Goal: Task Accomplishment & Management: Complete application form

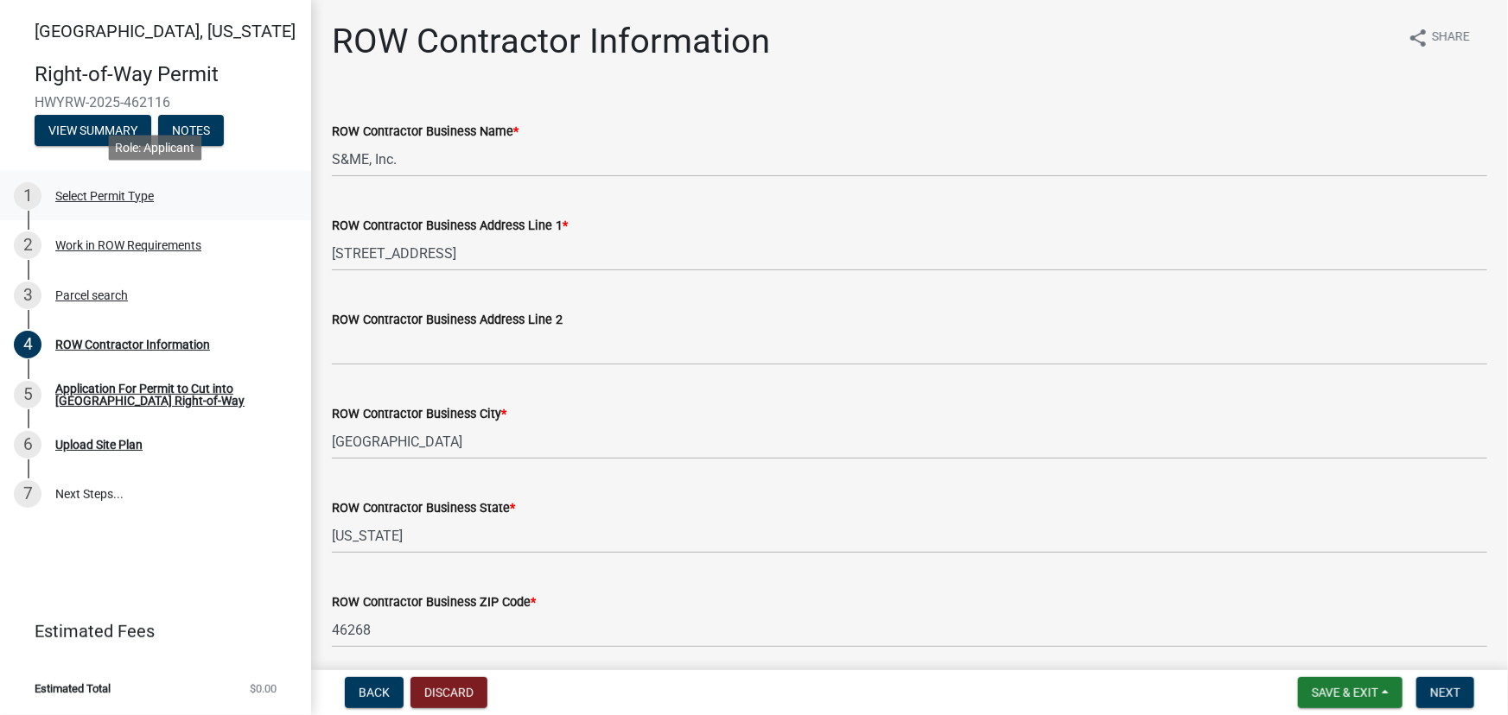
click at [99, 195] on div "Select Permit Type" at bounding box center [104, 196] width 99 height 12
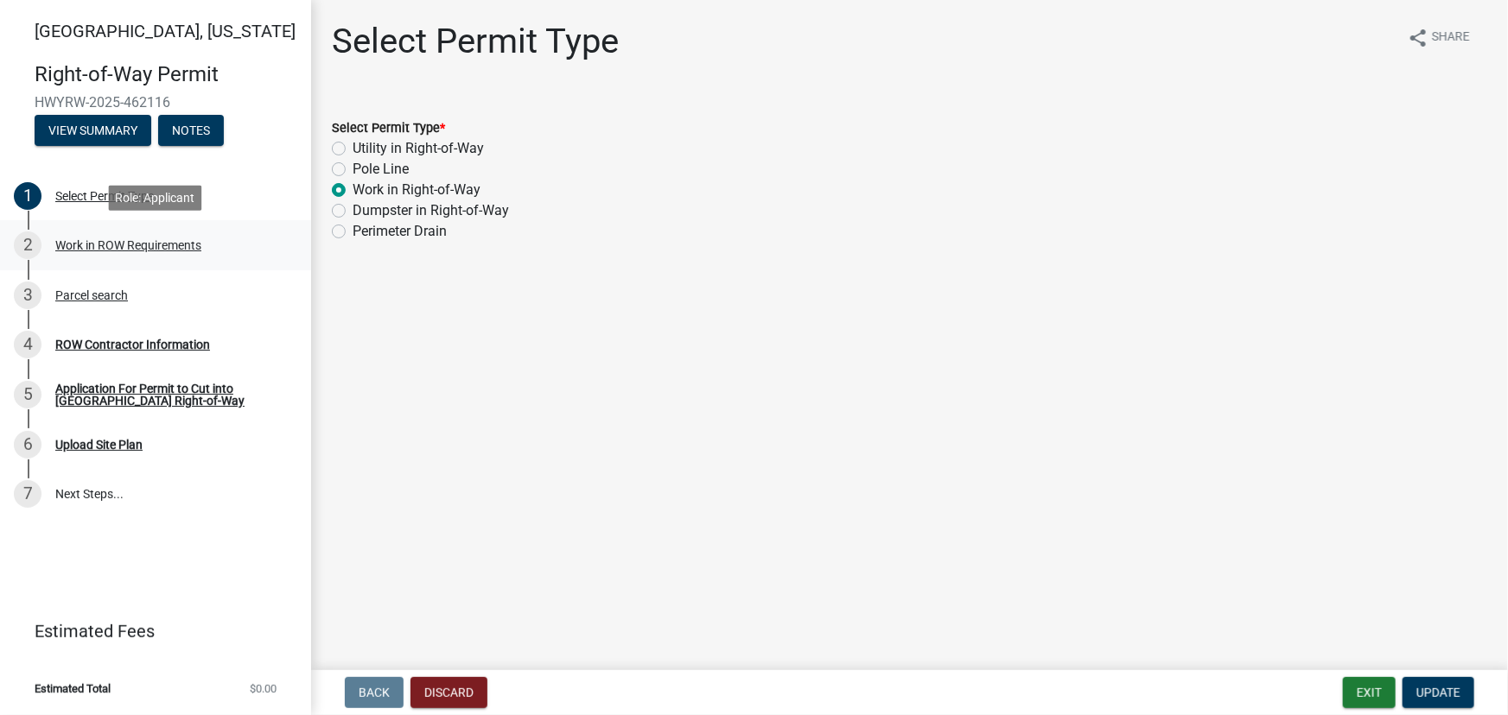
click at [126, 242] on div "Work in ROW Requirements" at bounding box center [128, 245] width 146 height 12
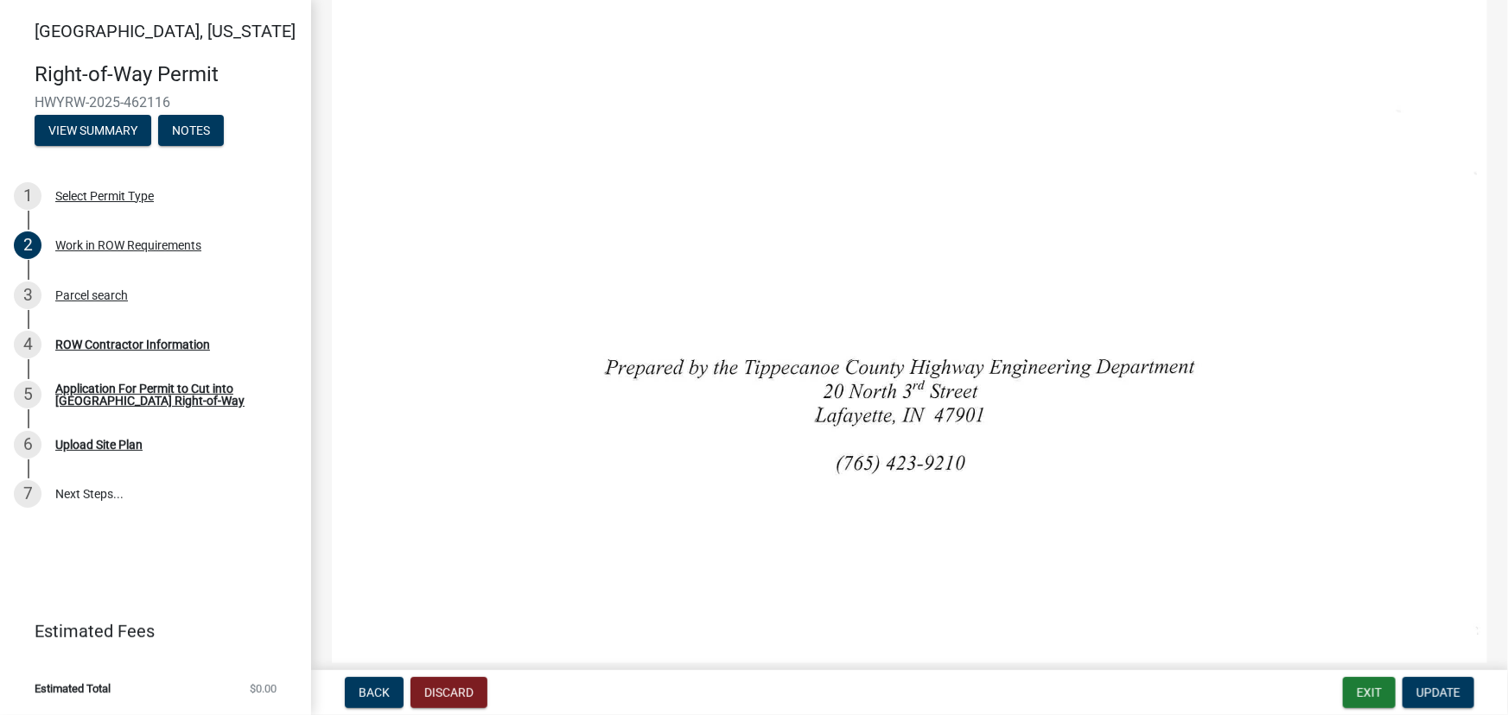
scroll to position [1071, 0]
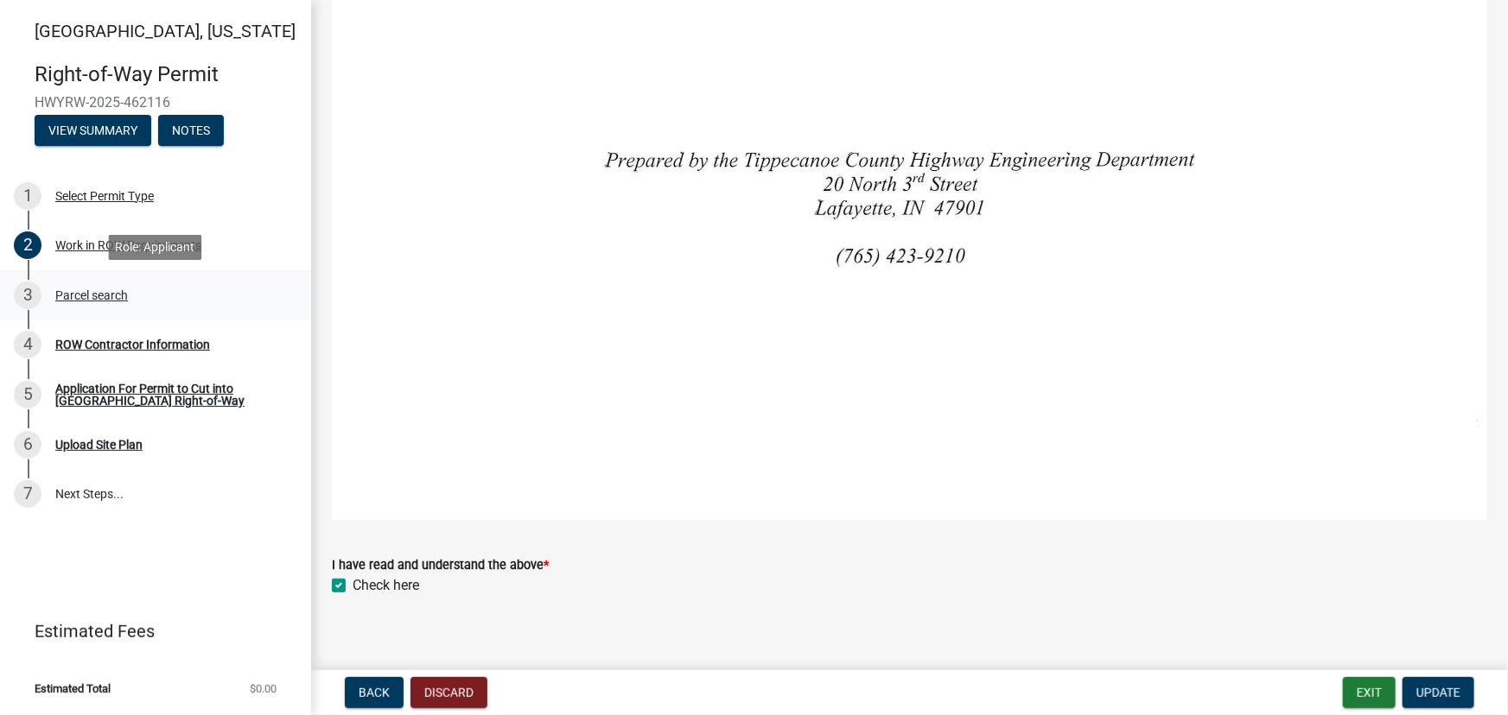
click at [71, 294] on div "Parcel search" at bounding box center [91, 295] width 73 height 12
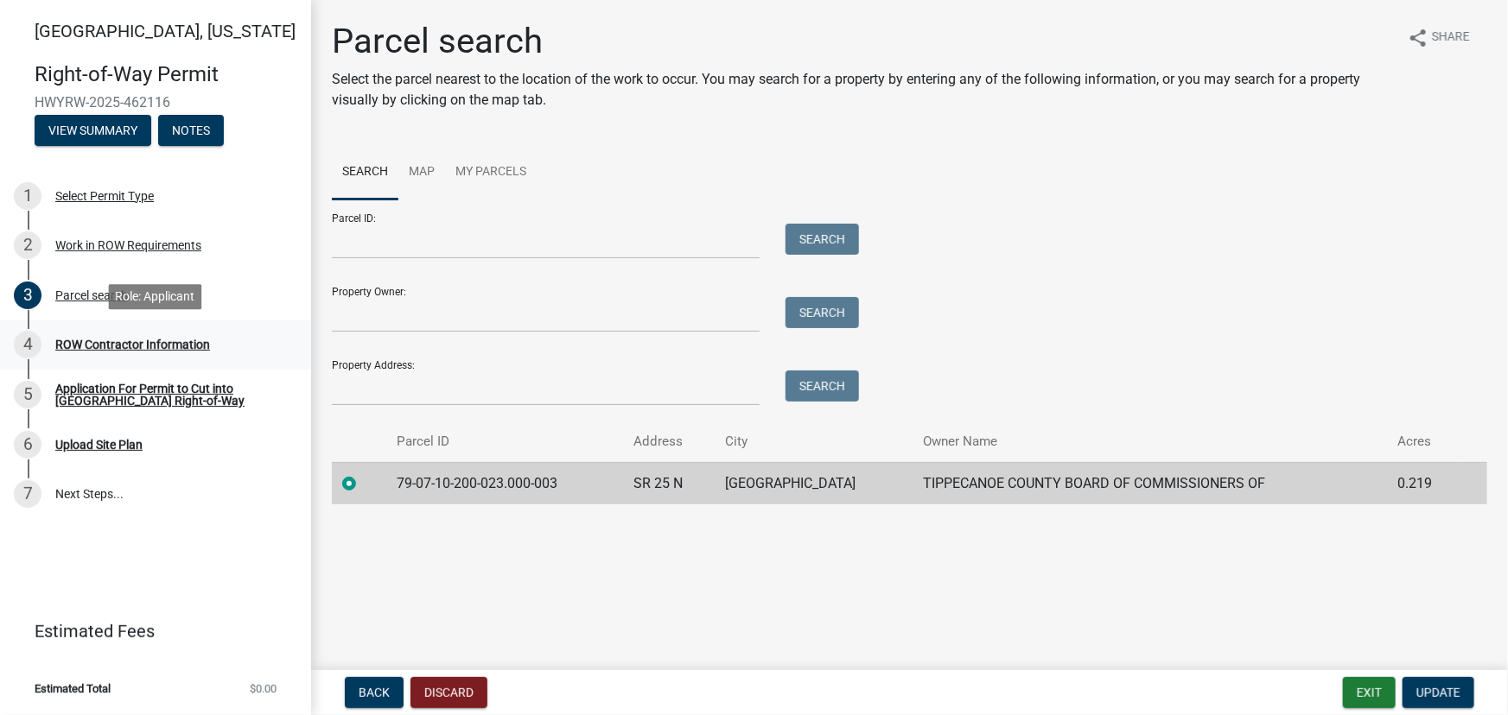
click at [109, 346] on div "ROW Contractor Information" at bounding box center [132, 345] width 155 height 12
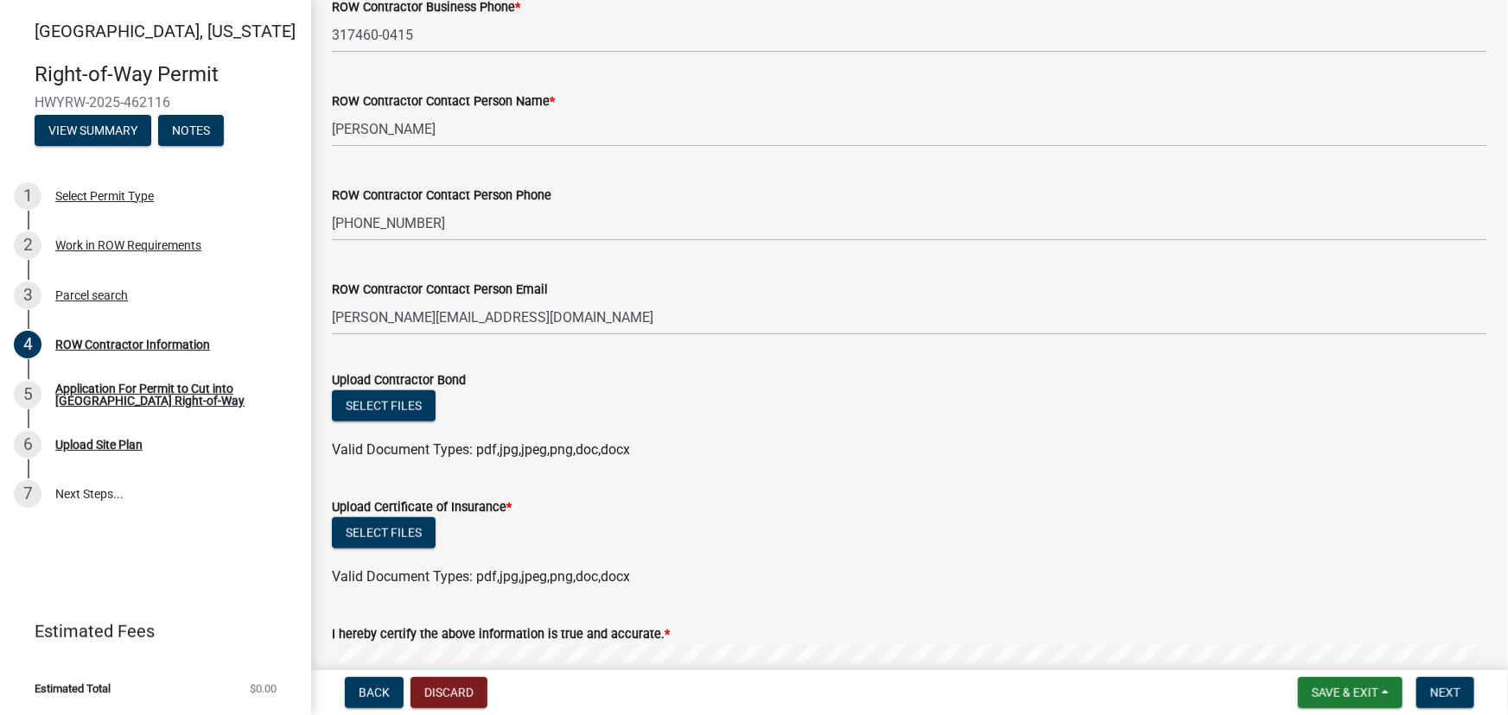
scroll to position [707, 0]
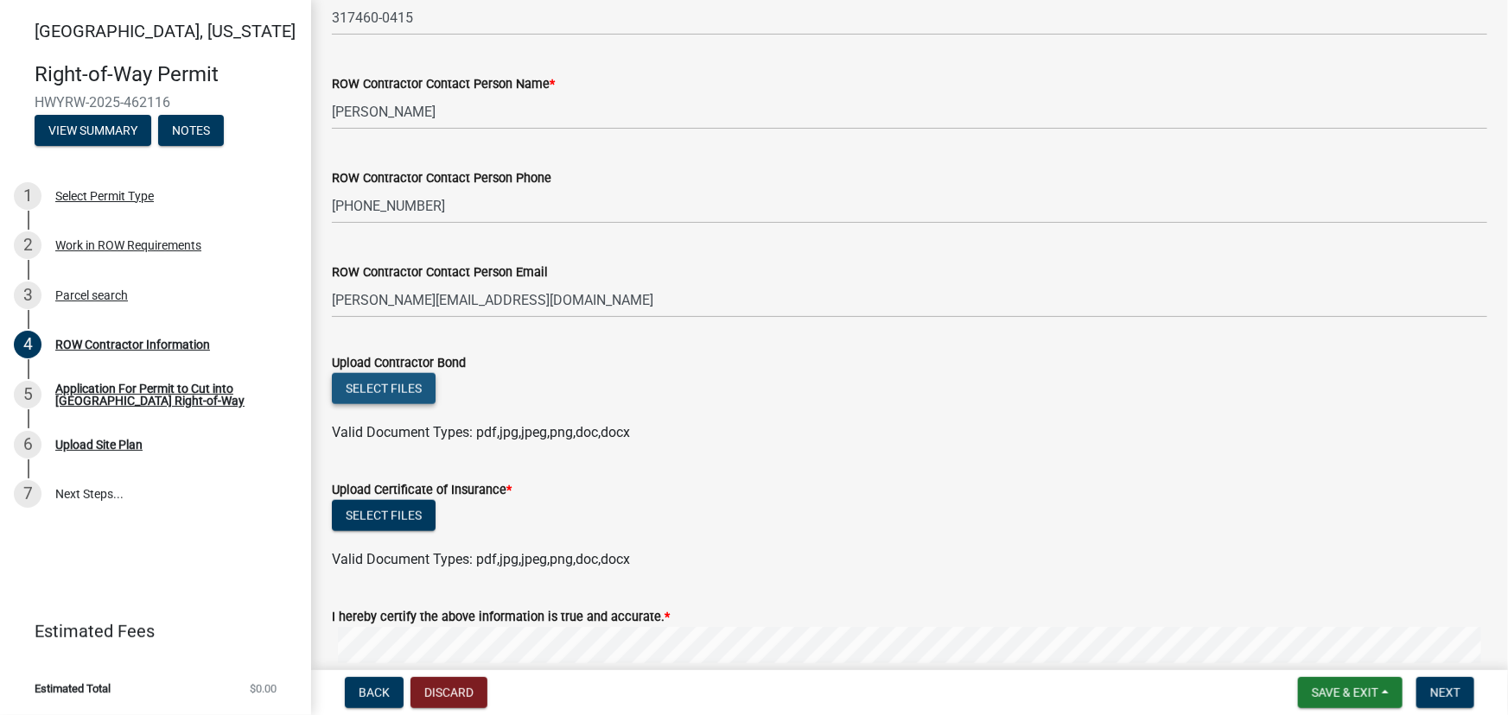
click at [387, 383] on button "Select files" at bounding box center [384, 388] width 104 height 31
click at [390, 389] on button "Select files" at bounding box center [384, 388] width 104 height 31
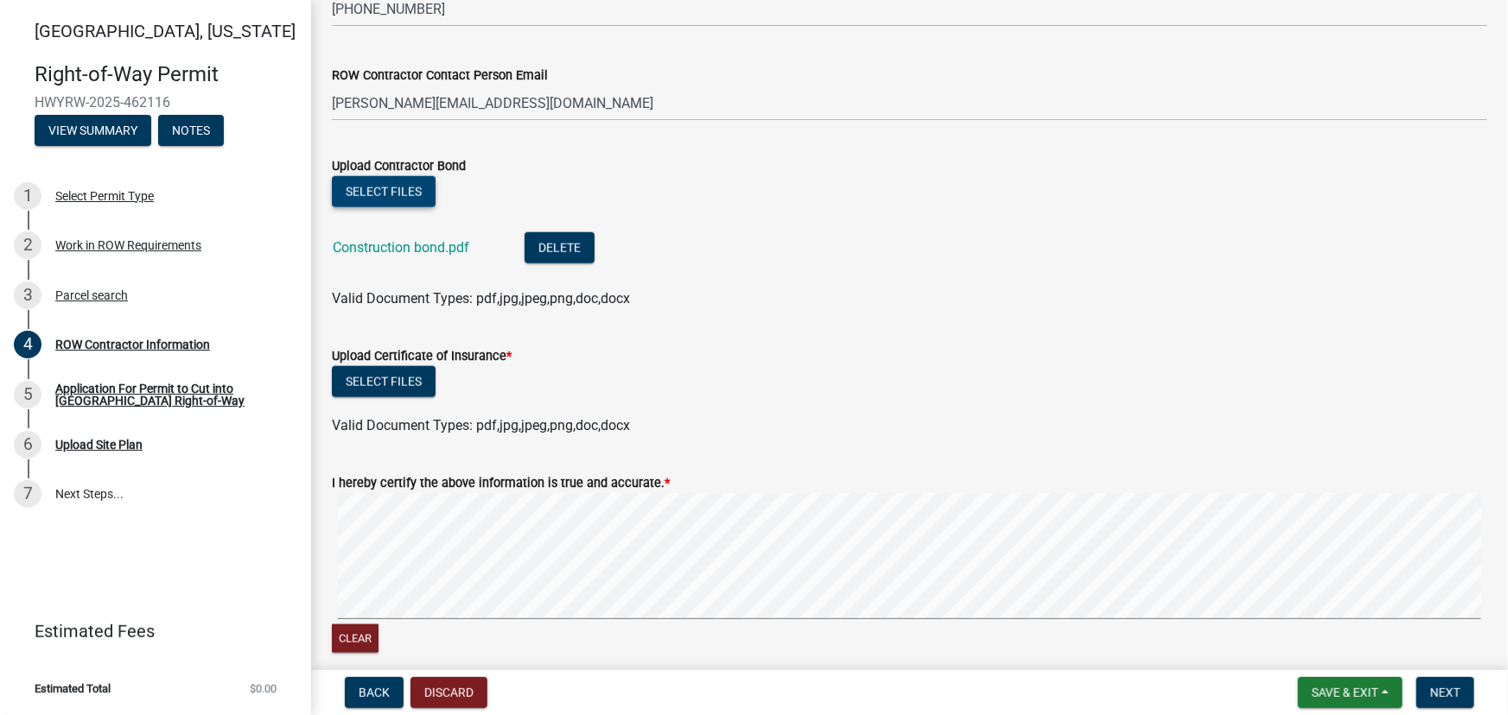
scroll to position [942, 0]
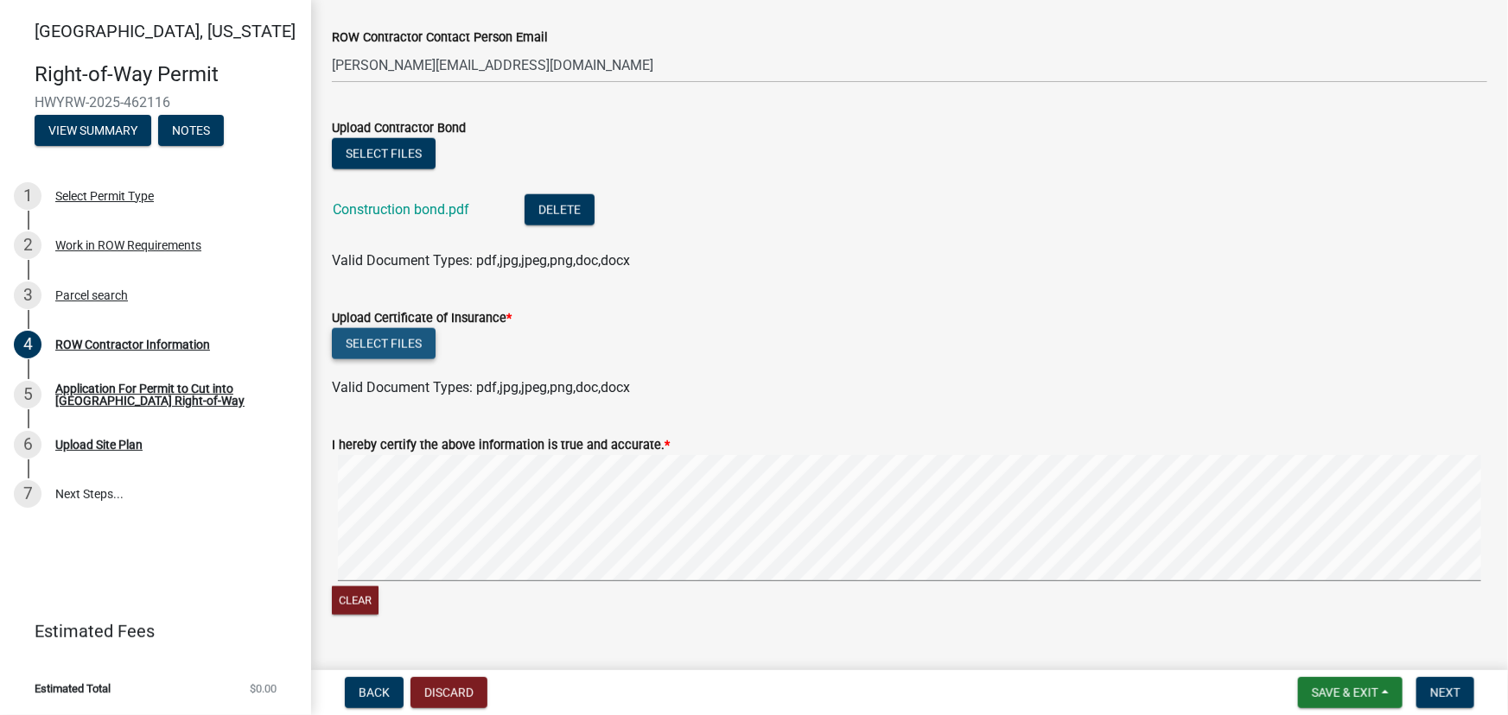
click at [369, 345] on button "Select files" at bounding box center [384, 343] width 104 height 31
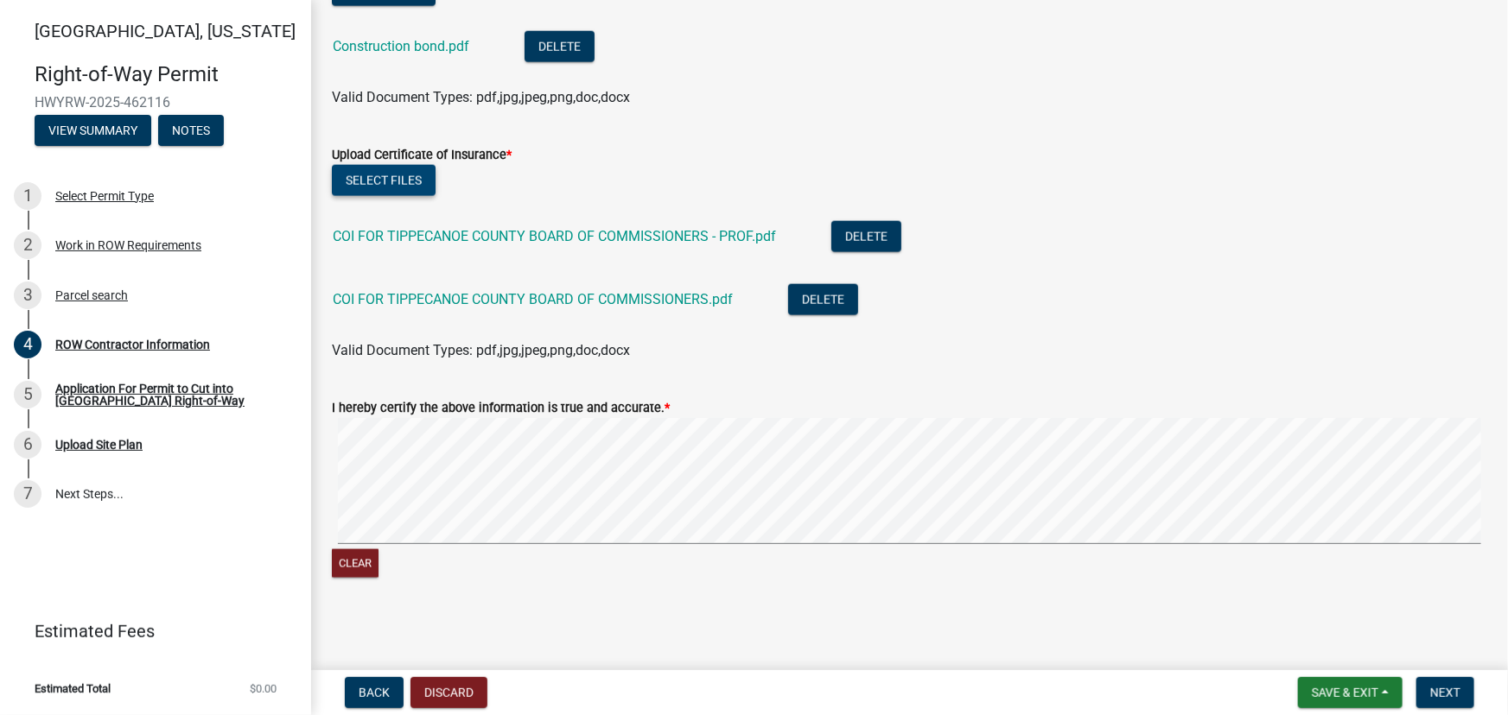
scroll to position [1106, 0]
click at [449, 544] on signature-pad at bounding box center [909, 482] width 1155 height 131
click at [524, 541] on signature-pad at bounding box center [909, 482] width 1155 height 131
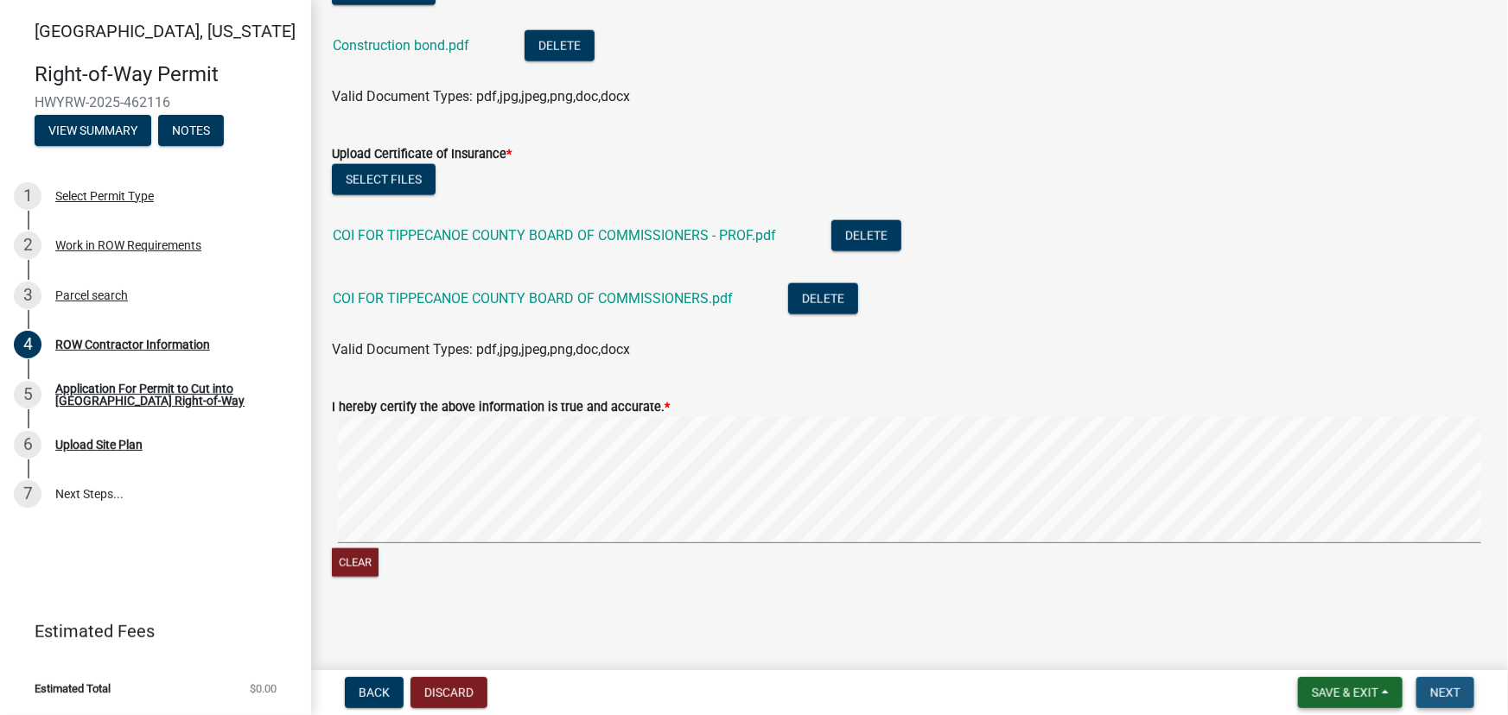
drag, startPoint x: 1446, startPoint y: 696, endPoint x: 1388, endPoint y: 684, distance: 60.0
click at [1446, 696] on span "Next" at bounding box center [1445, 693] width 30 height 14
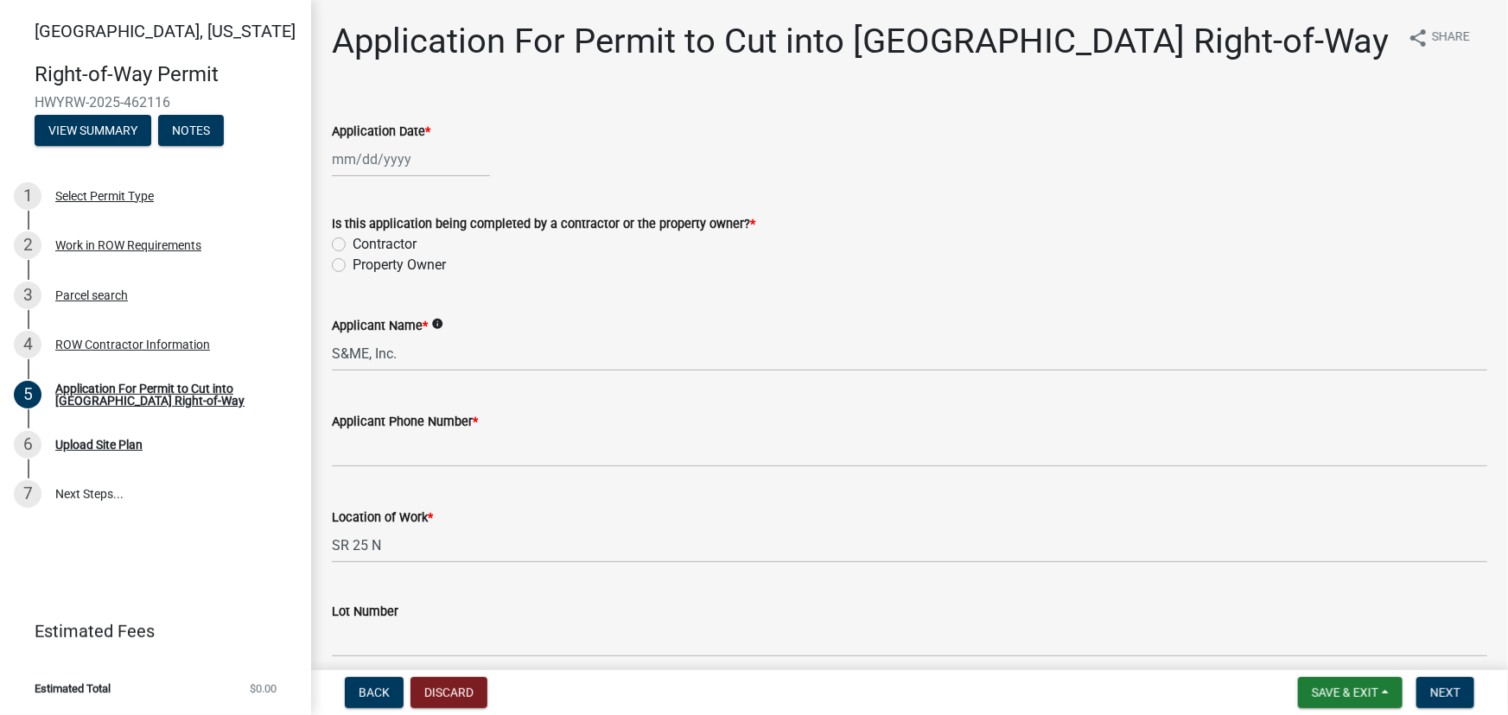
click at [333, 160] on div at bounding box center [411, 159] width 158 height 35
select select "8"
select select "2025"
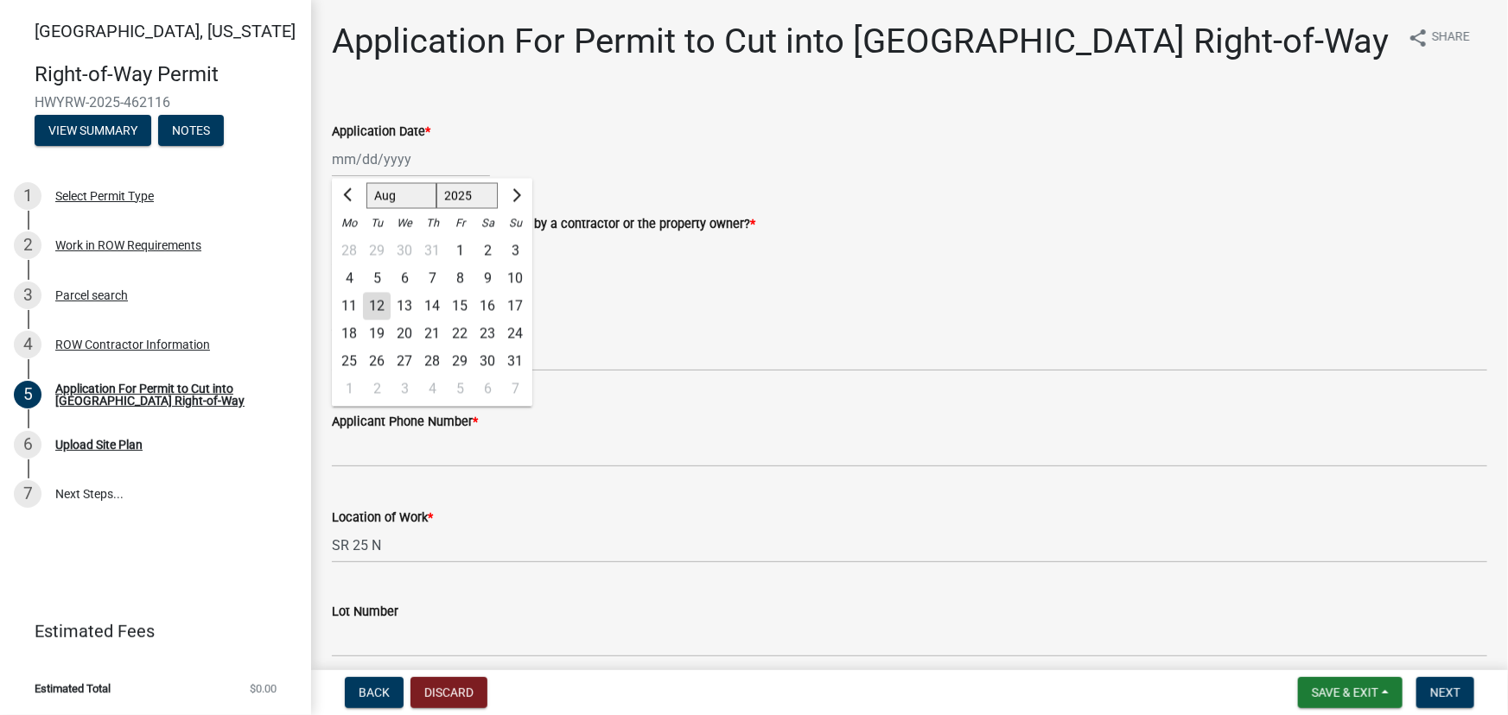
click at [378, 304] on div "12" at bounding box center [377, 307] width 28 height 28
type input "[DATE]"
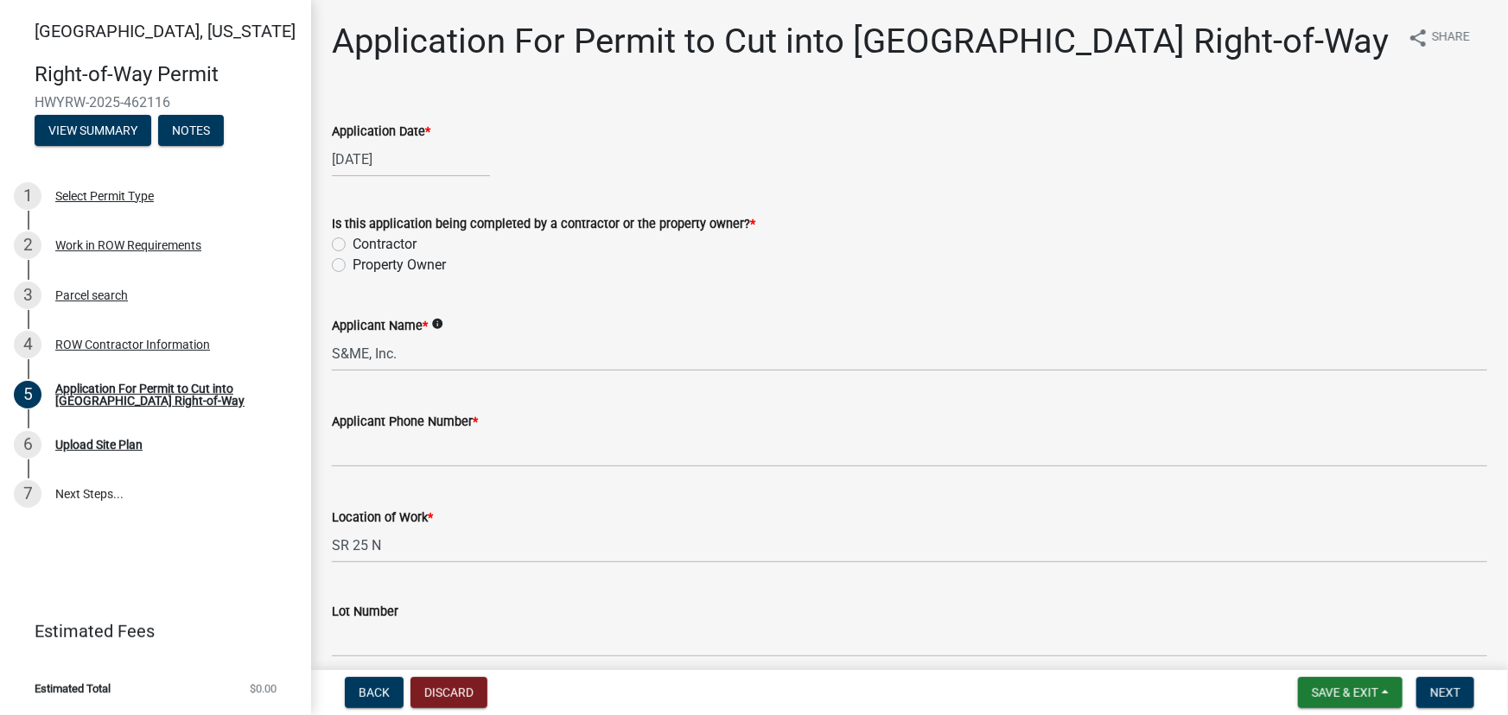
click at [353, 240] on label "Contractor" at bounding box center [385, 244] width 64 height 21
click at [353, 240] on input "Contractor" at bounding box center [358, 239] width 11 height 11
radio input "true"
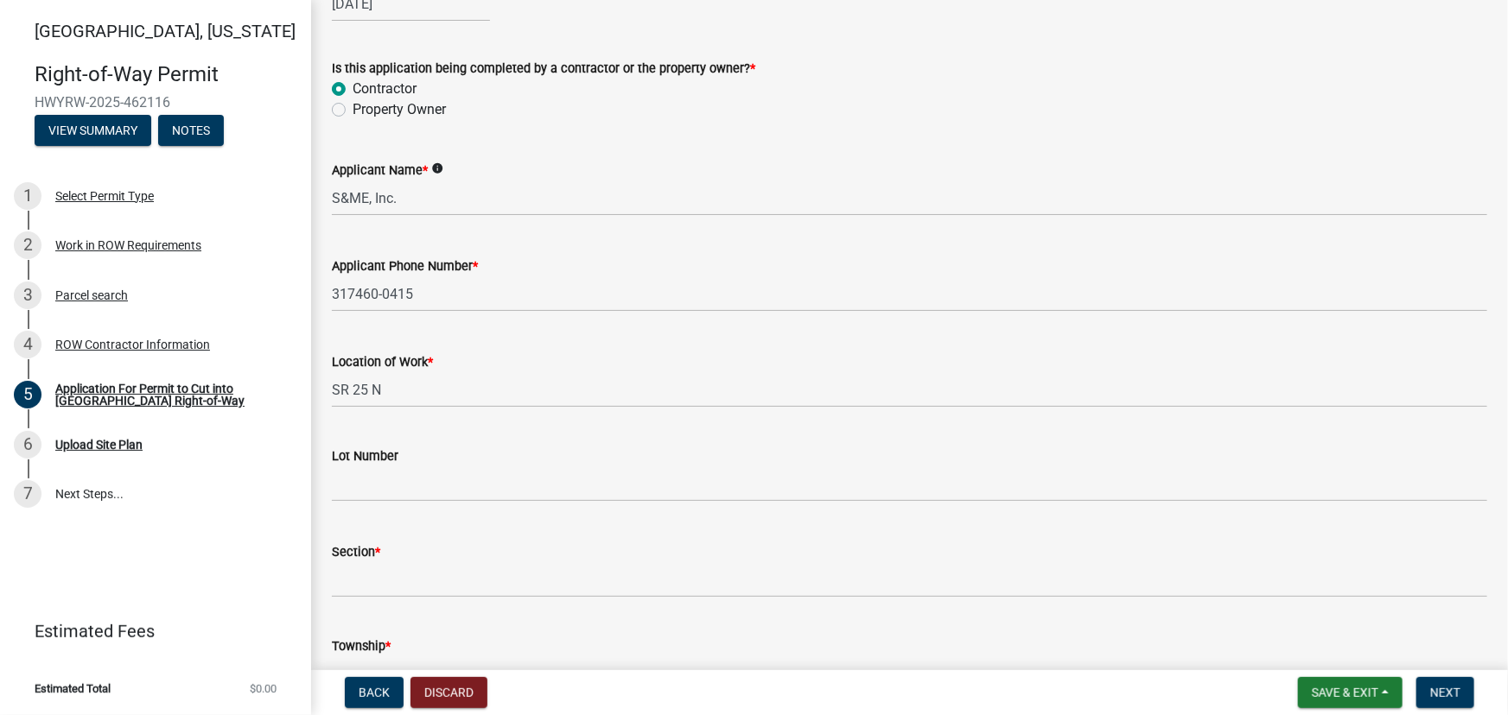
scroll to position [156, 0]
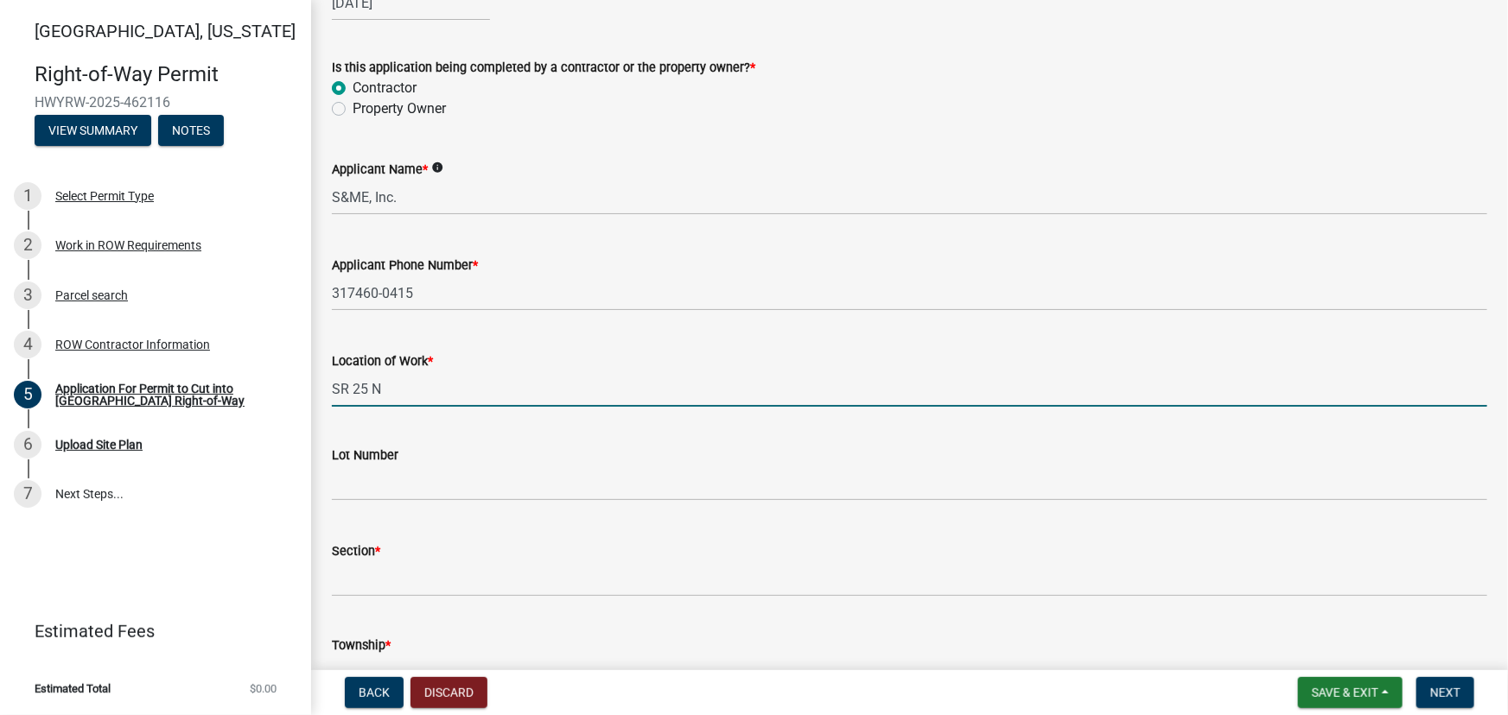
click at [383, 392] on input "SR 25 N" at bounding box center [909, 389] width 1155 height 35
type input "S"
type input "[PERSON_NAME][GEOGRAPHIC_DATA]"
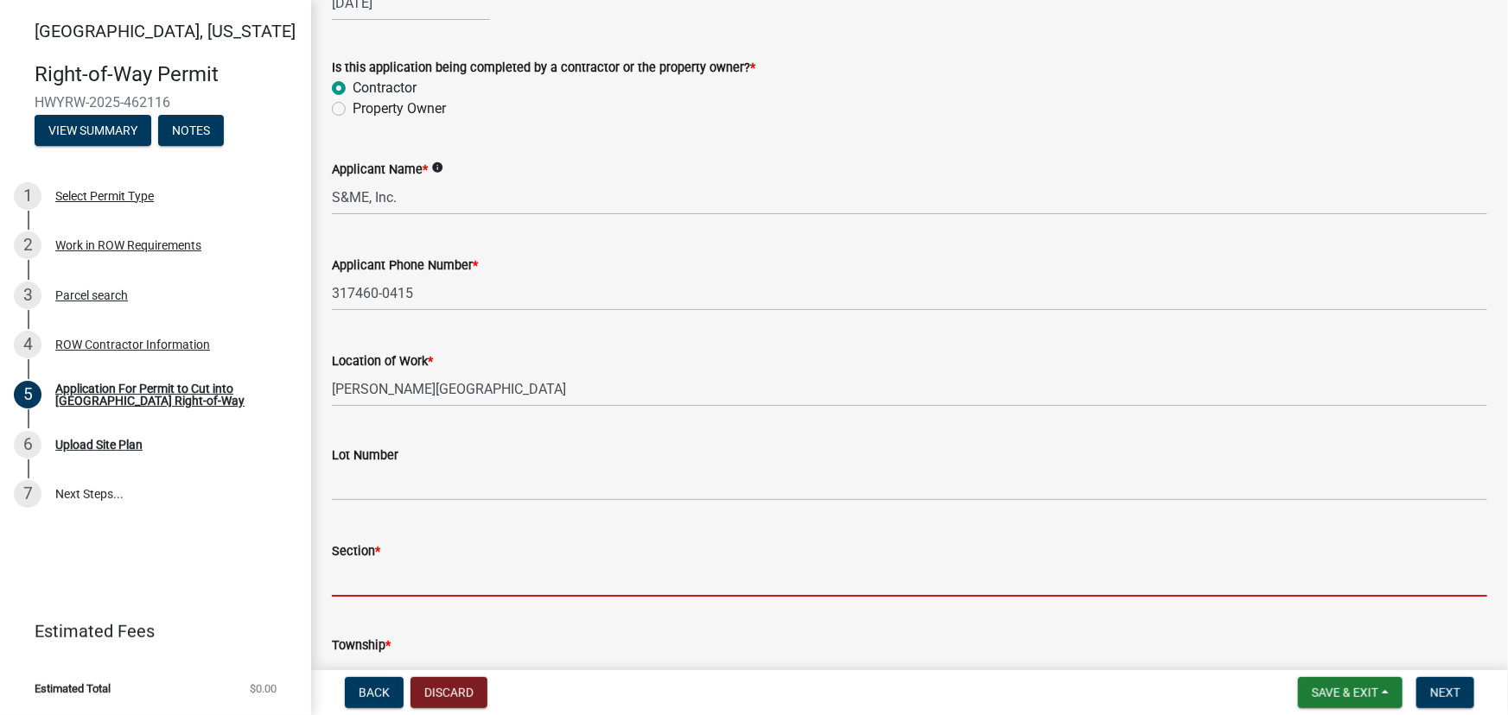
click at [363, 585] on input "Section *" at bounding box center [909, 579] width 1155 height 35
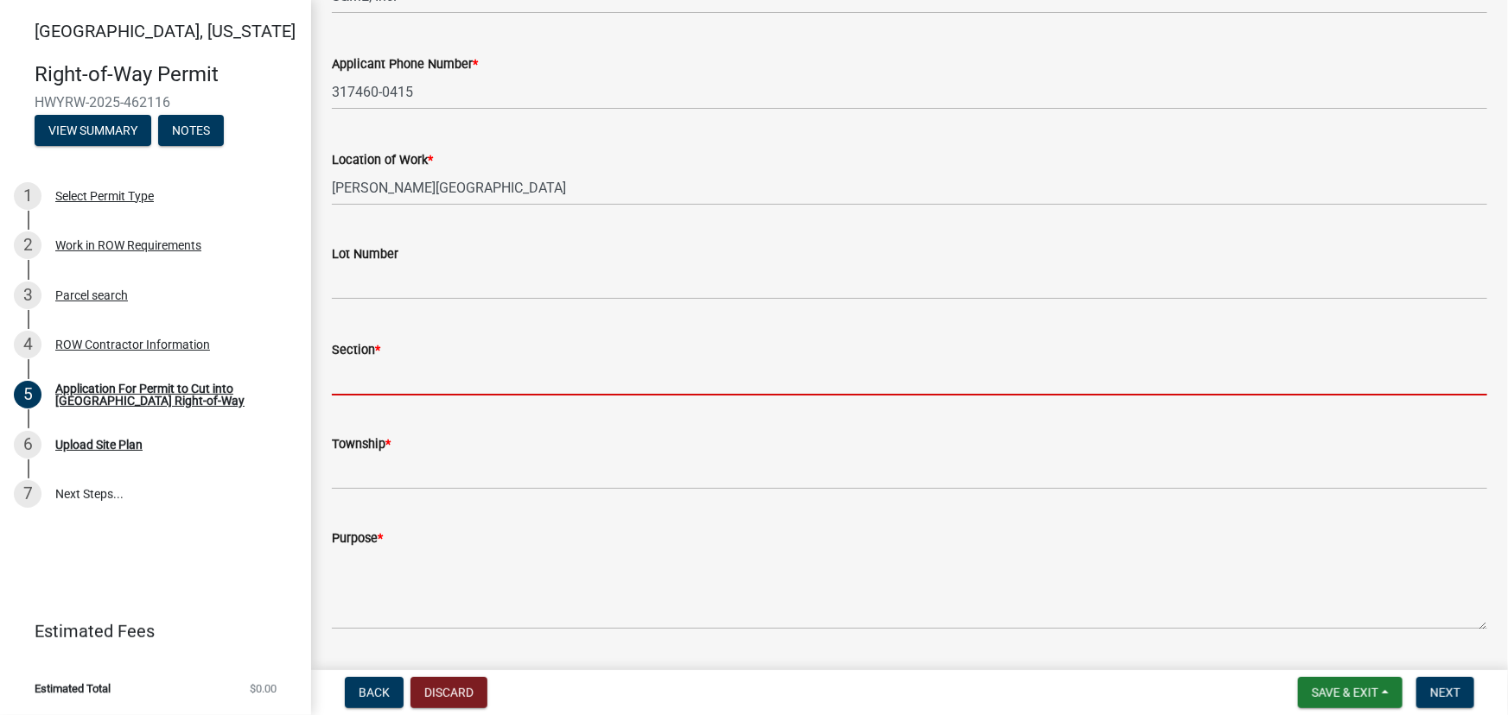
scroll to position [392, 0]
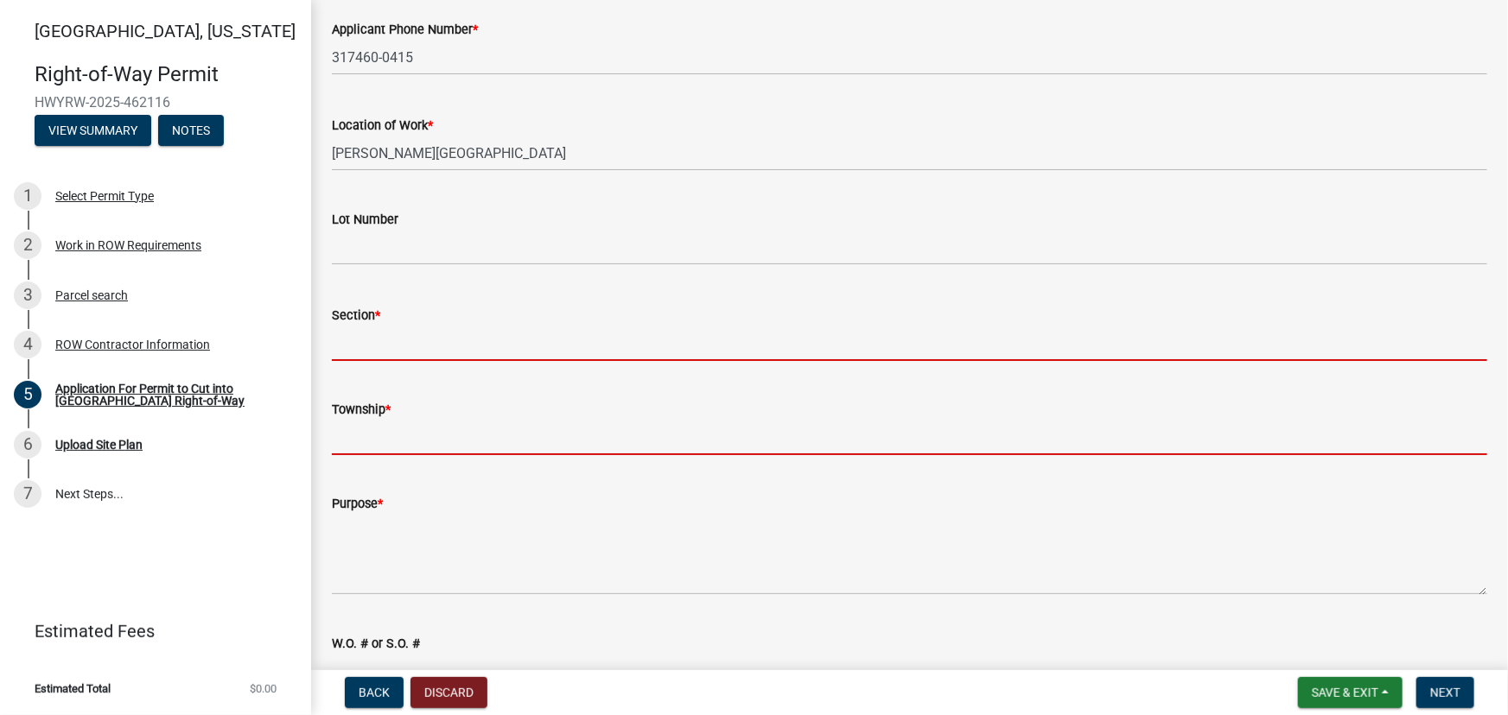
click at [379, 443] on input "Township *" at bounding box center [909, 437] width 1155 height 35
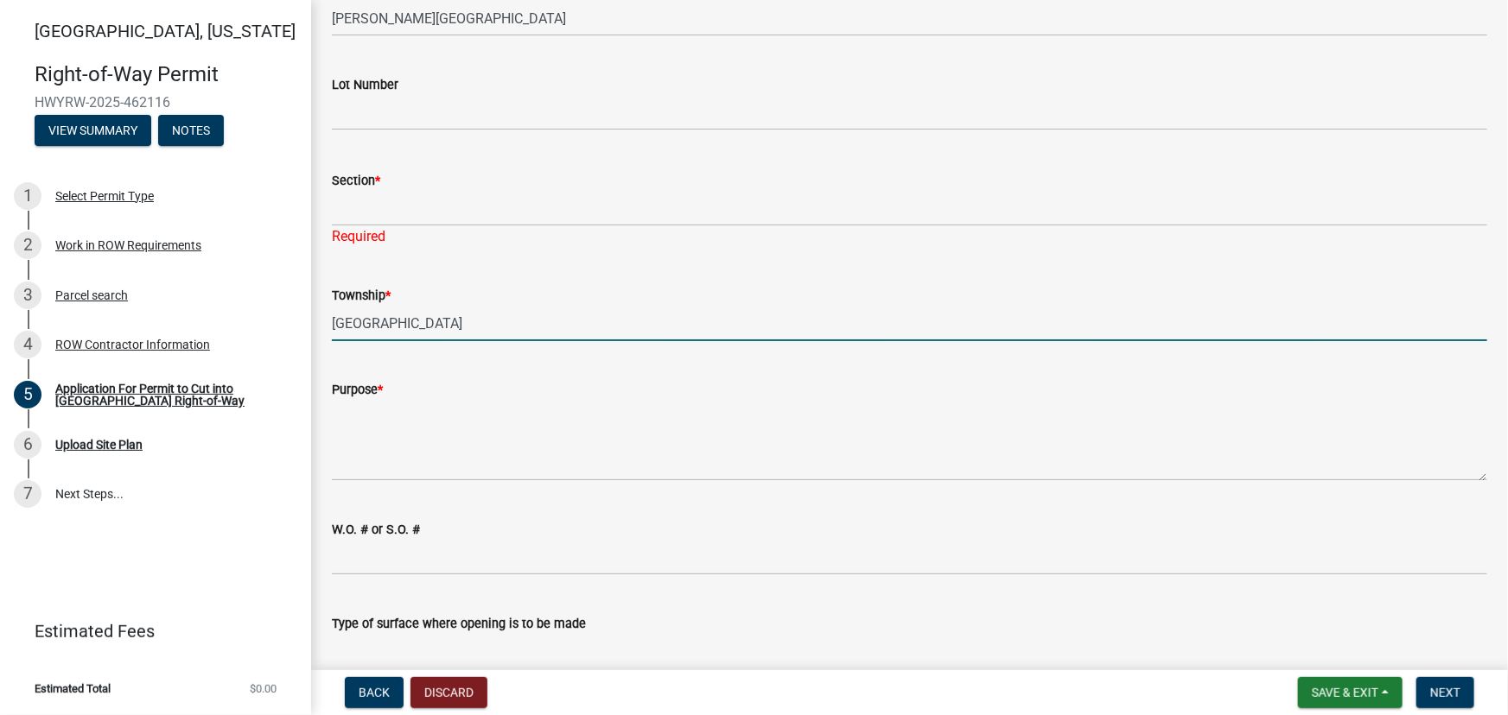
scroll to position [550, 0]
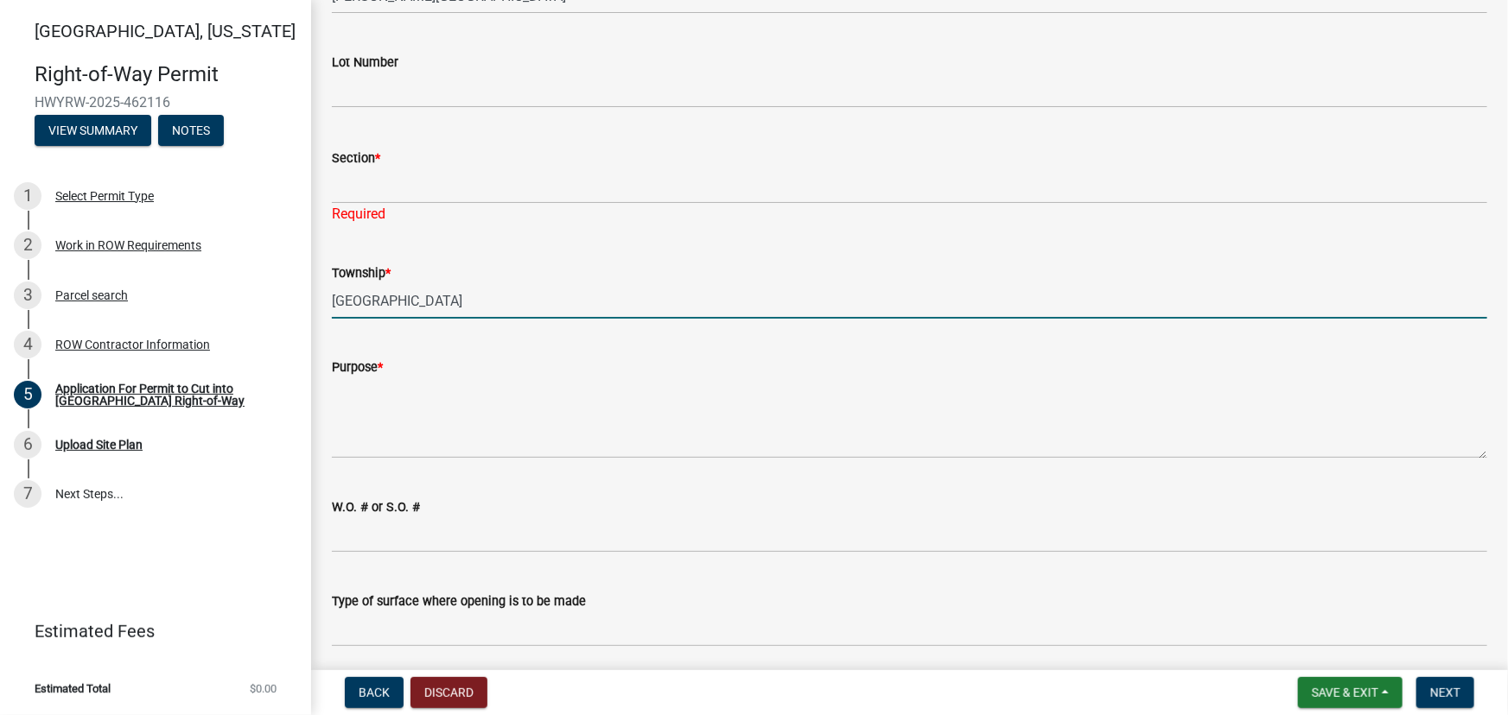
type input "[GEOGRAPHIC_DATA]"
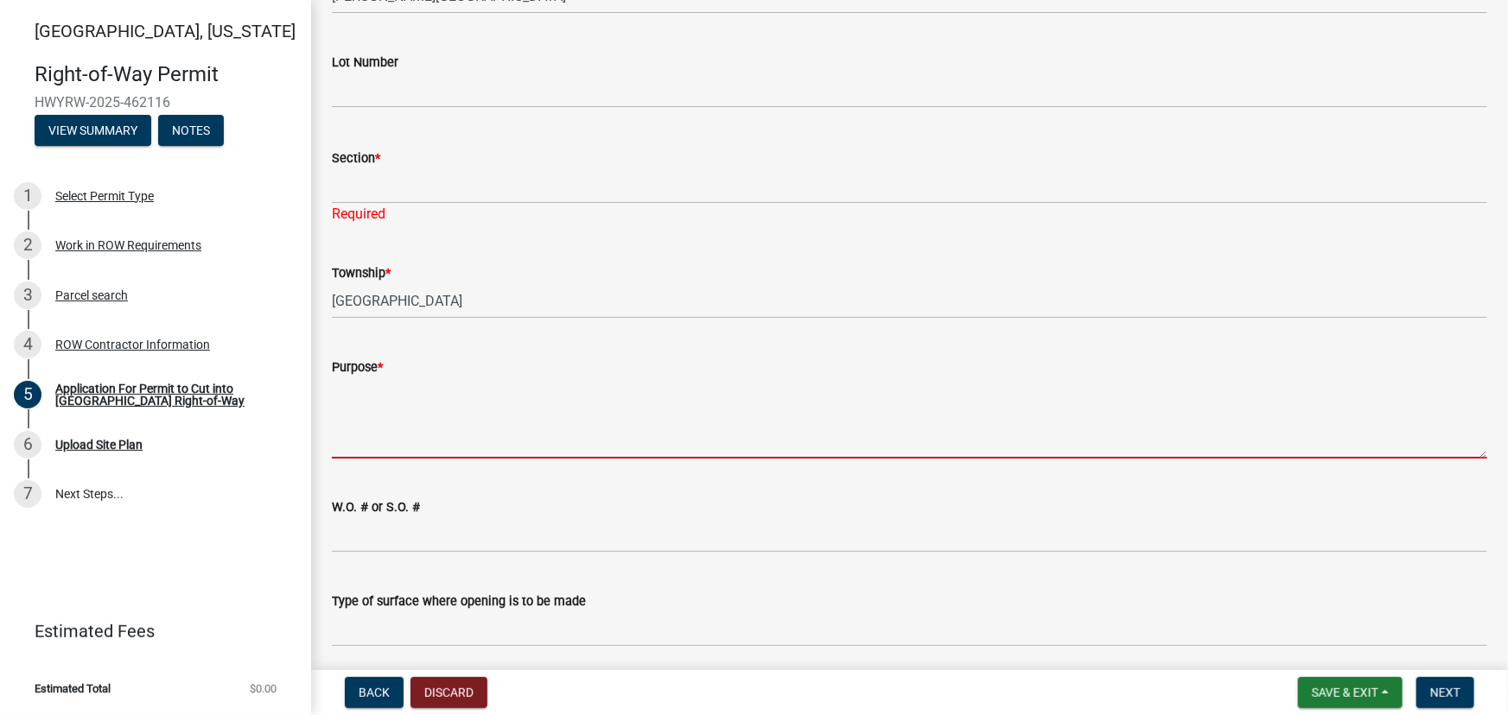
click at [355, 441] on textarea "Purpose *" at bounding box center [909, 418] width 1155 height 81
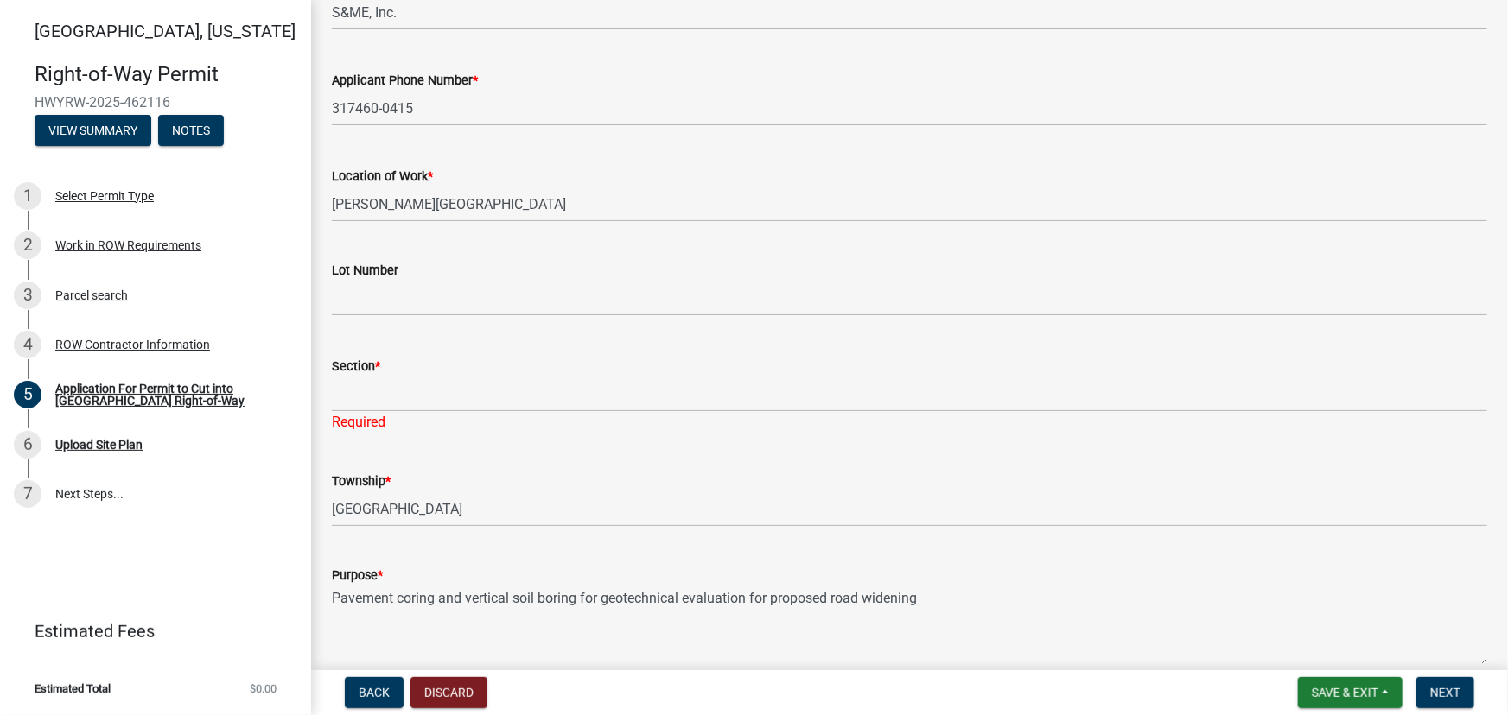
scroll to position [314, 0]
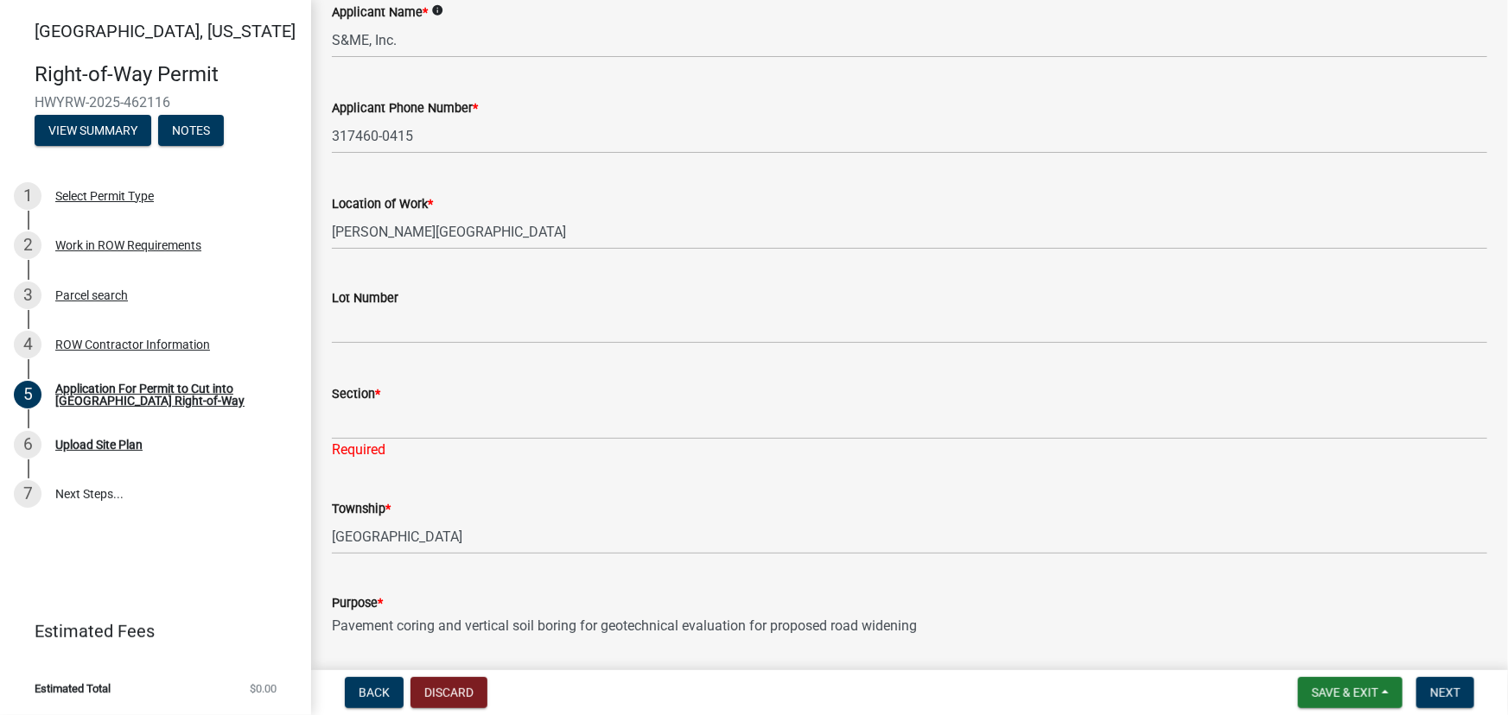
type textarea "Pavement coring and vertical soil boring for geotechnical evaluation for propos…"
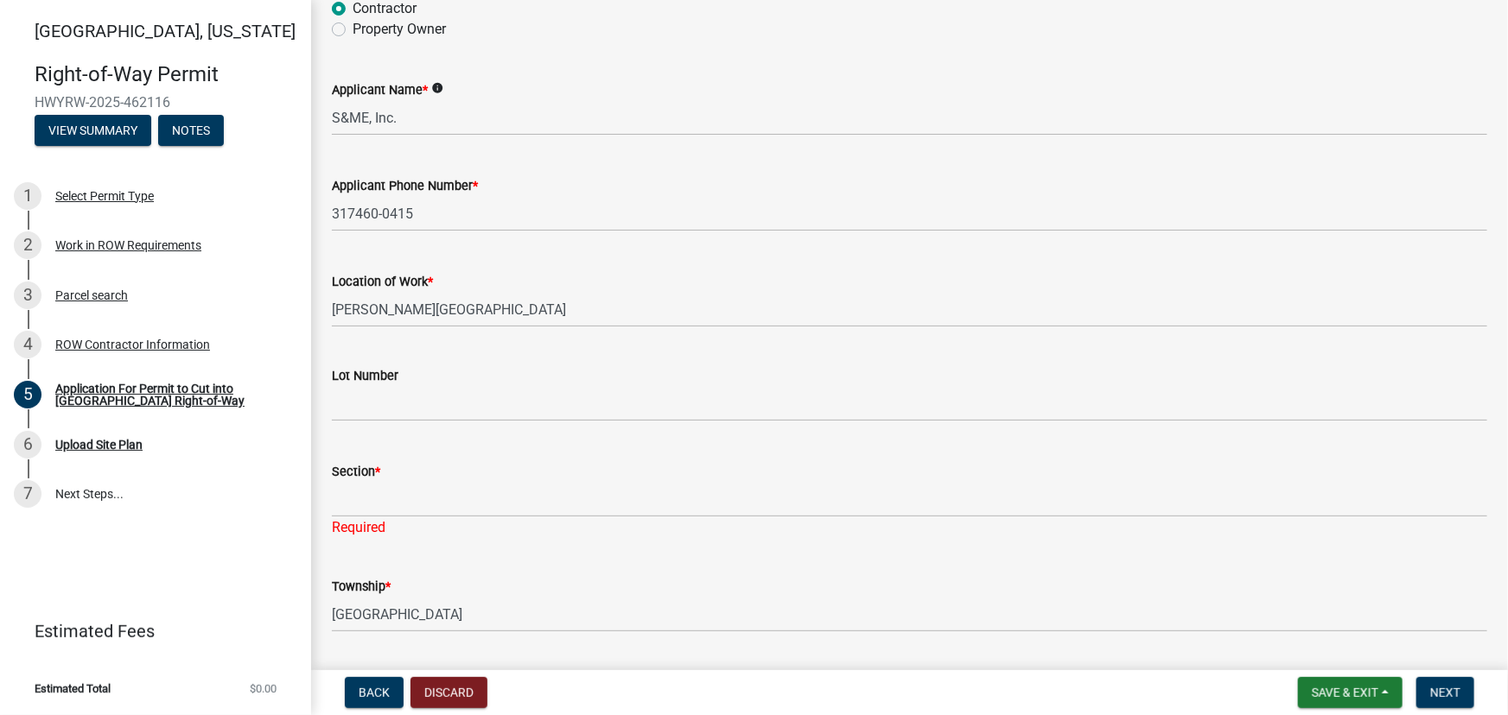
scroll to position [235, 0]
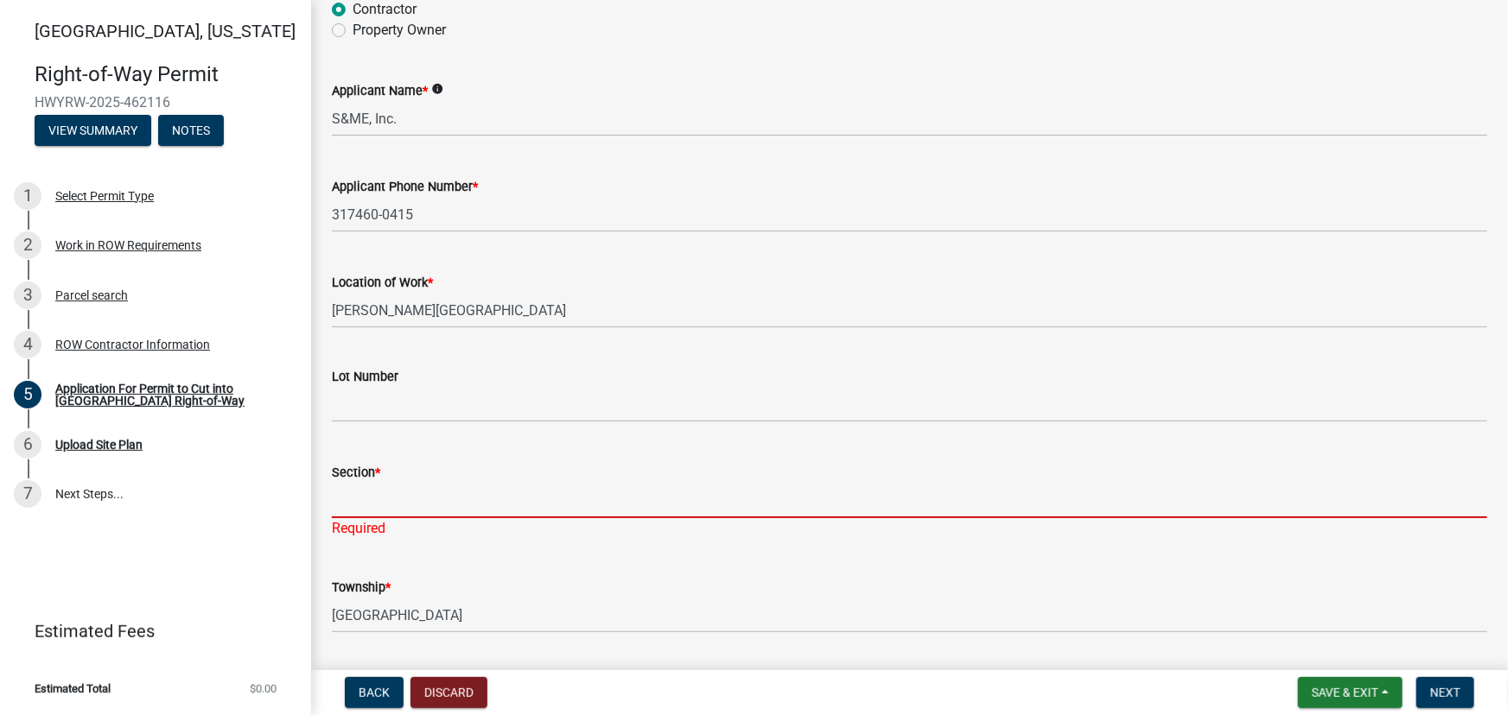
click at [351, 505] on input "Section *" at bounding box center [909, 500] width 1155 height 35
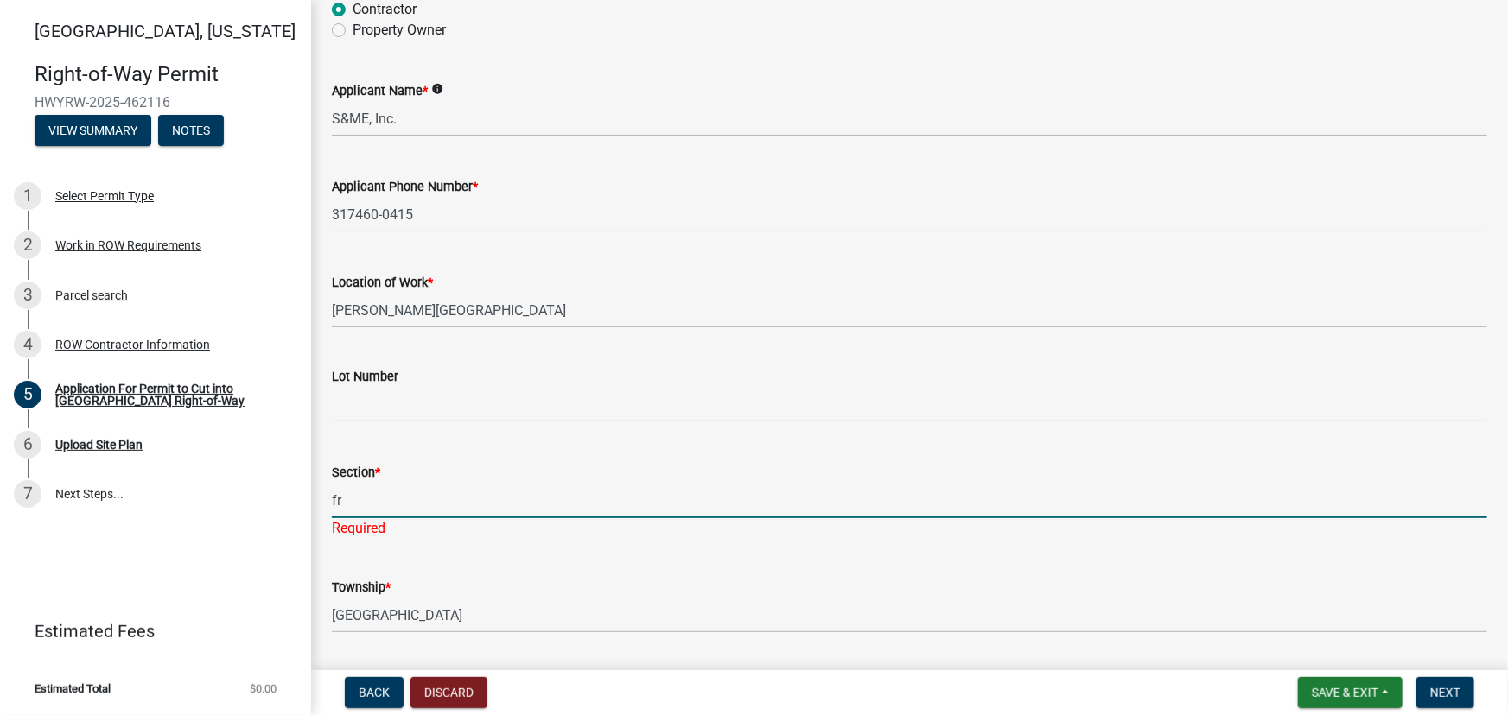
type input "f"
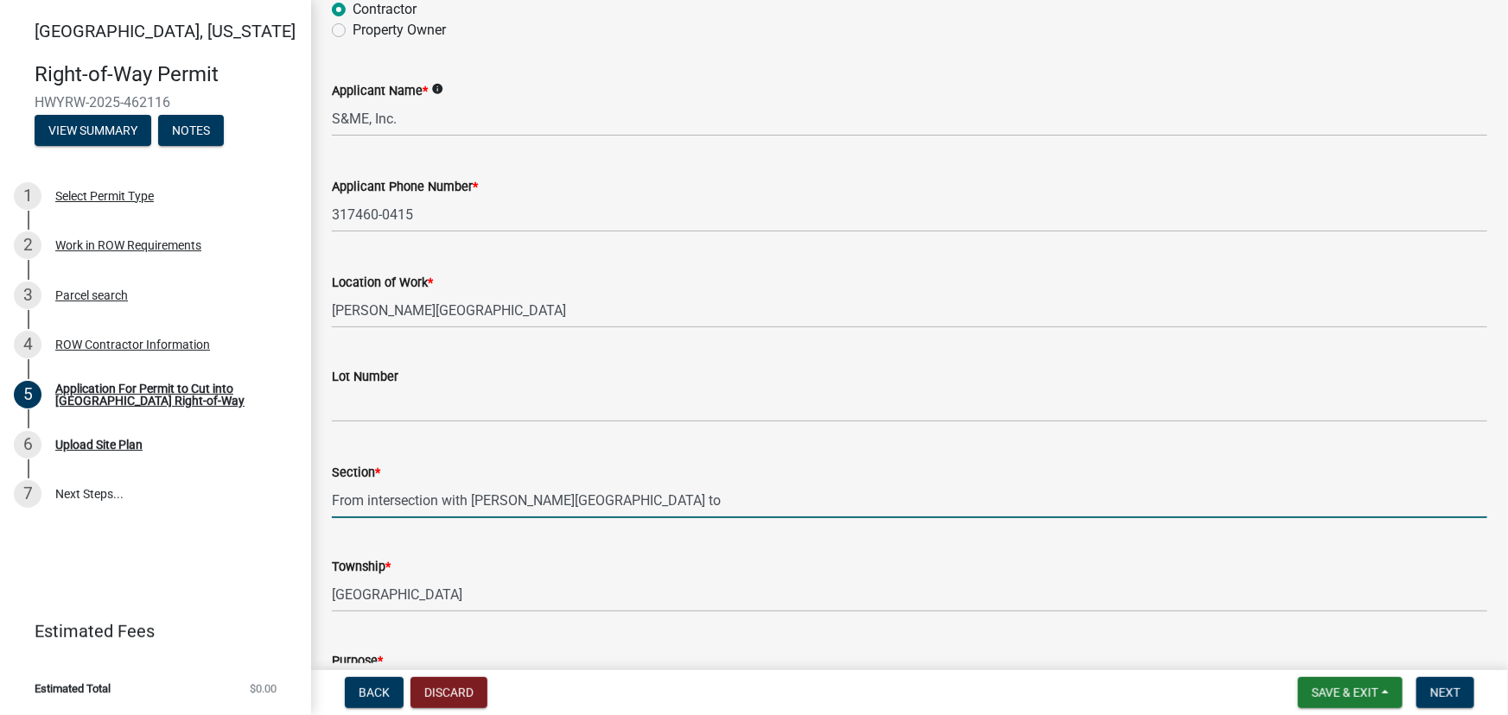
click at [574, 501] on input "From intersection with [PERSON_NAME][GEOGRAPHIC_DATA] to" at bounding box center [909, 500] width 1155 height 35
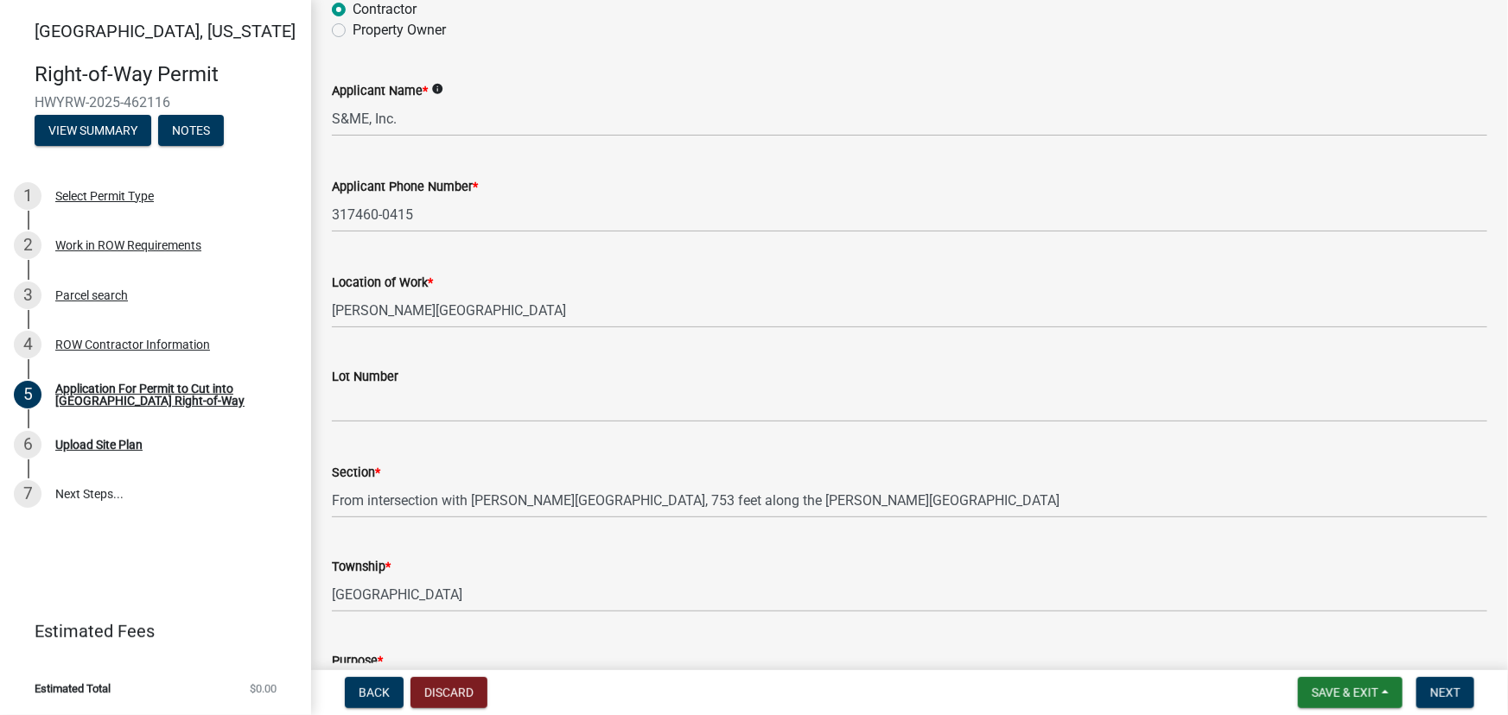
scroll to position [314, 0]
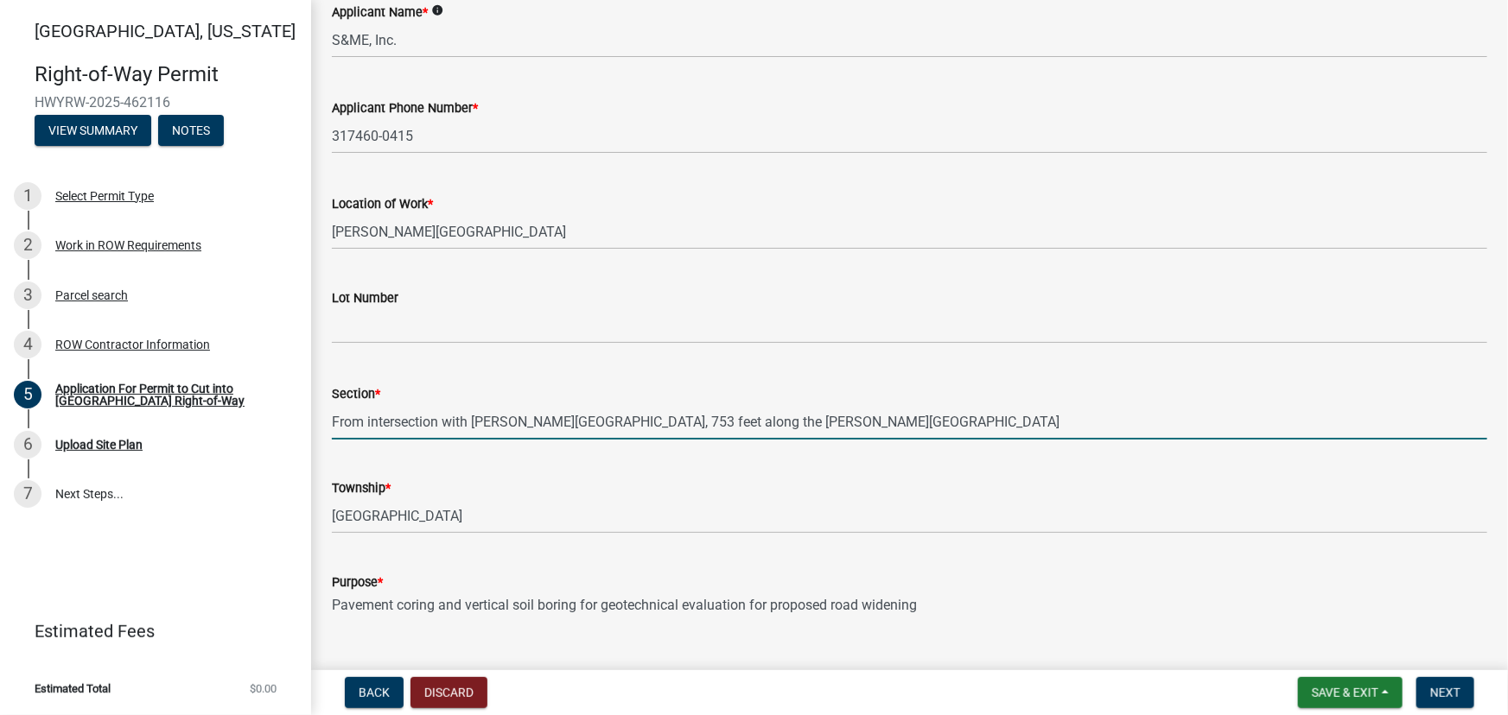
click at [611, 416] on input "From intersection with [PERSON_NAME][GEOGRAPHIC_DATA], 753 feet along the [PERS…" at bounding box center [909, 421] width 1155 height 35
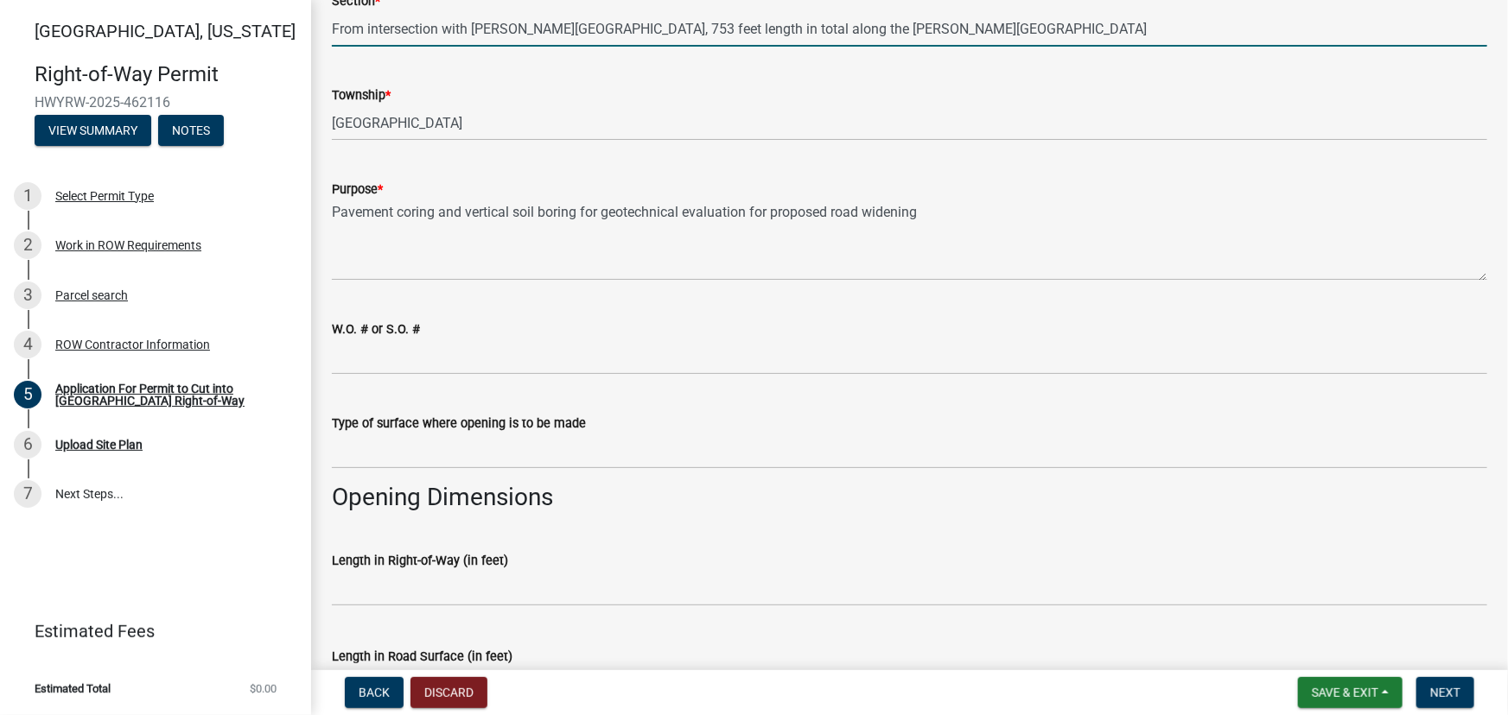
scroll to position [785, 0]
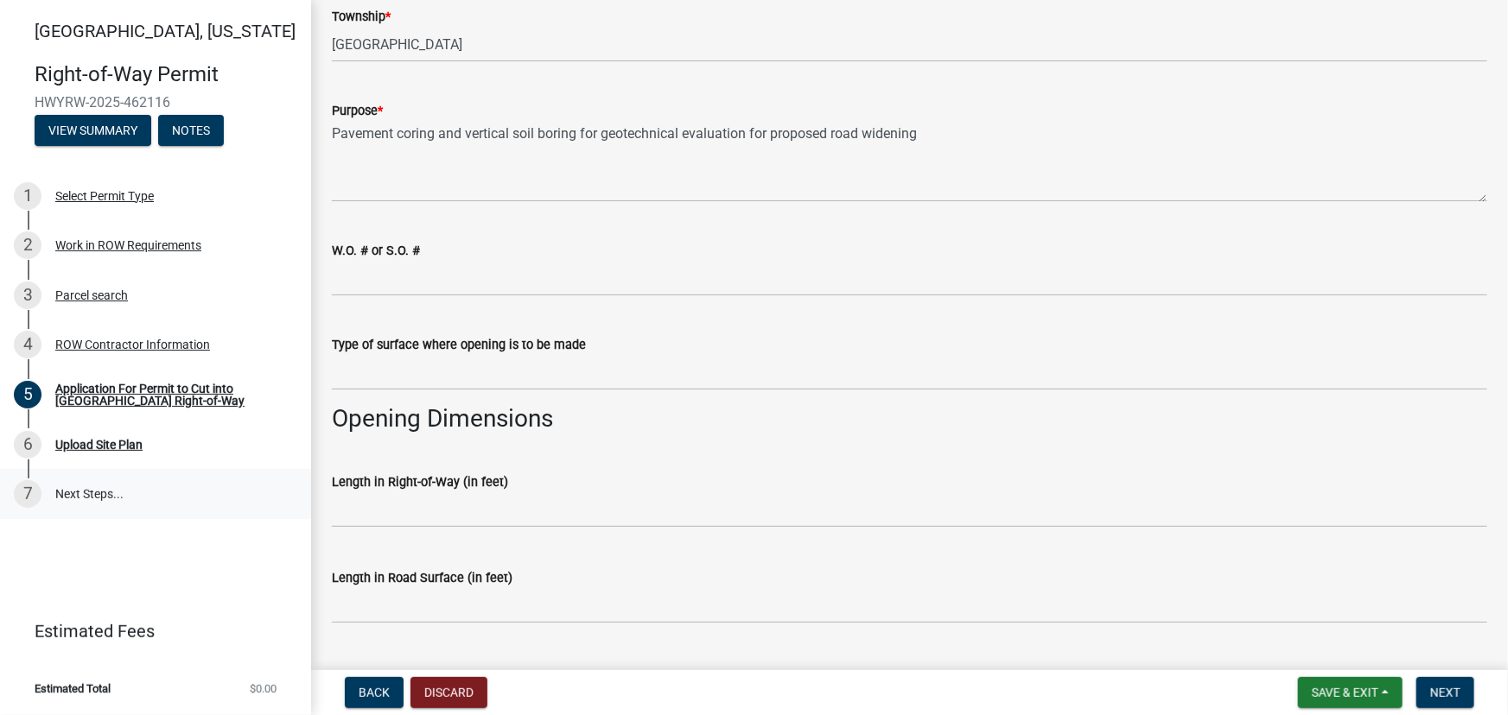
type input "From intersection with [PERSON_NAME][GEOGRAPHIC_DATA], 753 feet length in total…"
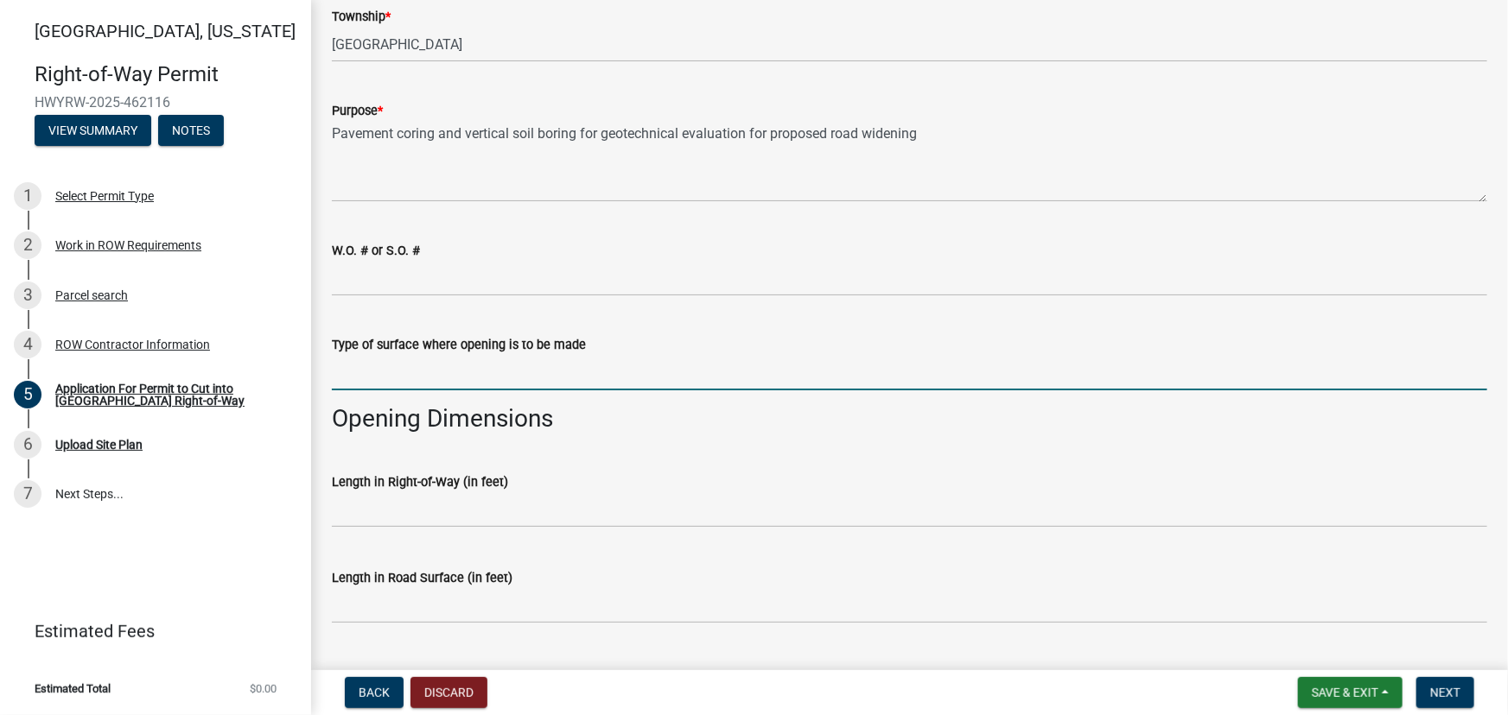
click at [392, 378] on input "Type of surface where opening is to be made" at bounding box center [909, 372] width 1155 height 35
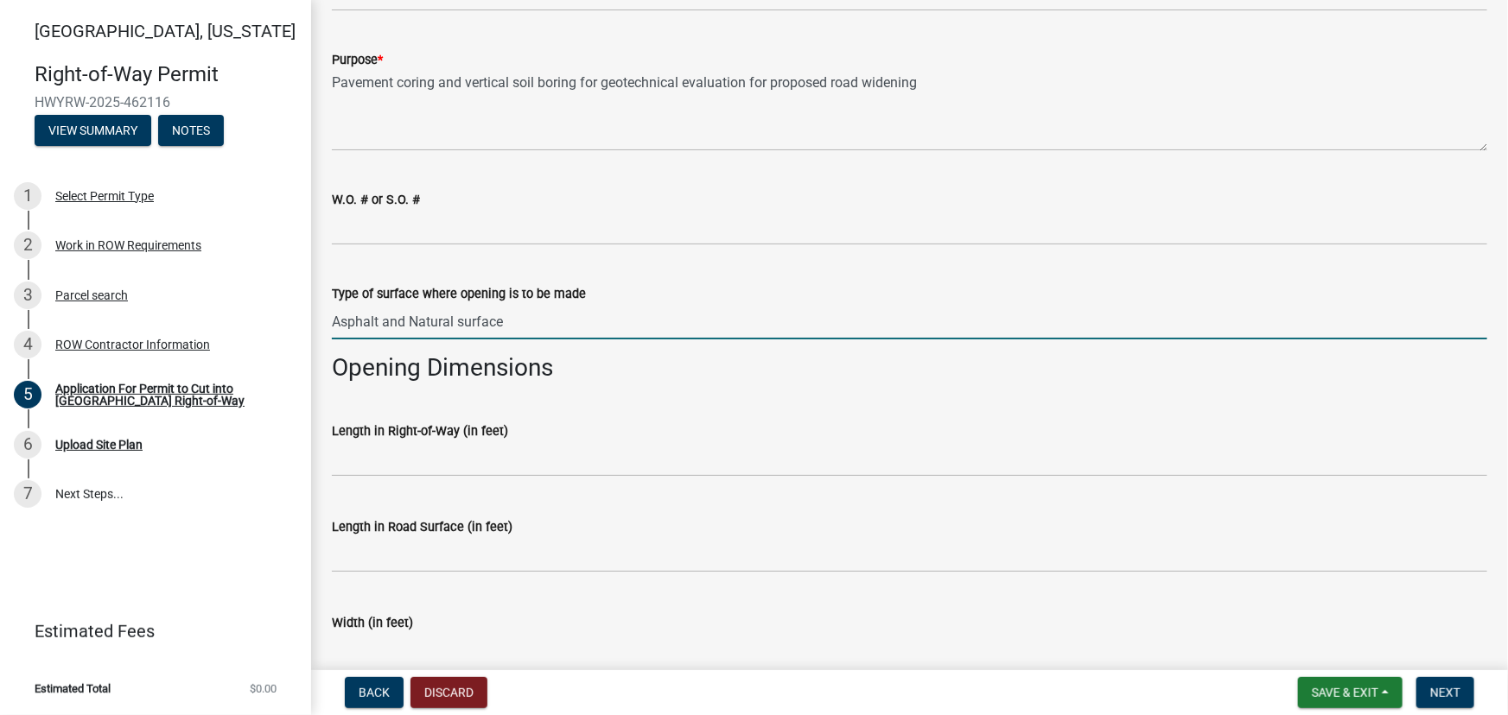
scroll to position [864, 0]
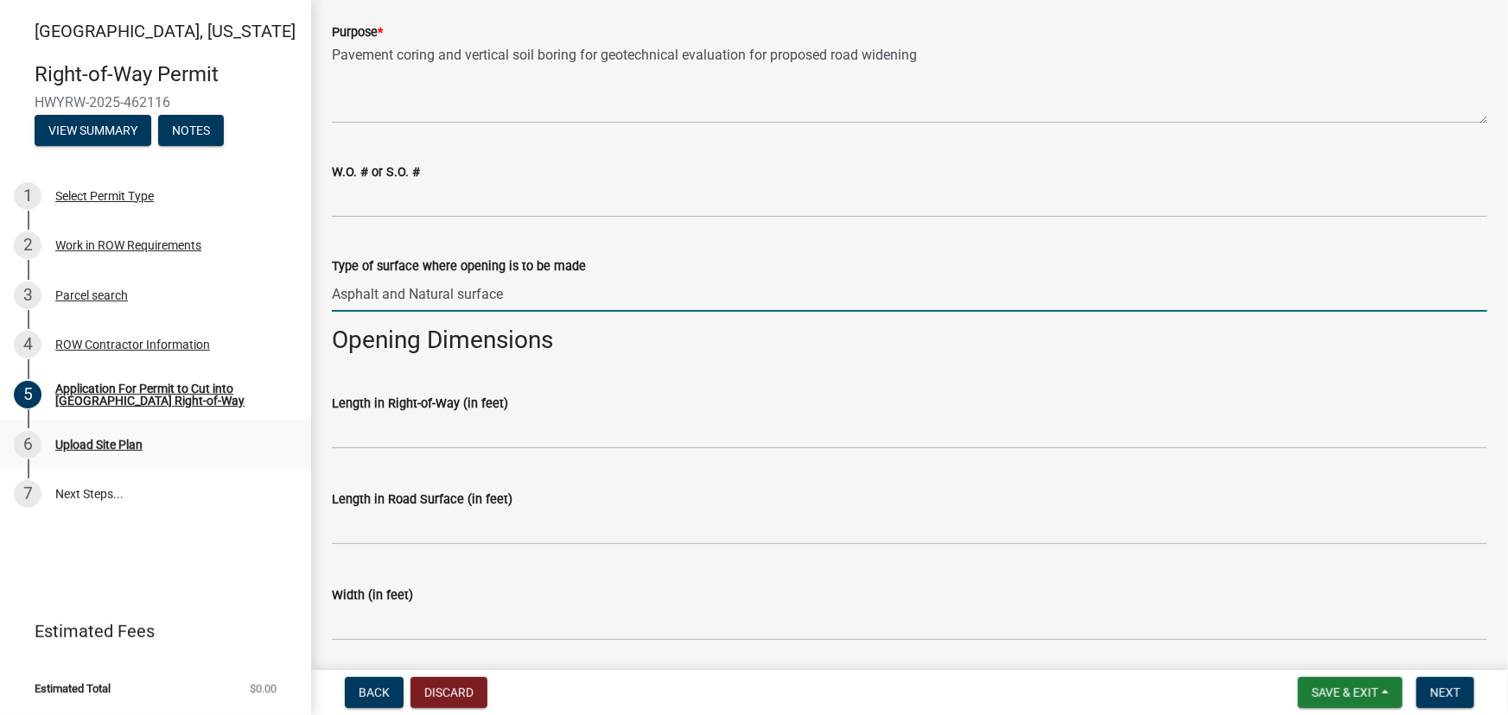
type input "Asphalt and Natural surface"
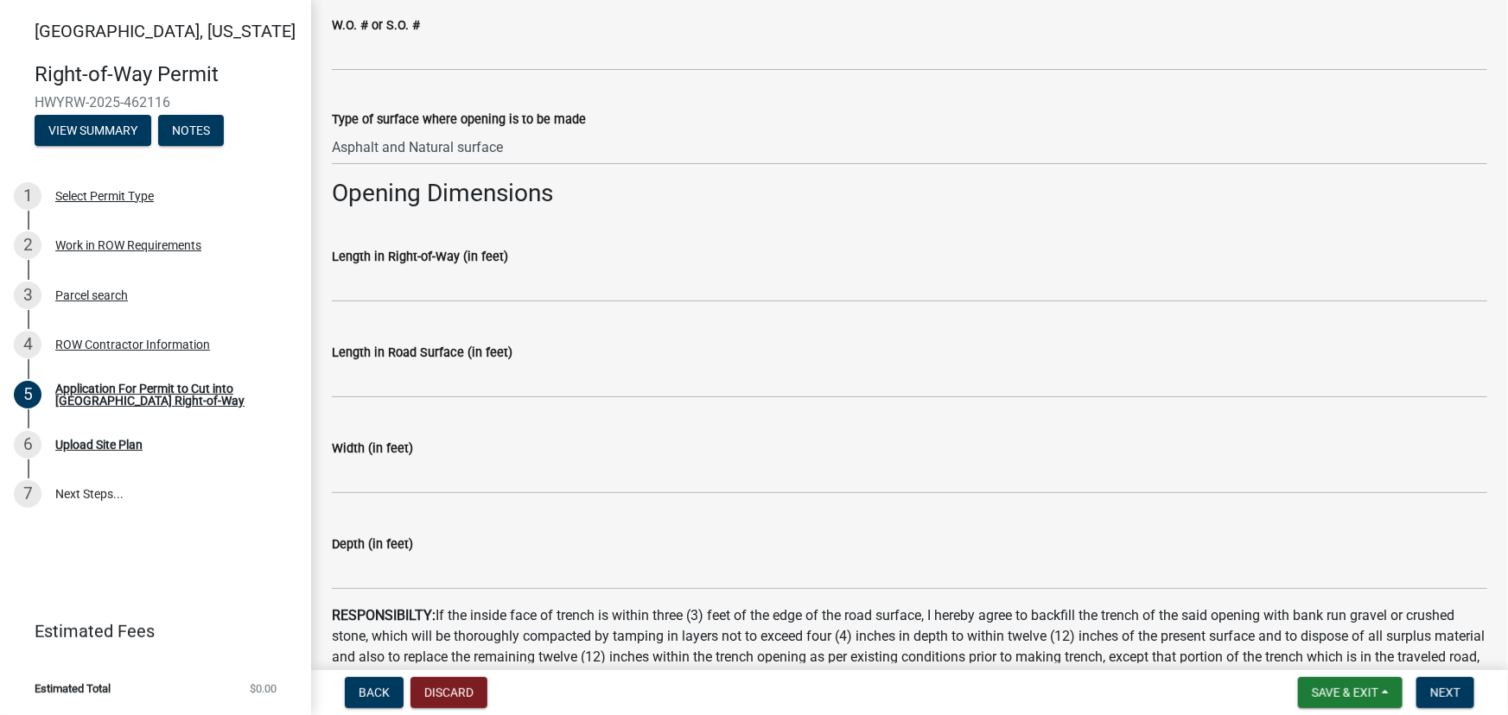
scroll to position [1020, 0]
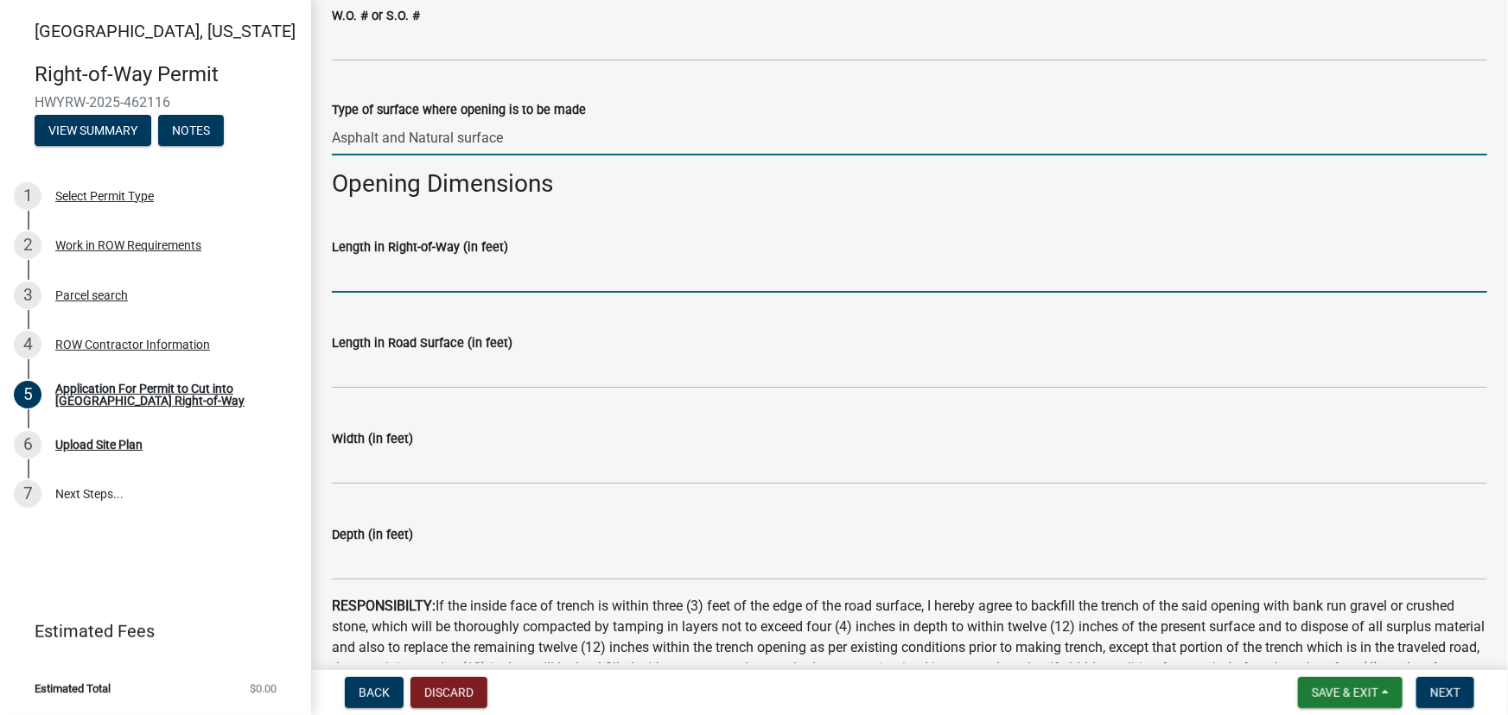
click at [369, 271] on input "text" at bounding box center [909, 274] width 1155 height 35
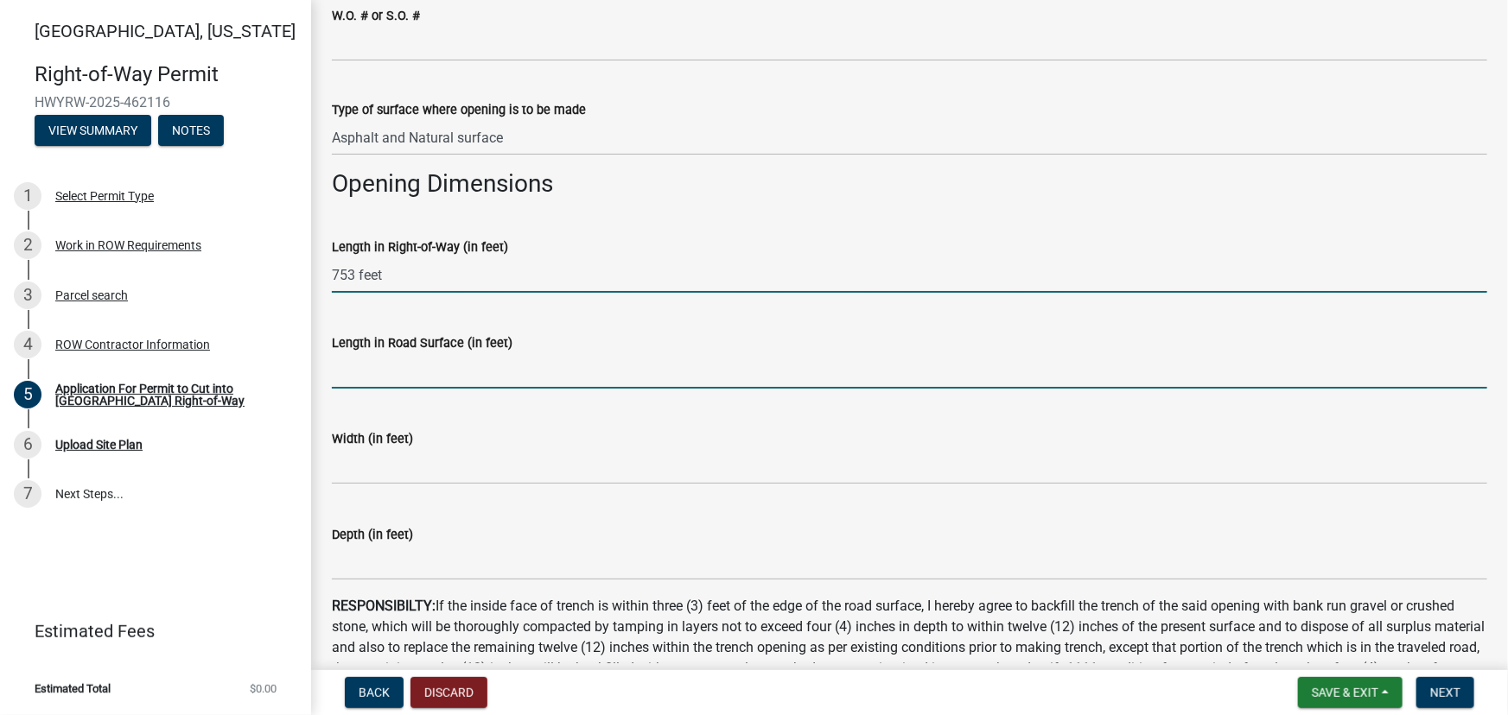
type input "753"
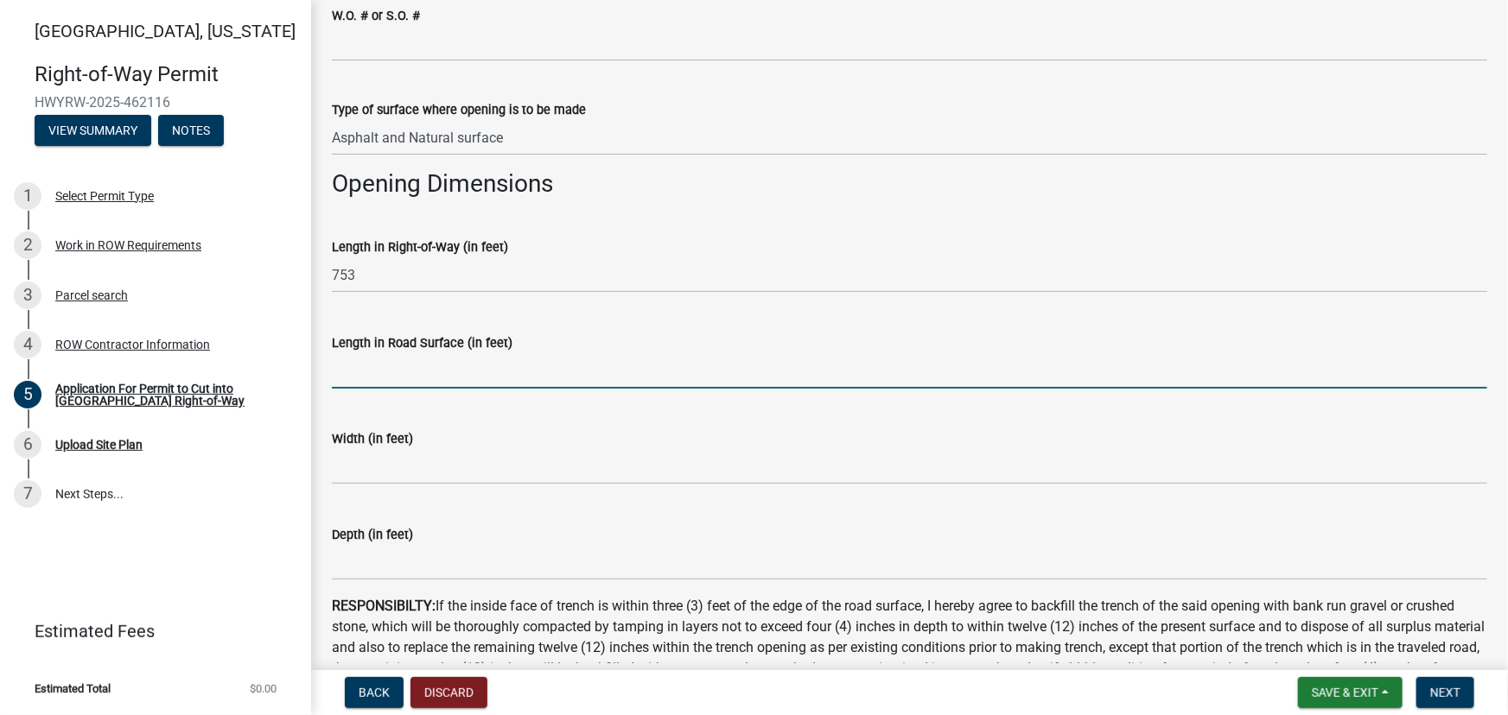
click at [371, 382] on input "text" at bounding box center [909, 370] width 1155 height 35
click at [366, 375] on input "text" at bounding box center [909, 370] width 1155 height 35
type input "15"
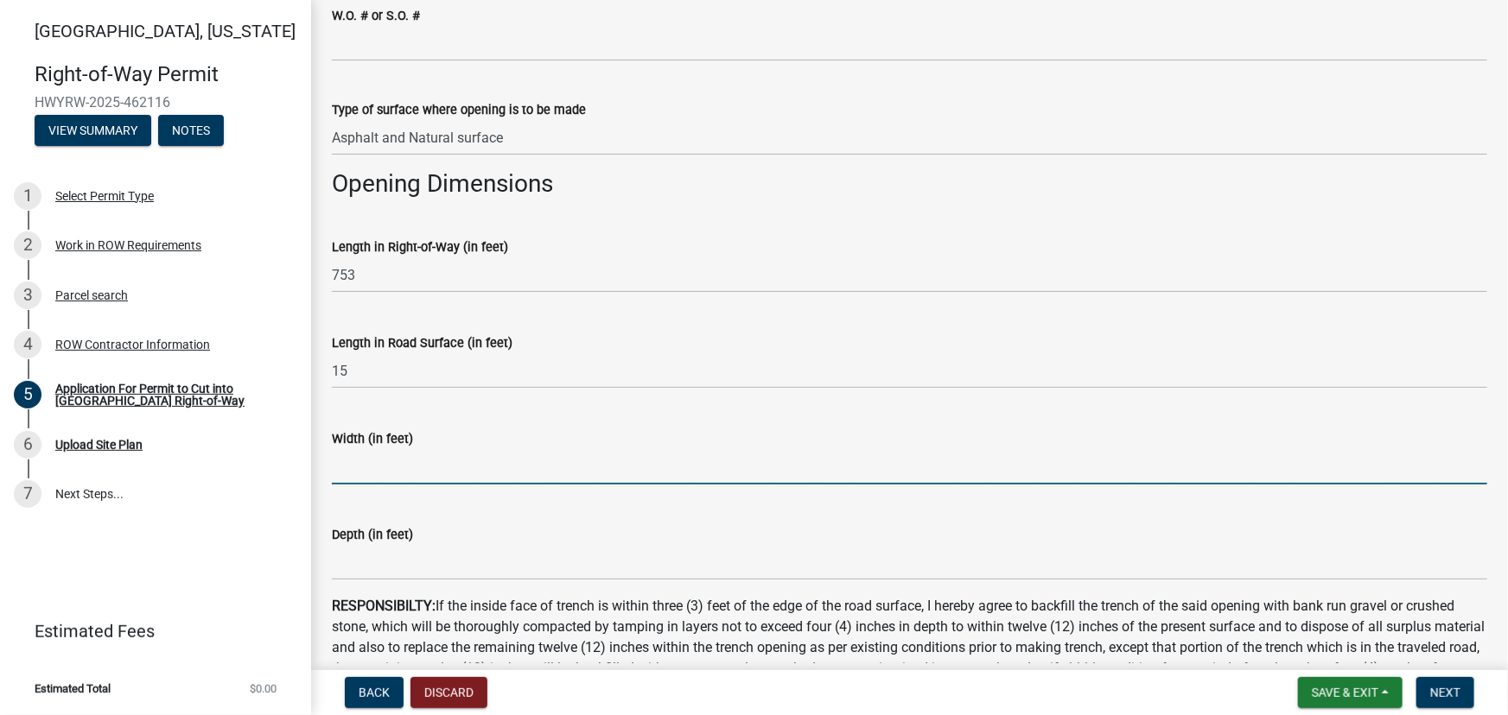
click at [353, 475] on input "text" at bounding box center [909, 466] width 1155 height 35
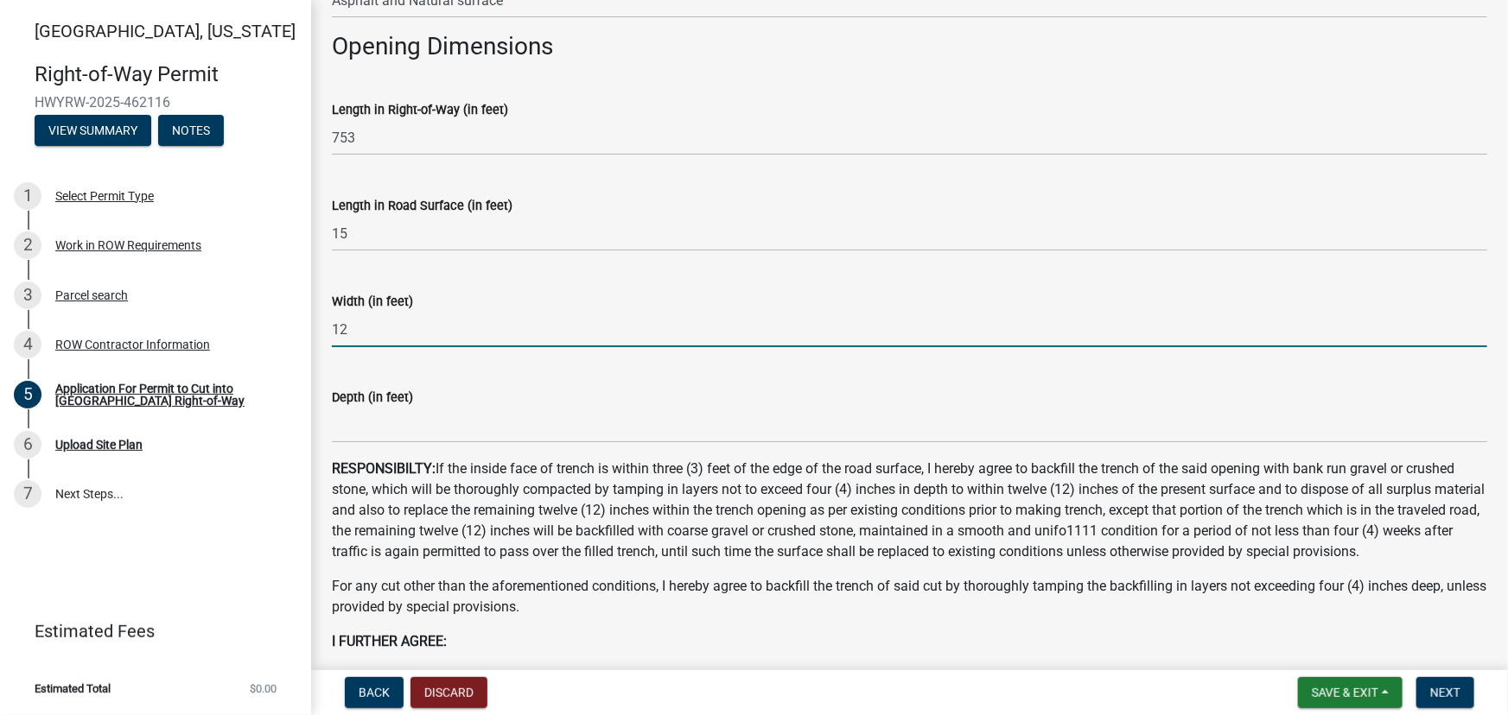
scroll to position [1178, 0]
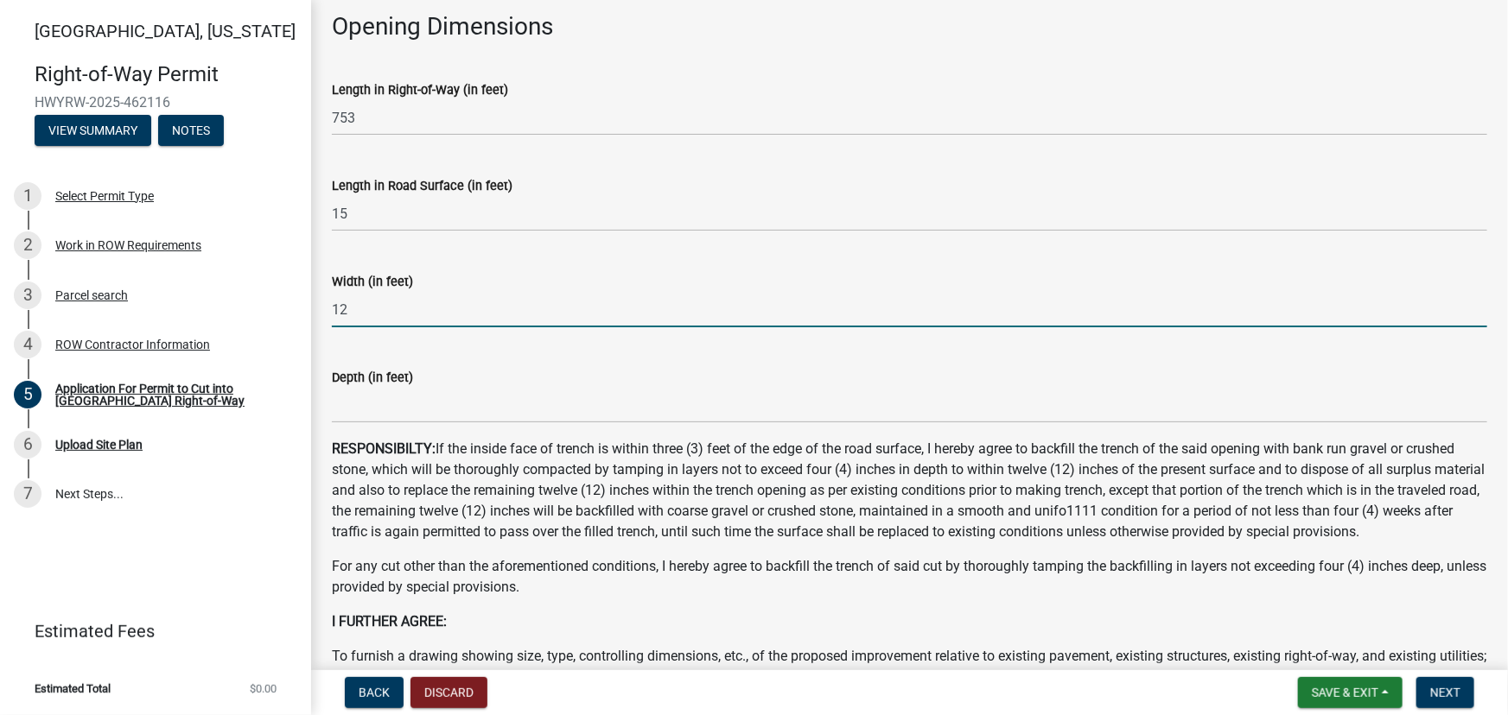
type input "12"
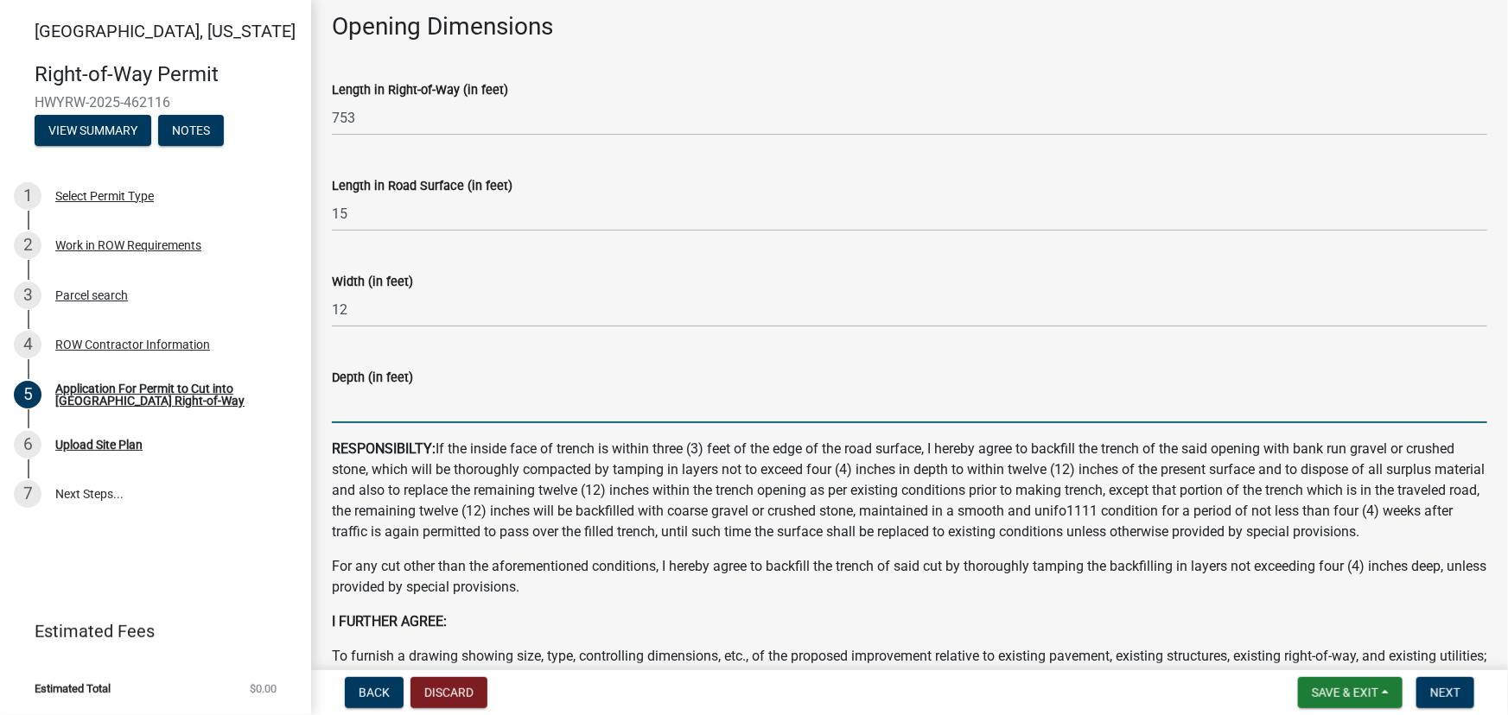
click at [371, 406] on input "text" at bounding box center [909, 405] width 1155 height 35
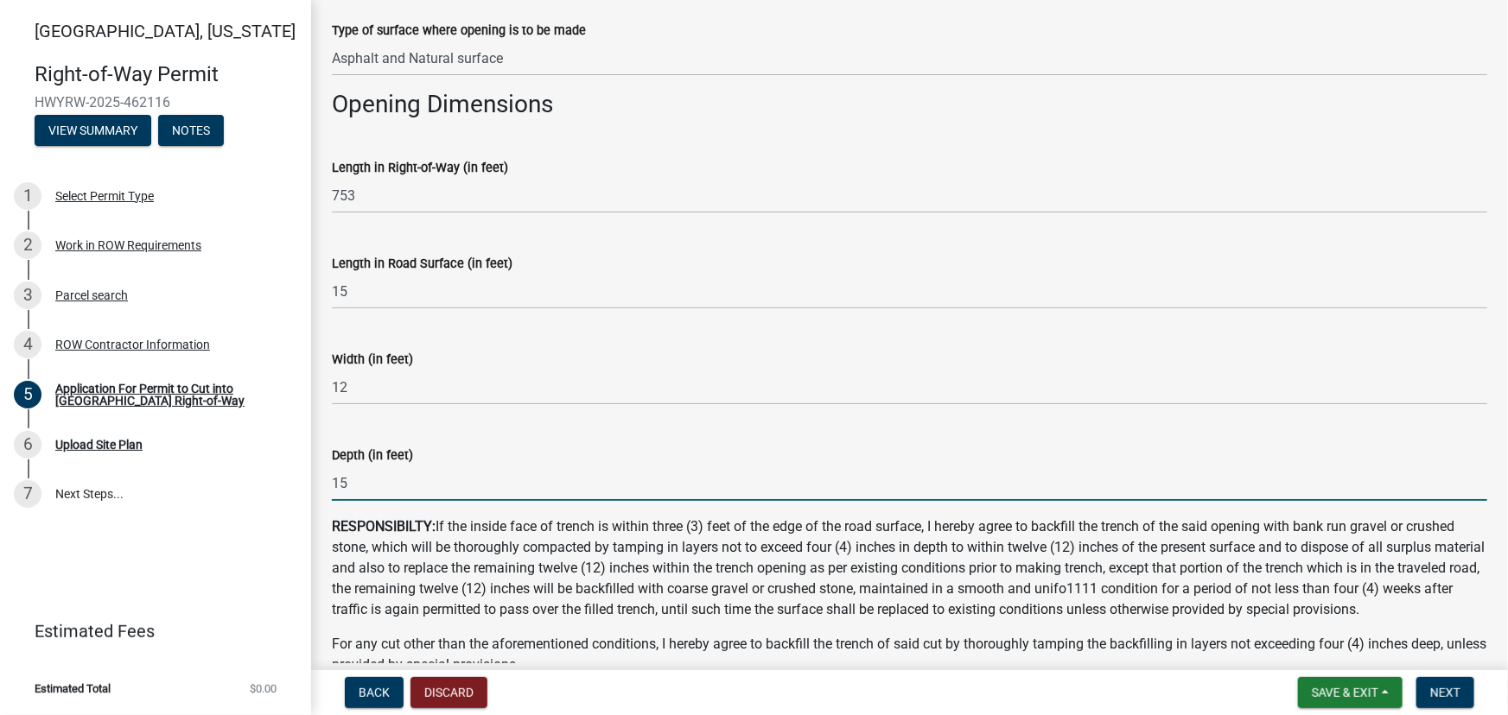
scroll to position [1099, 0]
type input "15"
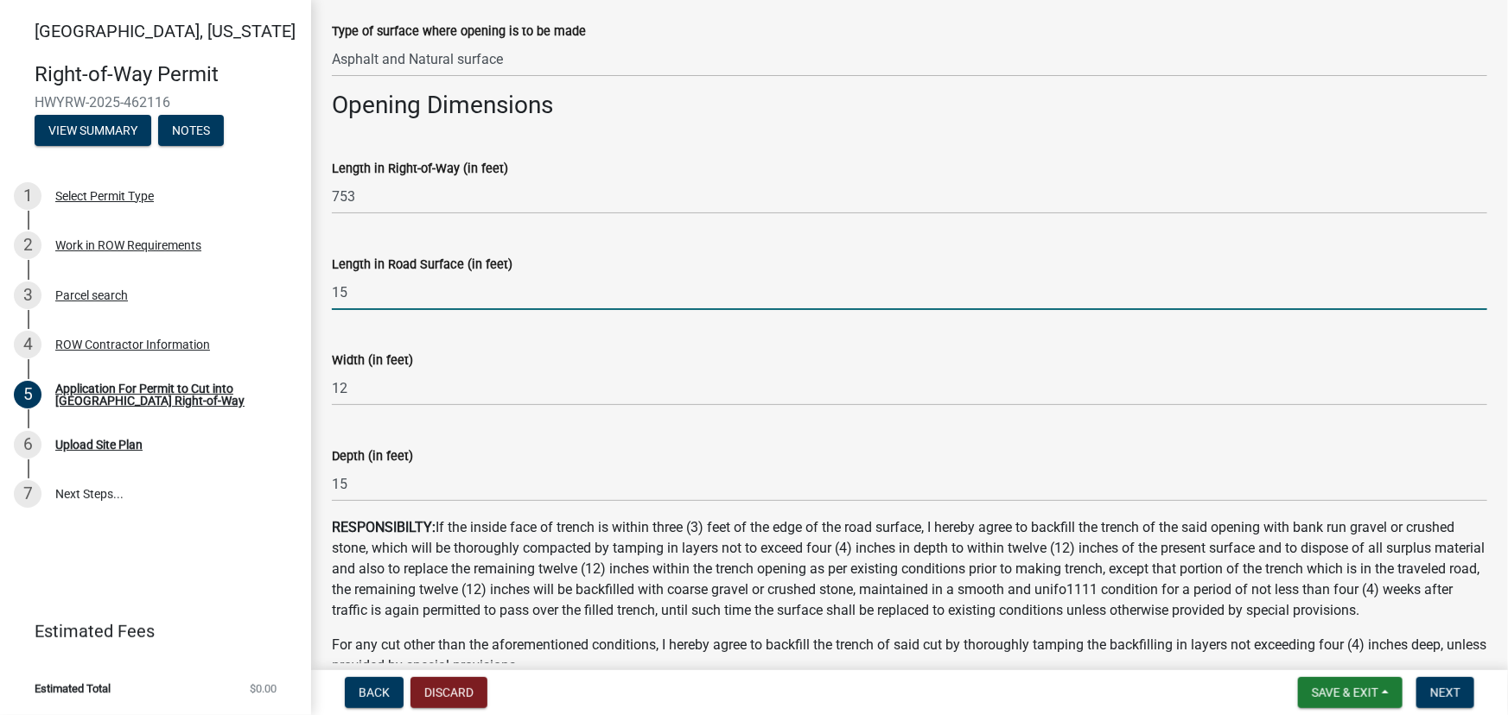
click at [351, 288] on input "15" at bounding box center [909, 292] width 1155 height 35
type input "1"
drag, startPoint x: 368, startPoint y: 290, endPoint x: 342, endPoint y: 287, distance: 26.2
click at [342, 287] on input "625" at bounding box center [909, 292] width 1155 height 35
type input "615"
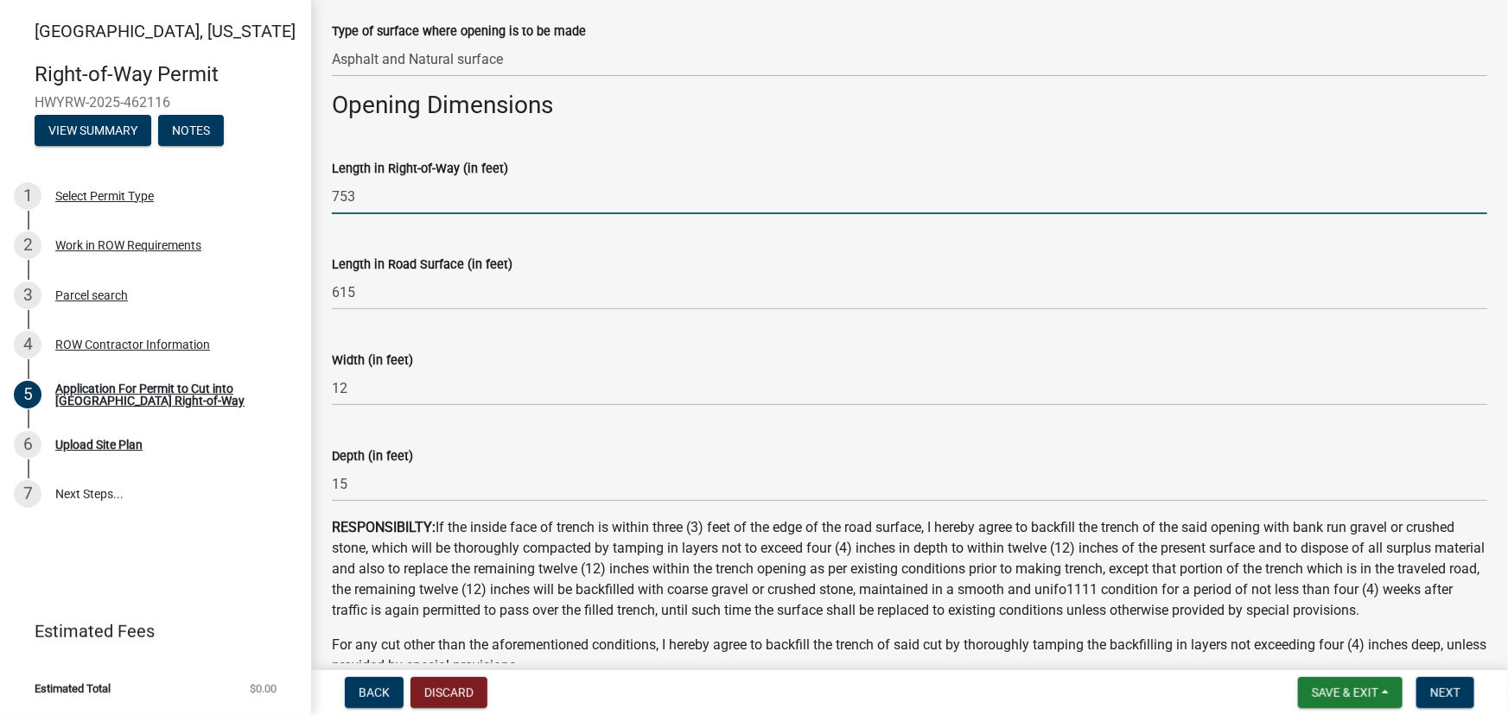
click at [375, 204] on input "753" at bounding box center [909, 196] width 1155 height 35
type input "7"
type input "615"
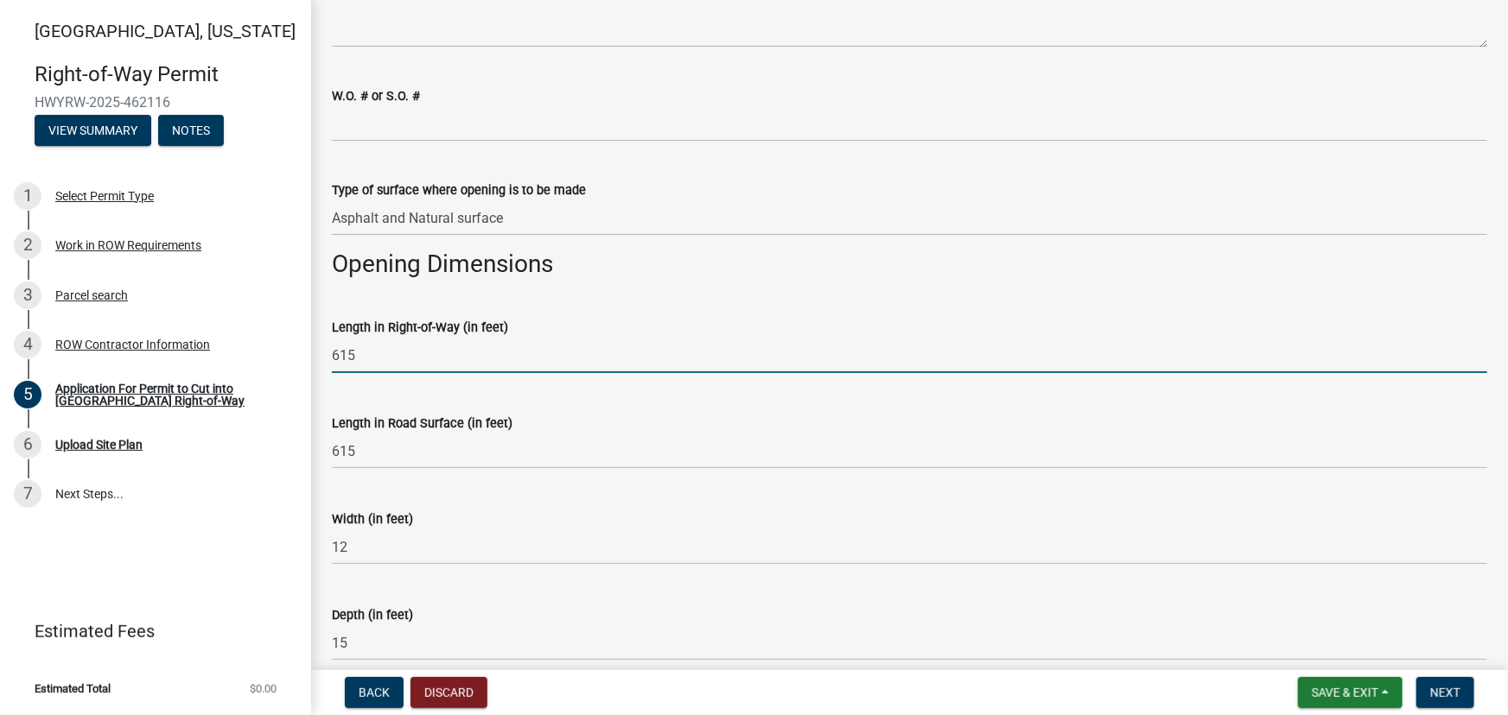
scroll to position [1178, 0]
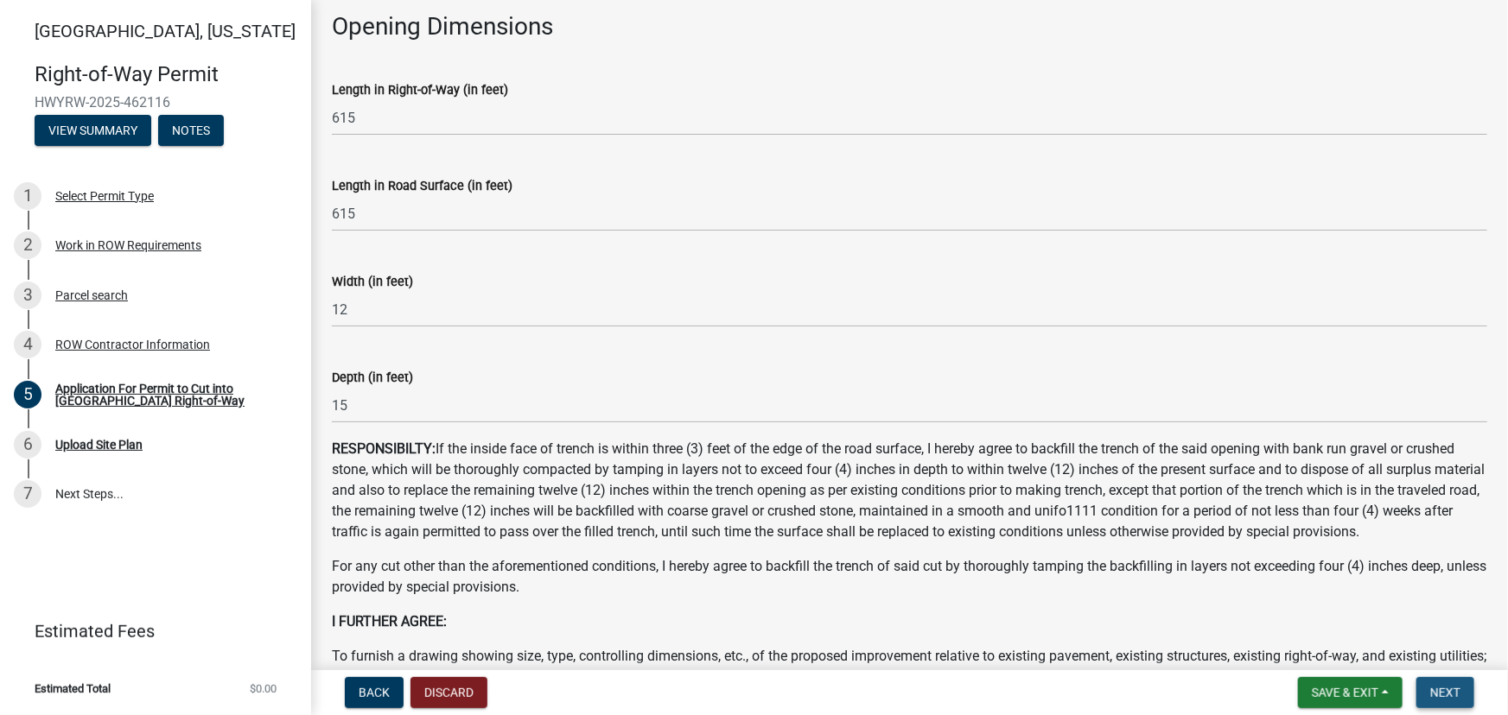
click at [1444, 690] on span "Next" at bounding box center [1445, 693] width 30 height 14
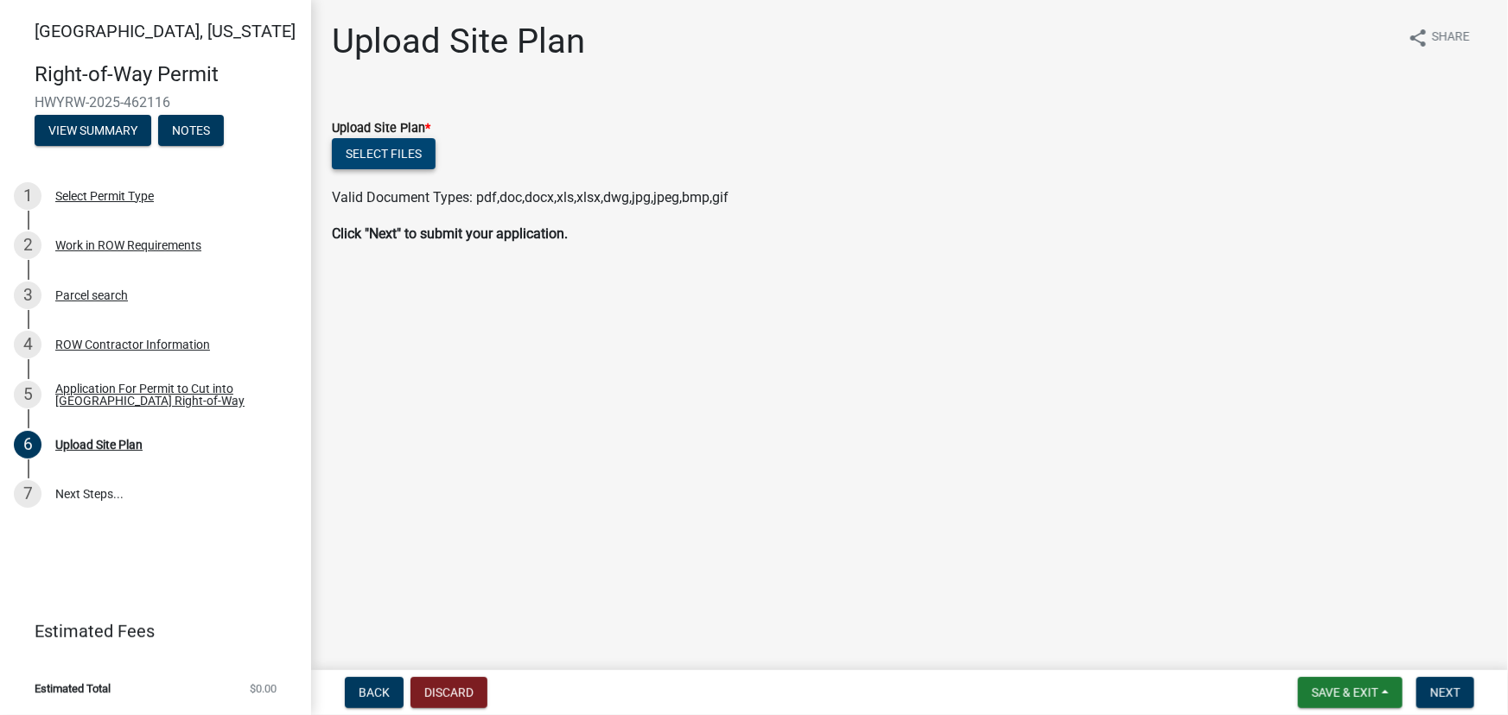
click at [386, 152] on button "Select files" at bounding box center [384, 153] width 104 height 31
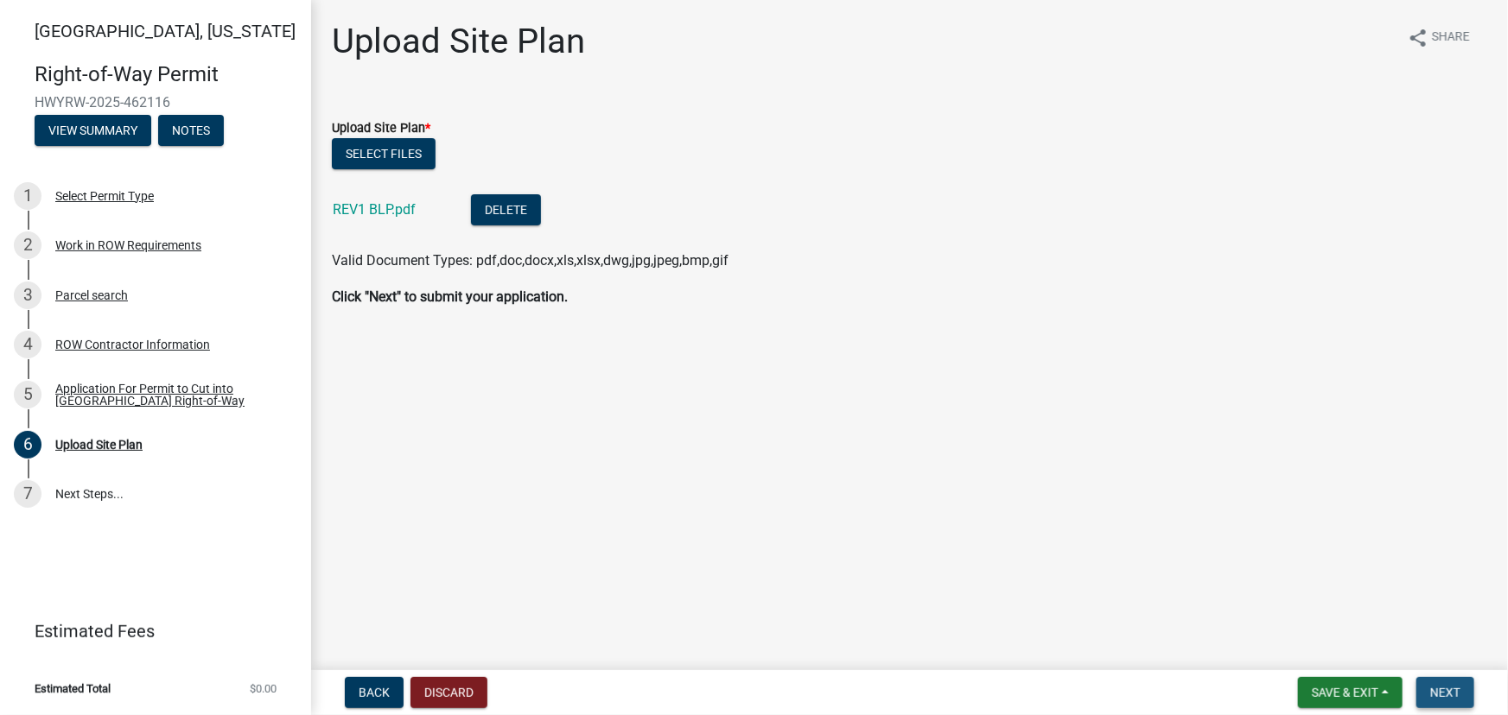
click at [1452, 690] on span "Next" at bounding box center [1445, 693] width 30 height 14
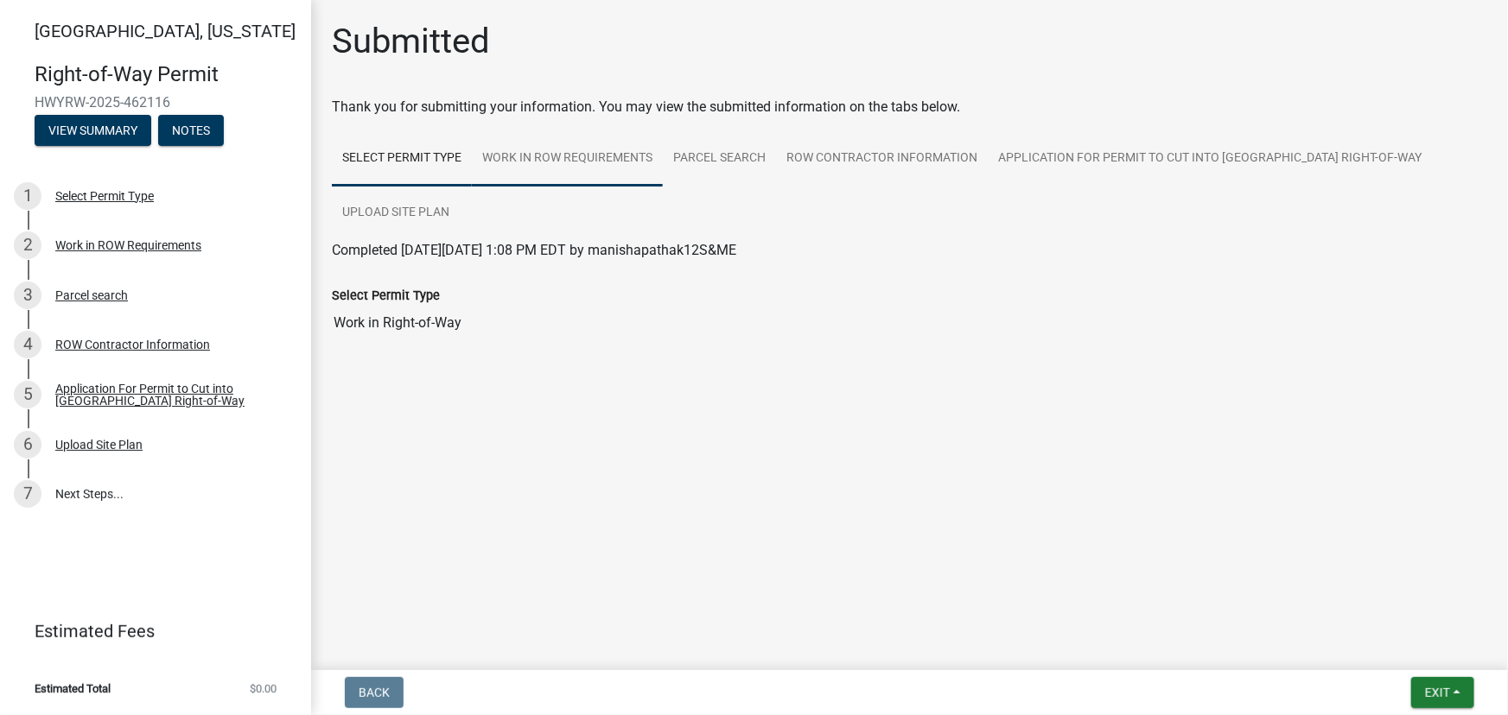
click at [575, 153] on link "Work in ROW Requirements" at bounding box center [567, 158] width 191 height 55
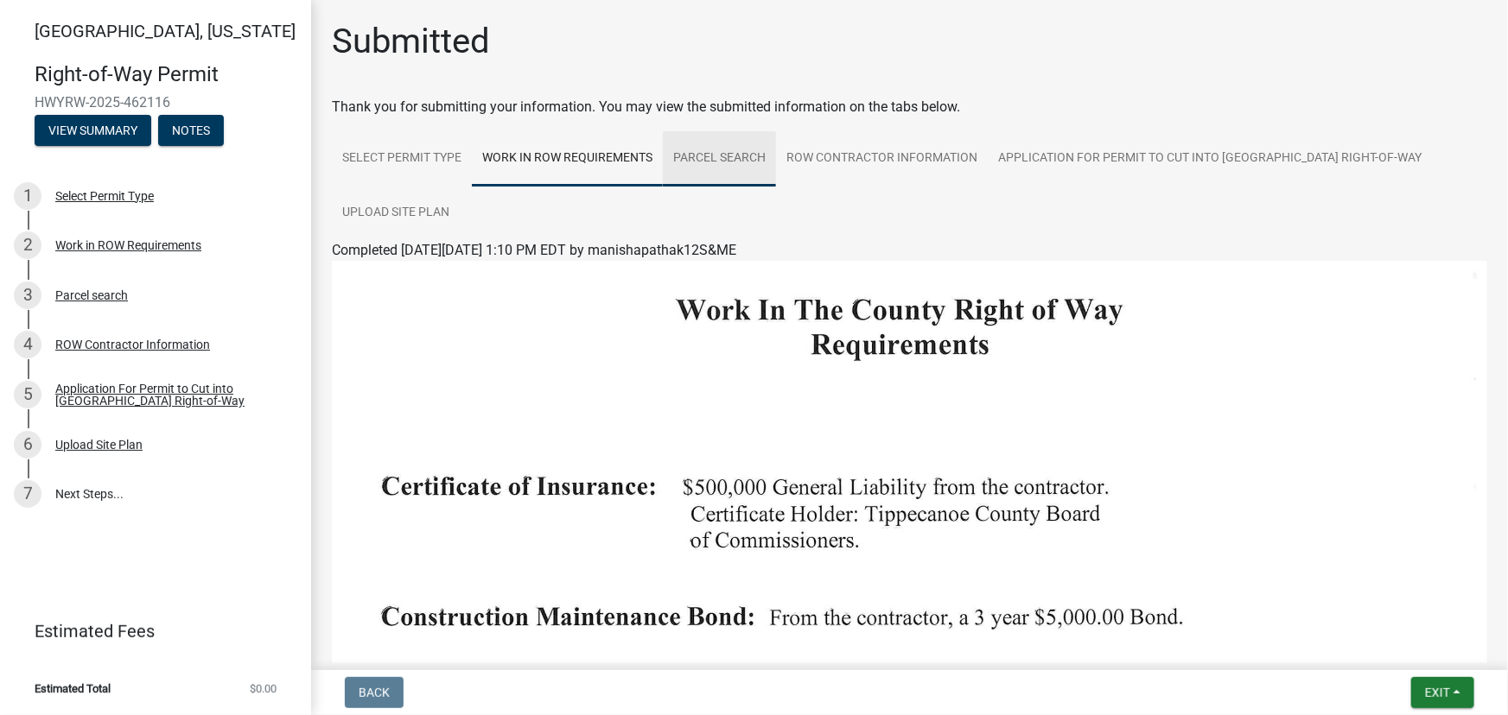
click at [719, 161] on link "Parcel search" at bounding box center [719, 158] width 113 height 55
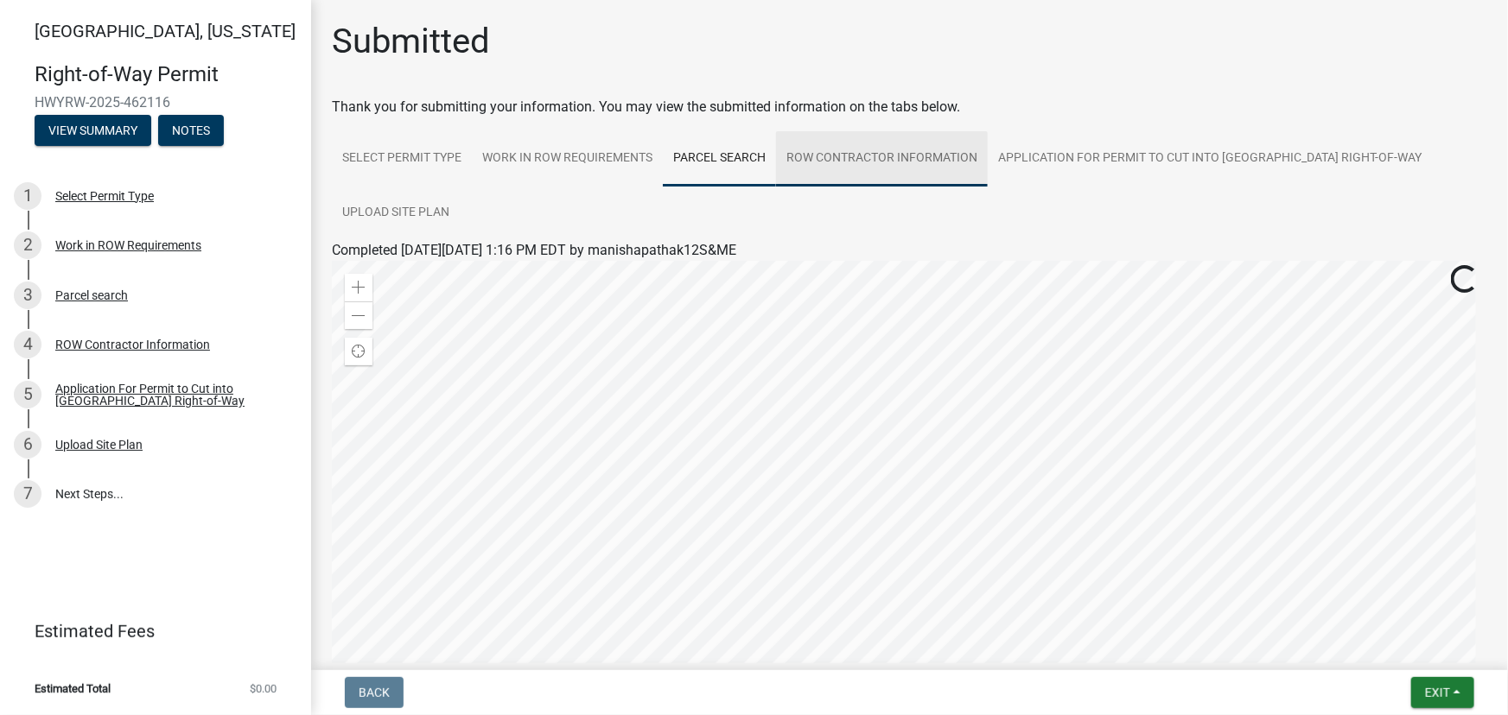
click at [862, 160] on link "ROW Contractor Information" at bounding box center [882, 158] width 212 height 55
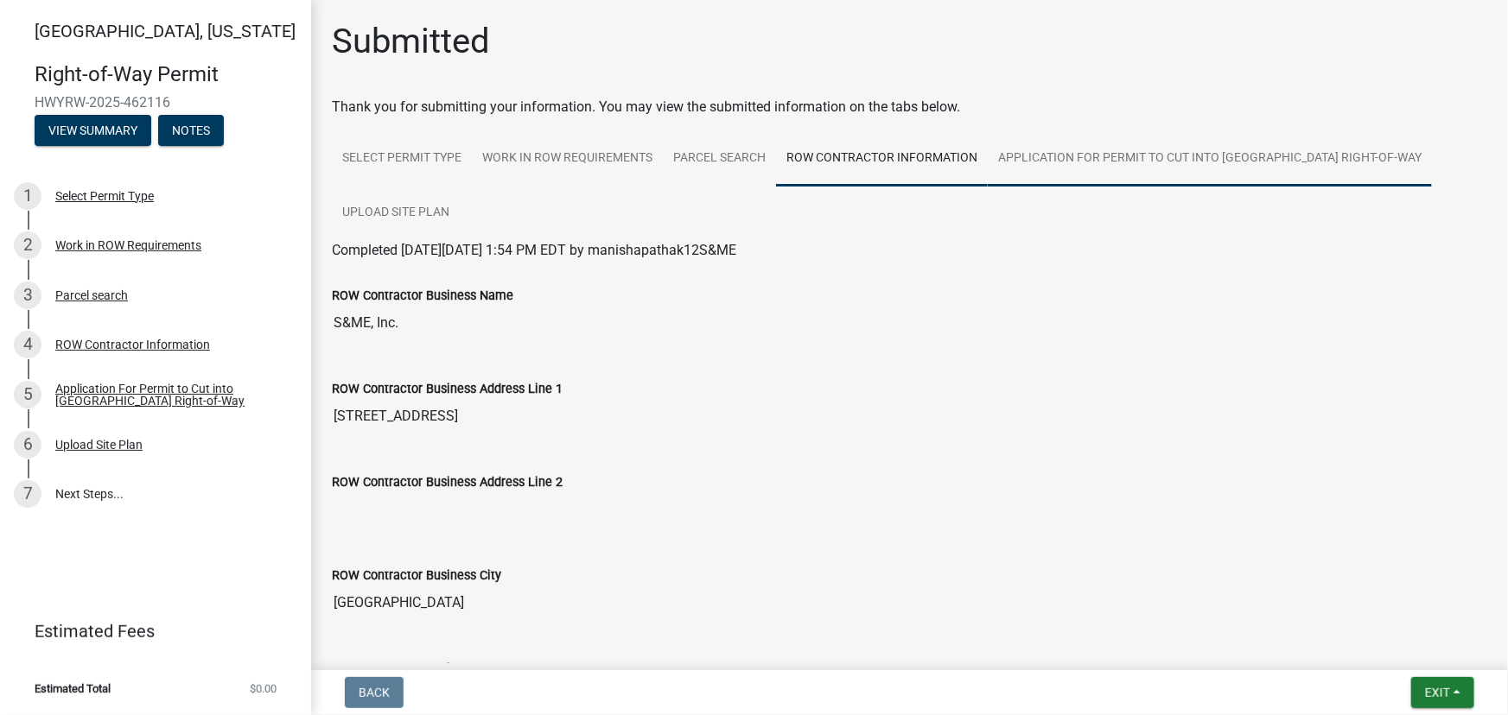
click at [1041, 161] on link "Application For Permit to Cut into [GEOGRAPHIC_DATA] Right-of-Way" at bounding box center [1210, 158] width 444 height 55
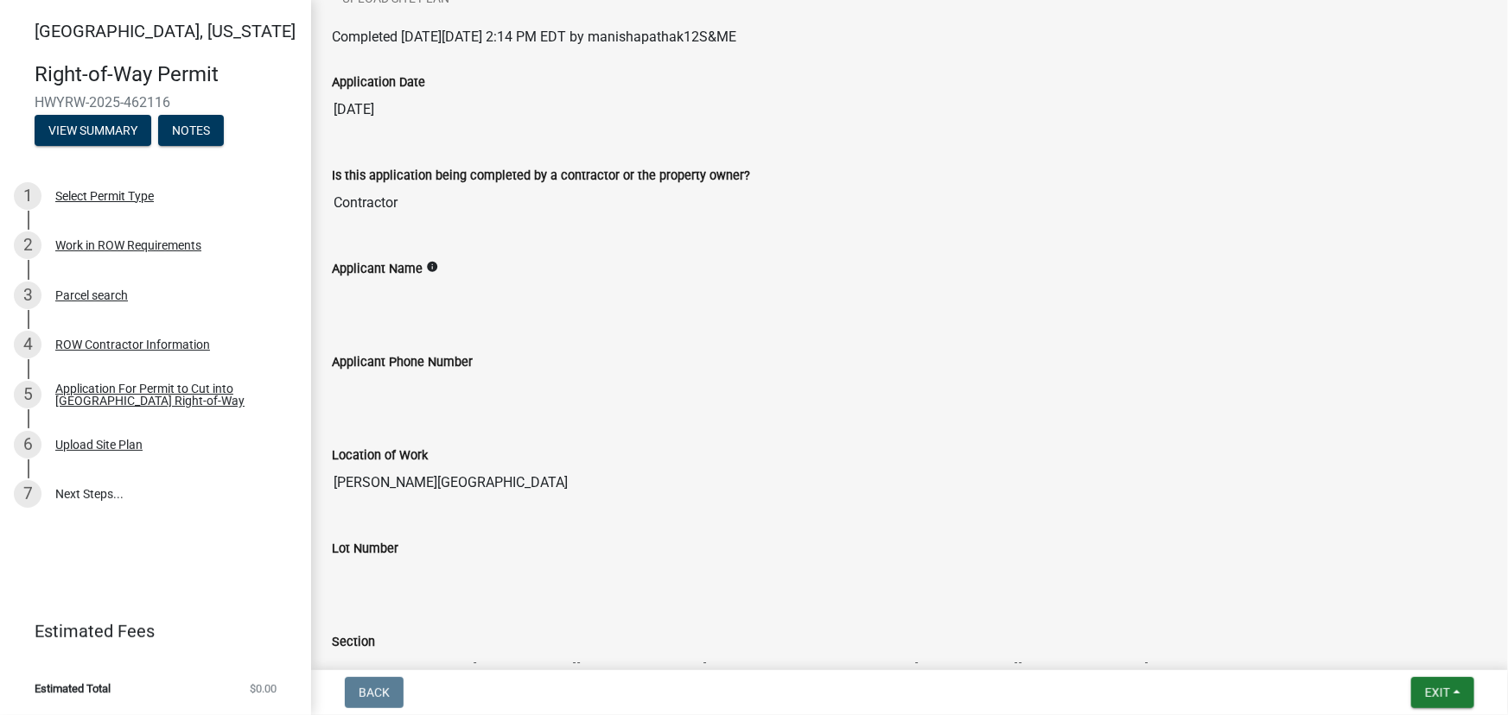
scroll to position [194, 0]
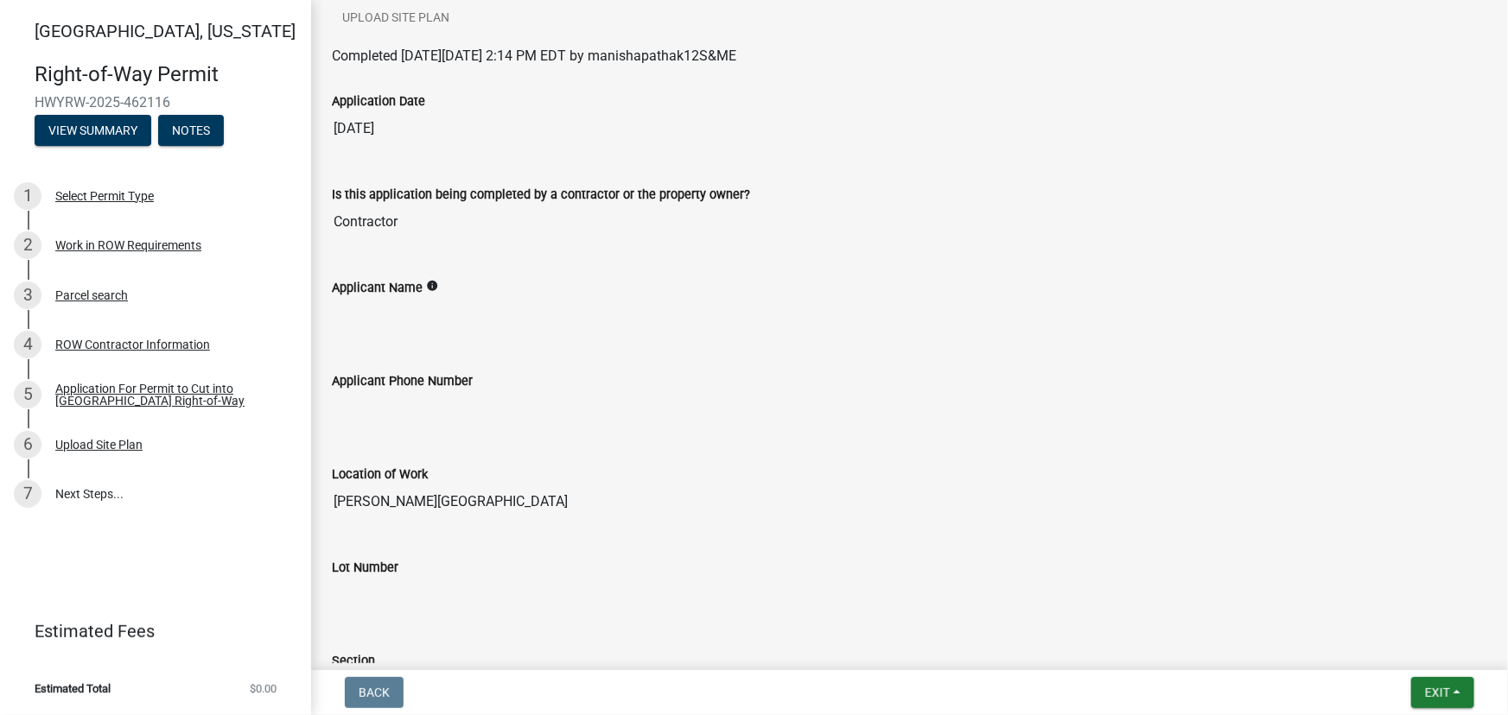
click at [350, 294] on div "Applicant Name info" at bounding box center [909, 287] width 1155 height 21
click at [426, 284] on icon "info" at bounding box center [432, 286] width 12 height 12
click at [435, 378] on label "Applicant Phone Number" at bounding box center [402, 382] width 141 height 12
click at [435, 391] on input "Applicant Phone Number" at bounding box center [909, 408] width 1155 height 35
click at [428, 406] on input "Applicant Phone Number" at bounding box center [909, 408] width 1155 height 35
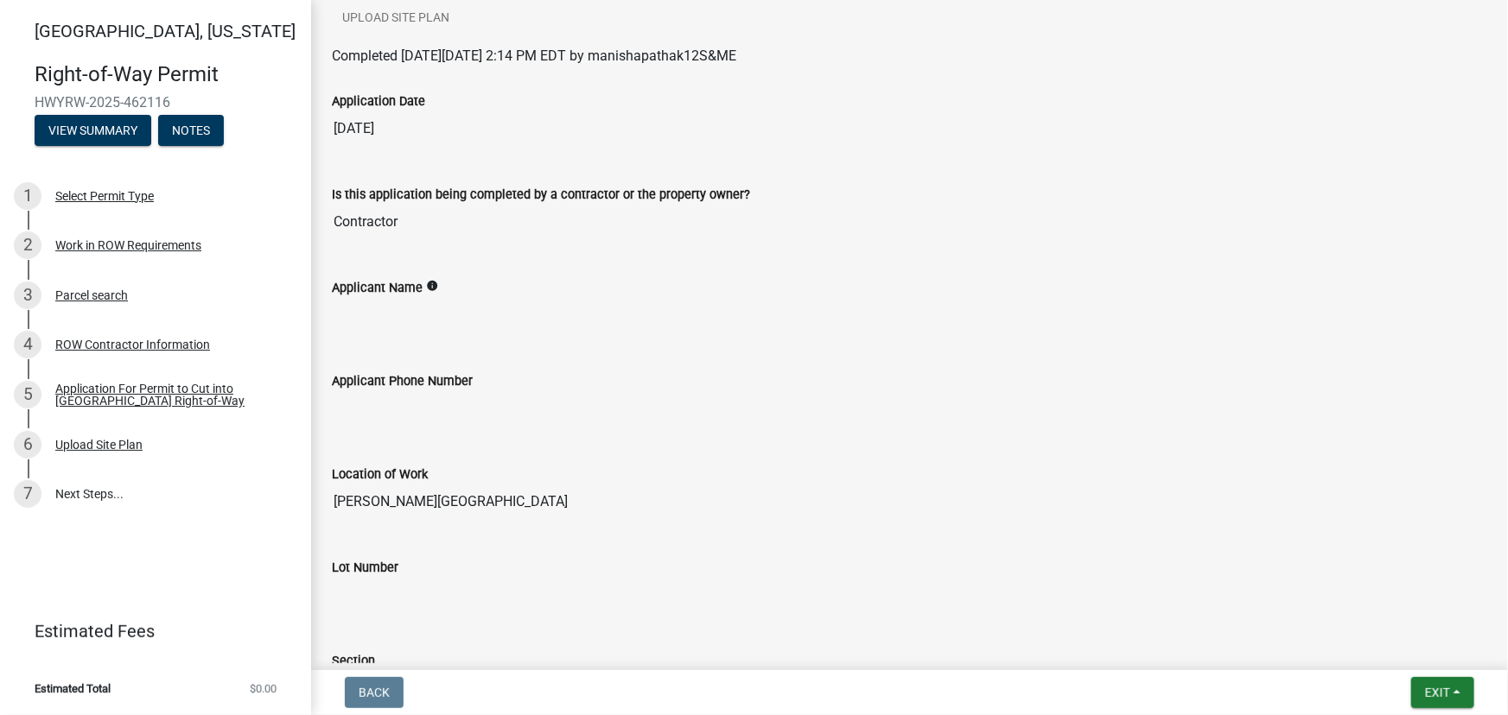
click at [379, 289] on label "Applicant Name" at bounding box center [377, 289] width 91 height 12
click at [379, 298] on input "Applicant Name" at bounding box center [909, 315] width 1155 height 35
click at [385, 315] on input "Applicant Name" at bounding box center [909, 315] width 1155 height 35
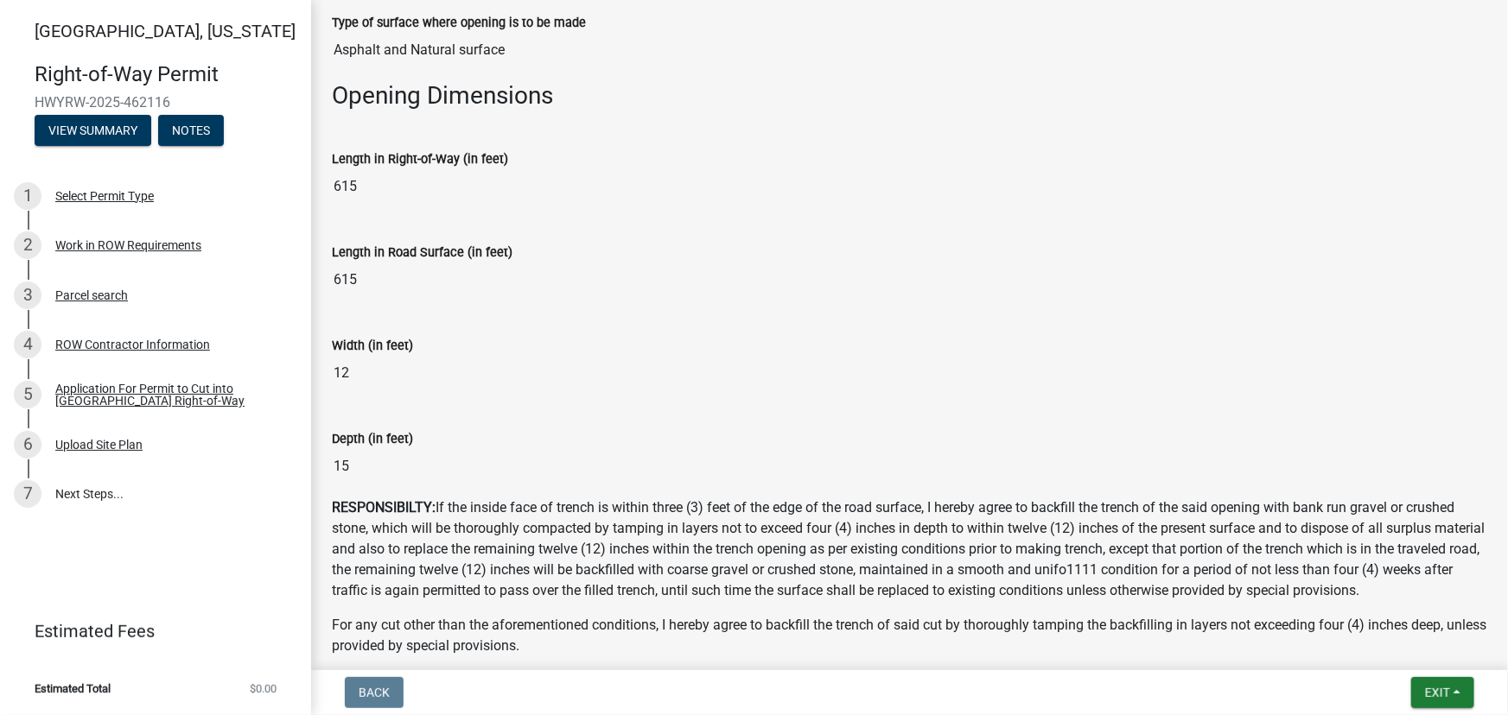
scroll to position [1335, 0]
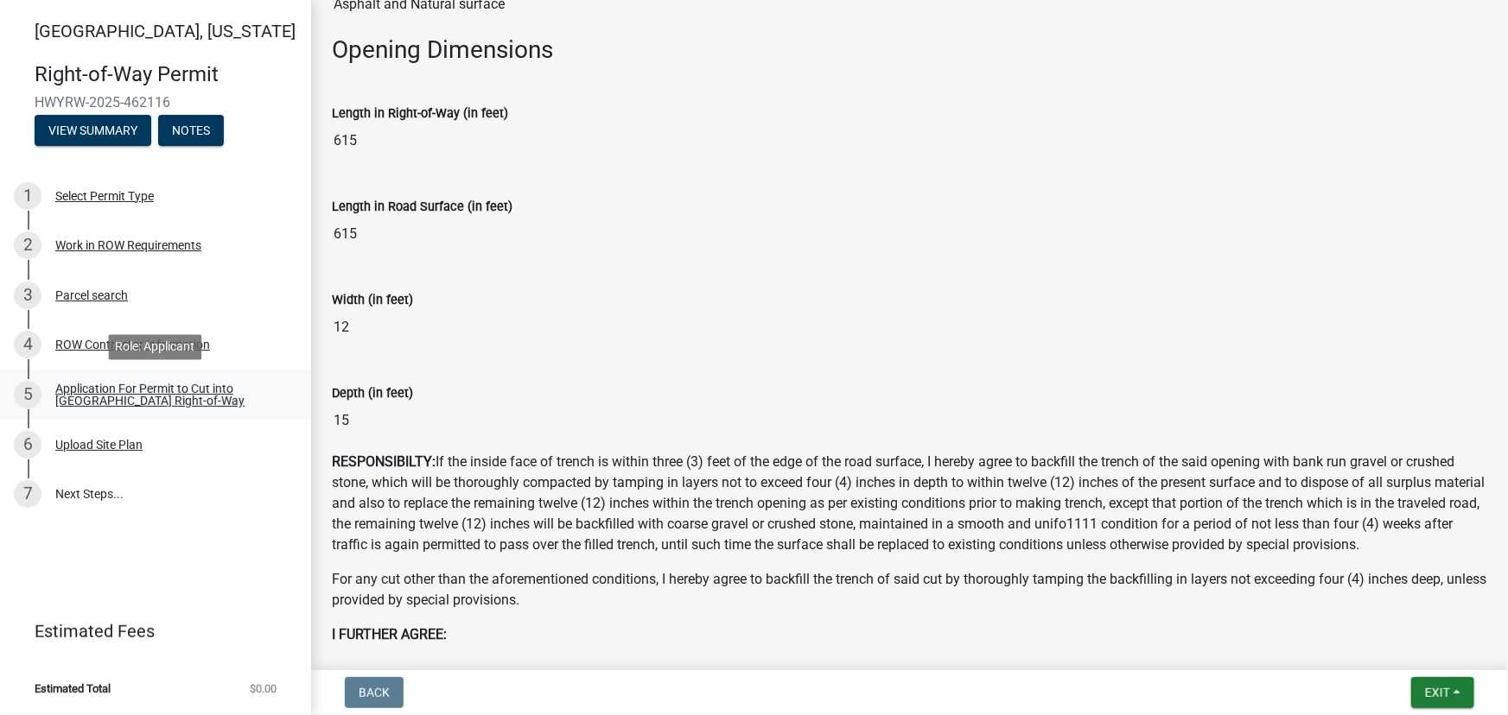
click at [101, 393] on div "Application For Permit to Cut into [GEOGRAPHIC_DATA] Right-of-Way" at bounding box center [169, 395] width 228 height 24
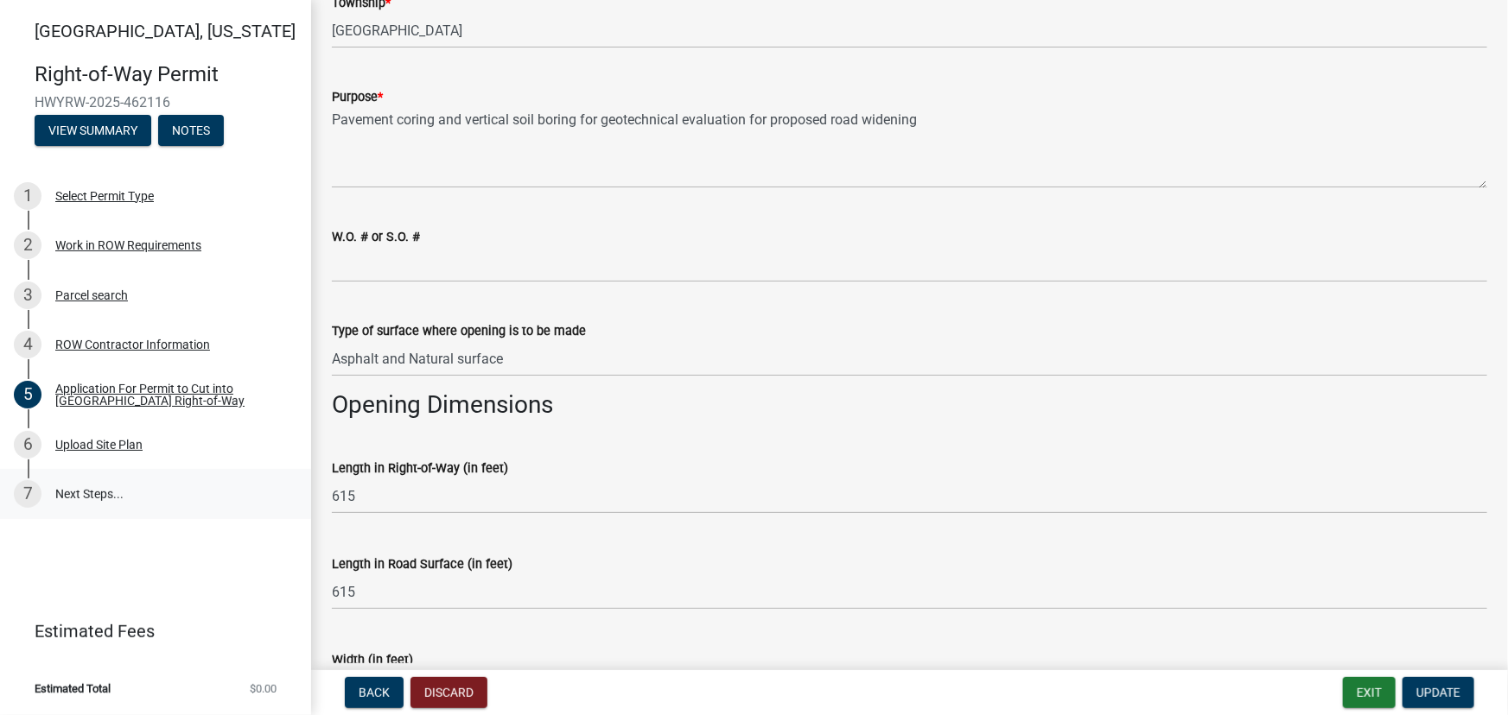
scroll to position [942, 0]
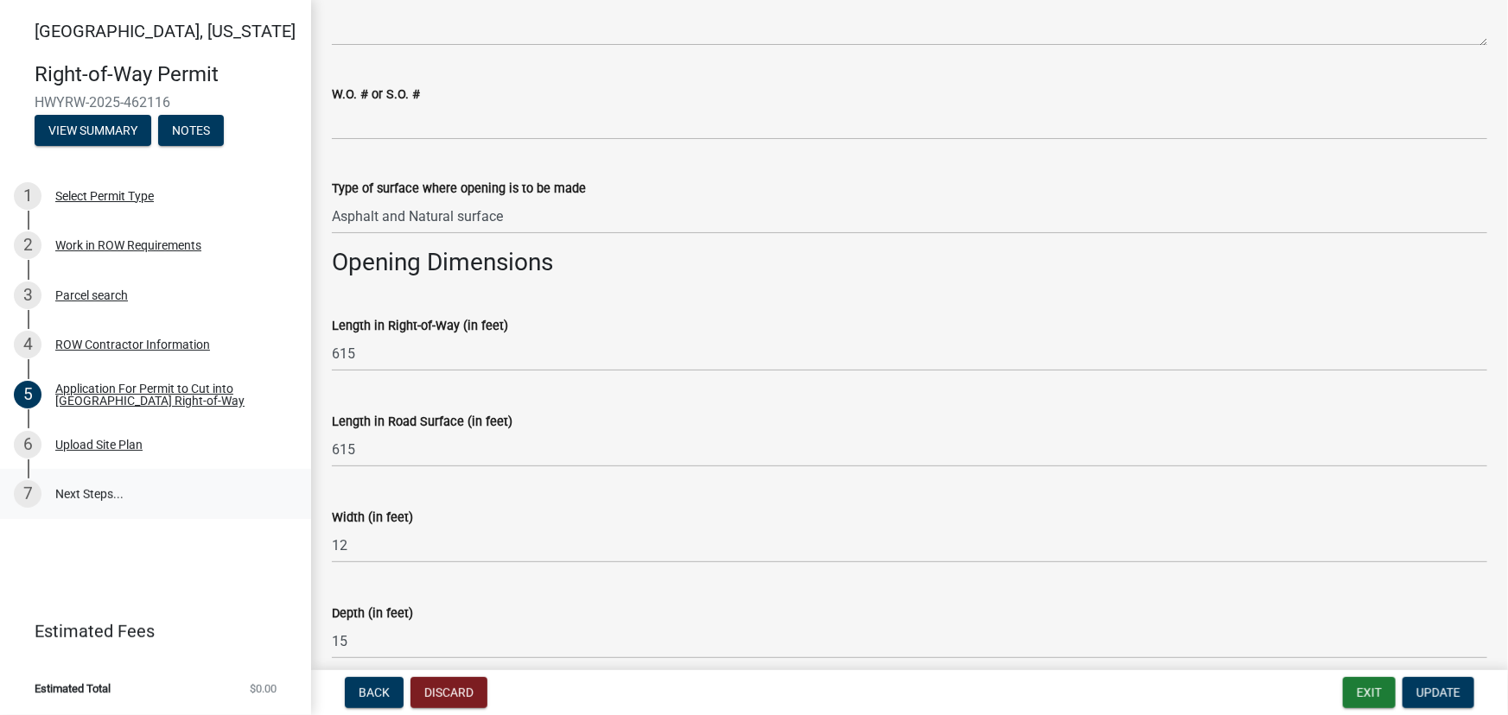
click at [84, 499] on link "7 Next Steps..." at bounding box center [155, 494] width 311 height 50
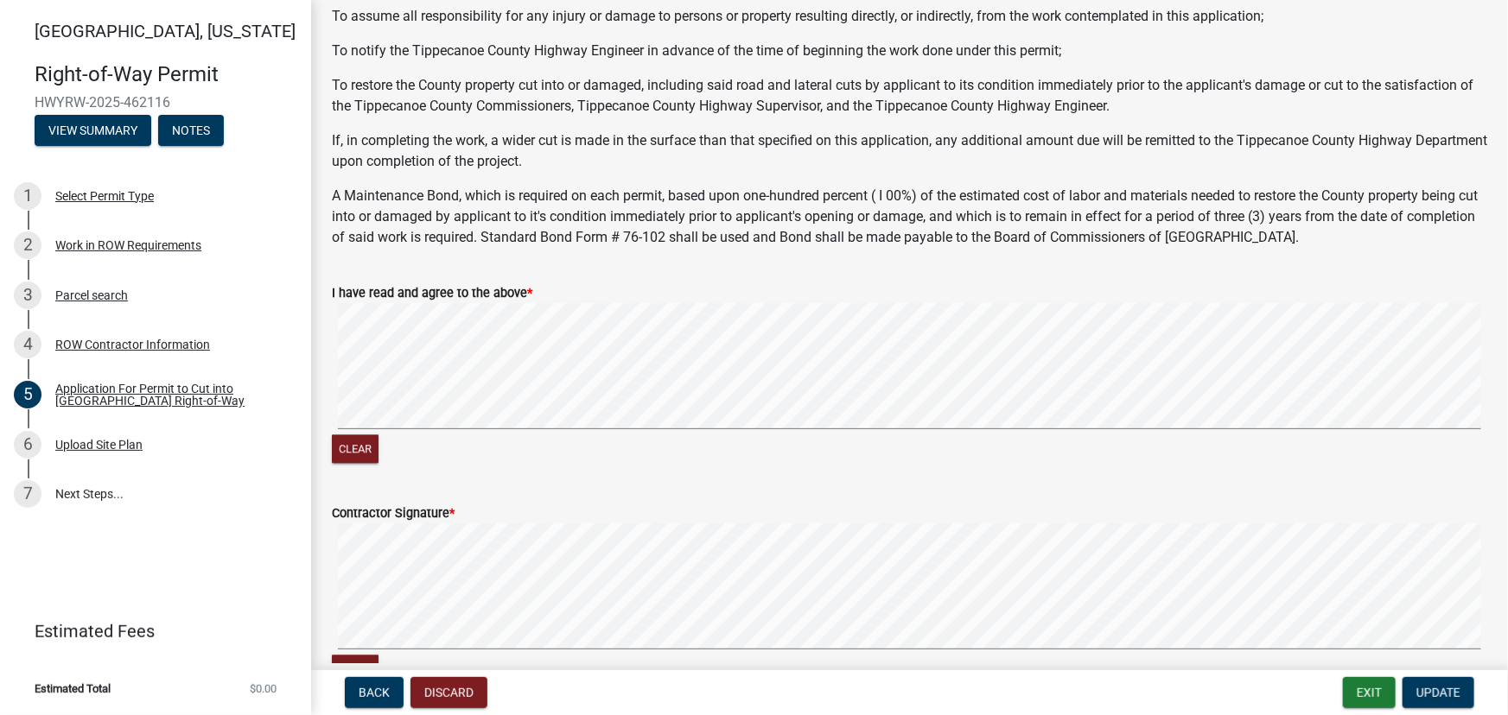
scroll to position [2089, 0]
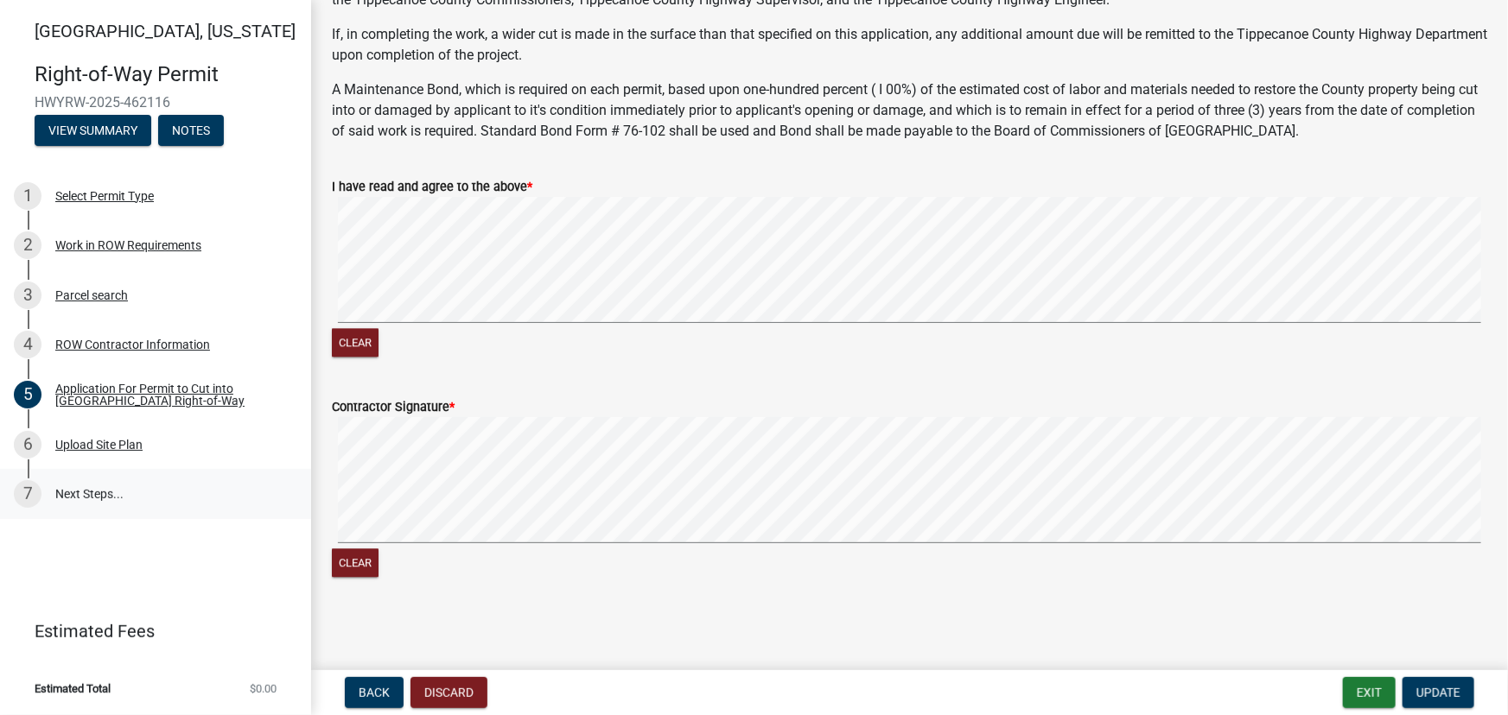
click at [73, 489] on link "7 Next Steps..." at bounding box center [155, 494] width 311 height 50
click at [1430, 687] on span "Update" at bounding box center [1438, 693] width 44 height 14
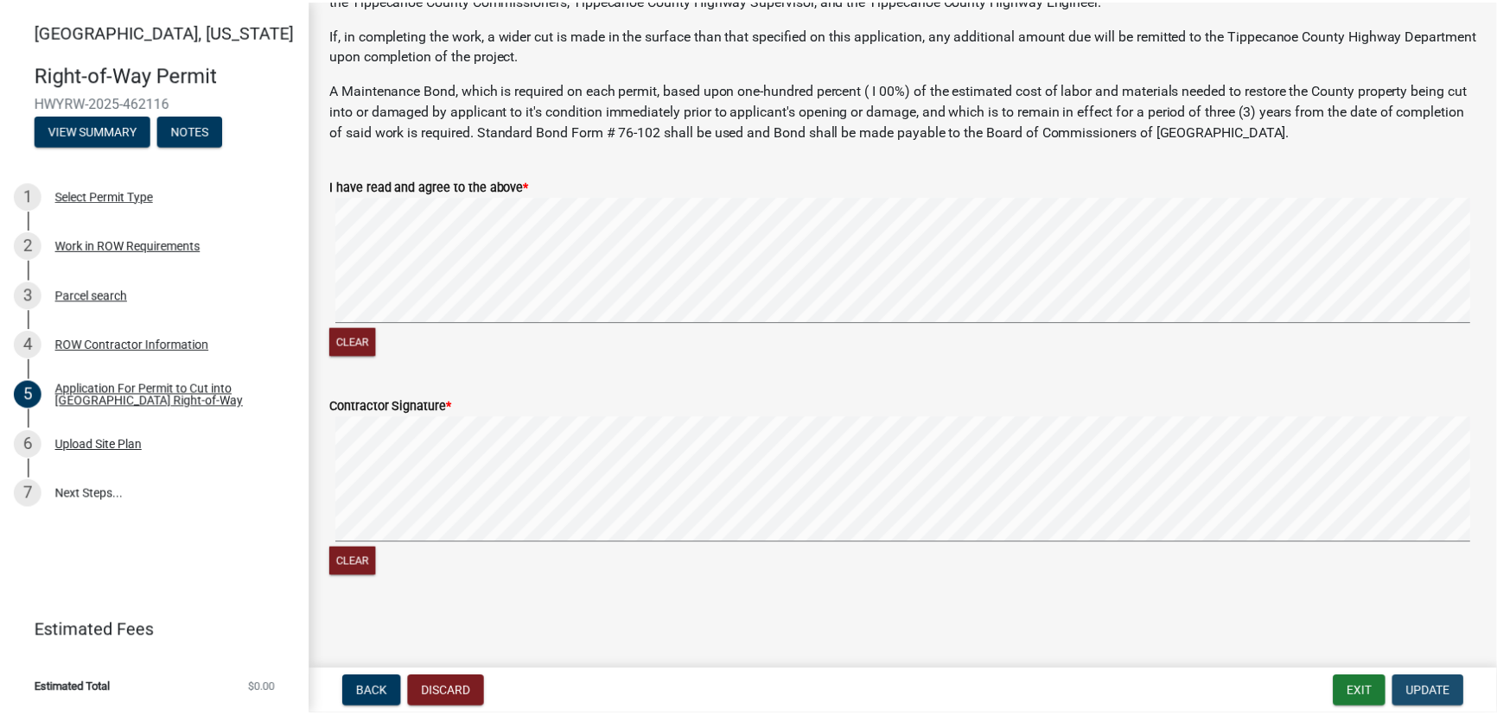
scroll to position [0, 0]
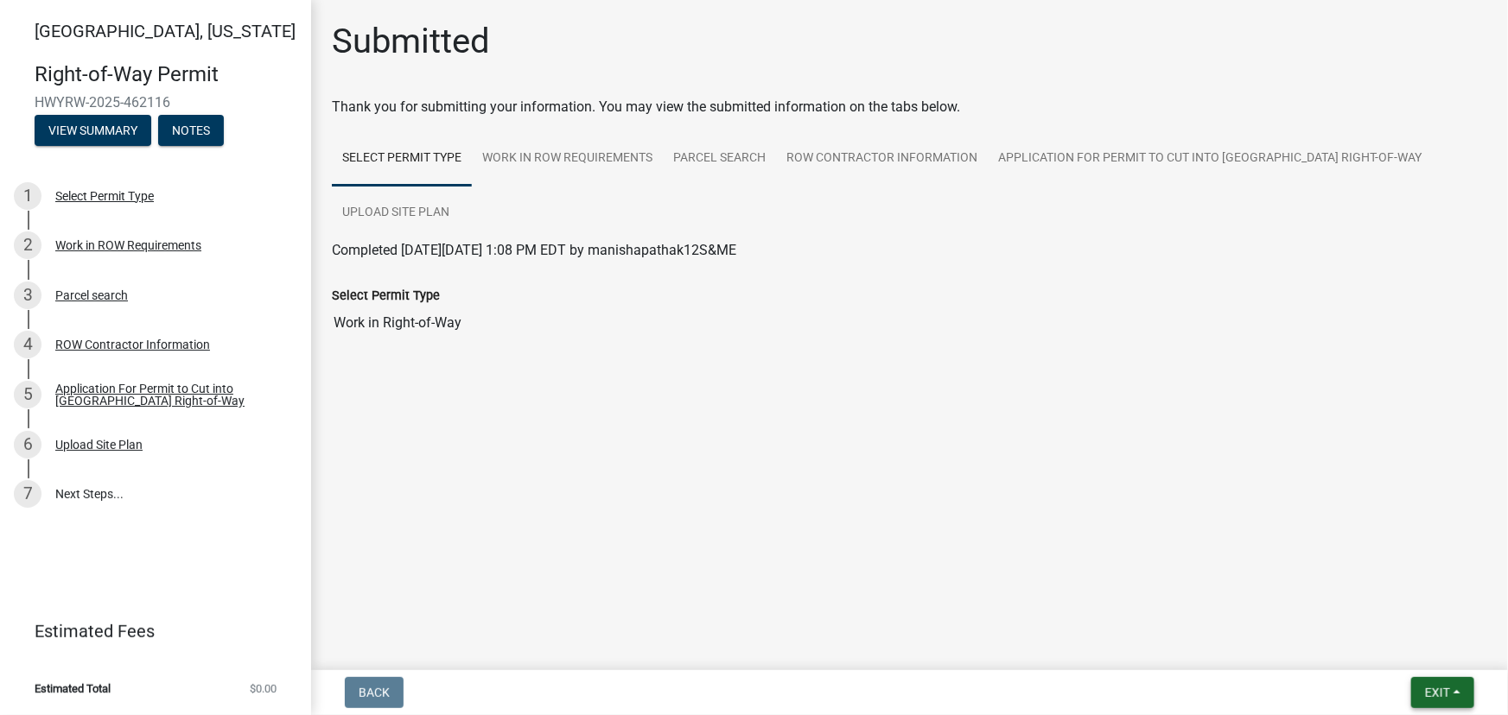
click at [1450, 693] on span "Exit" at bounding box center [1437, 693] width 25 height 14
click at [1390, 641] on button "Save & Exit" at bounding box center [1405, 647] width 138 height 41
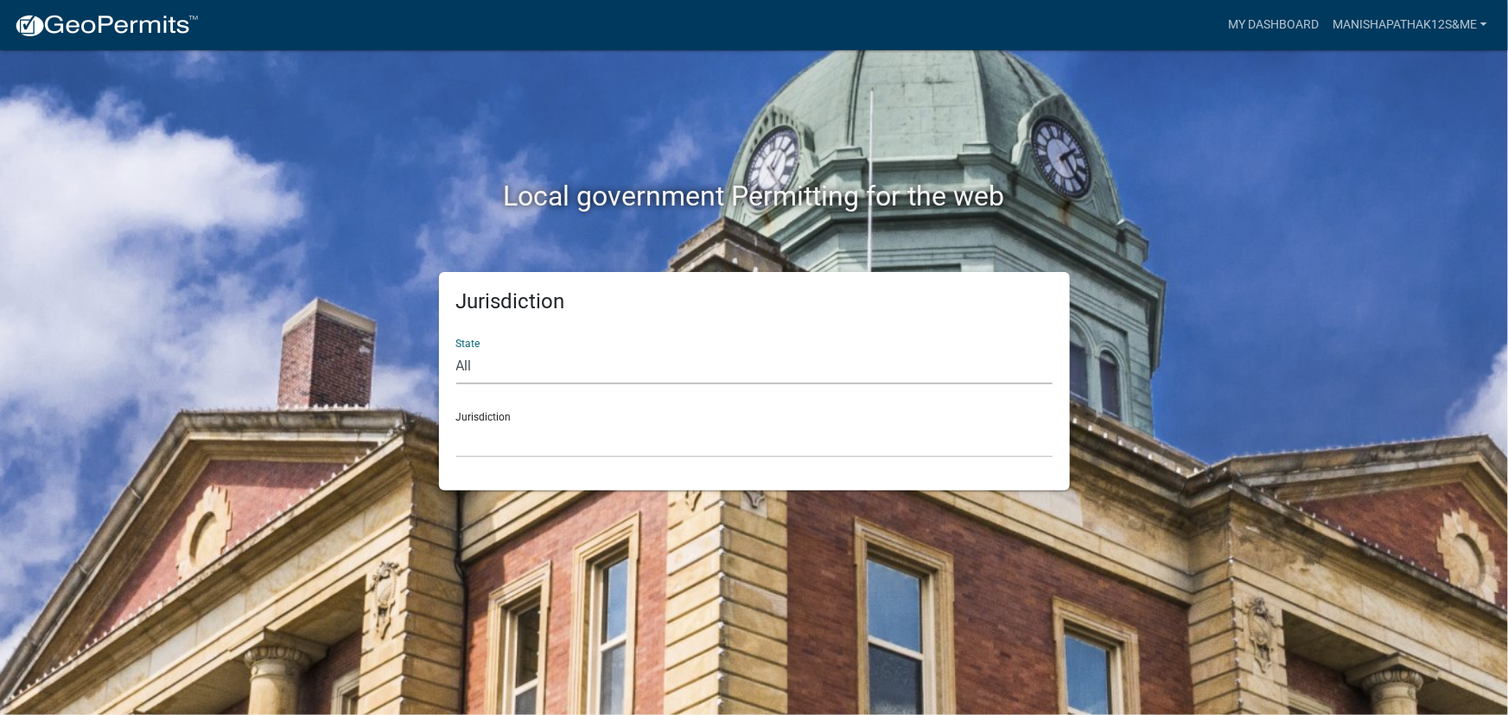
click at [524, 372] on select "All [US_STATE] [US_STATE] [US_STATE] [US_STATE] [US_STATE] [US_STATE] [US_STATE…" at bounding box center [754, 366] width 596 height 35
select select "[US_STATE]"
click at [456, 349] on select "All [US_STATE] [US_STATE] [US_STATE] [US_STATE] [US_STATE] [US_STATE] [US_STATE…" at bounding box center [754, 366] width 596 height 35
click at [501, 440] on select "City of [GEOGRAPHIC_DATA], [US_STATE] City of [GEOGRAPHIC_DATA], [US_STATE] Cit…" at bounding box center [754, 440] width 596 height 35
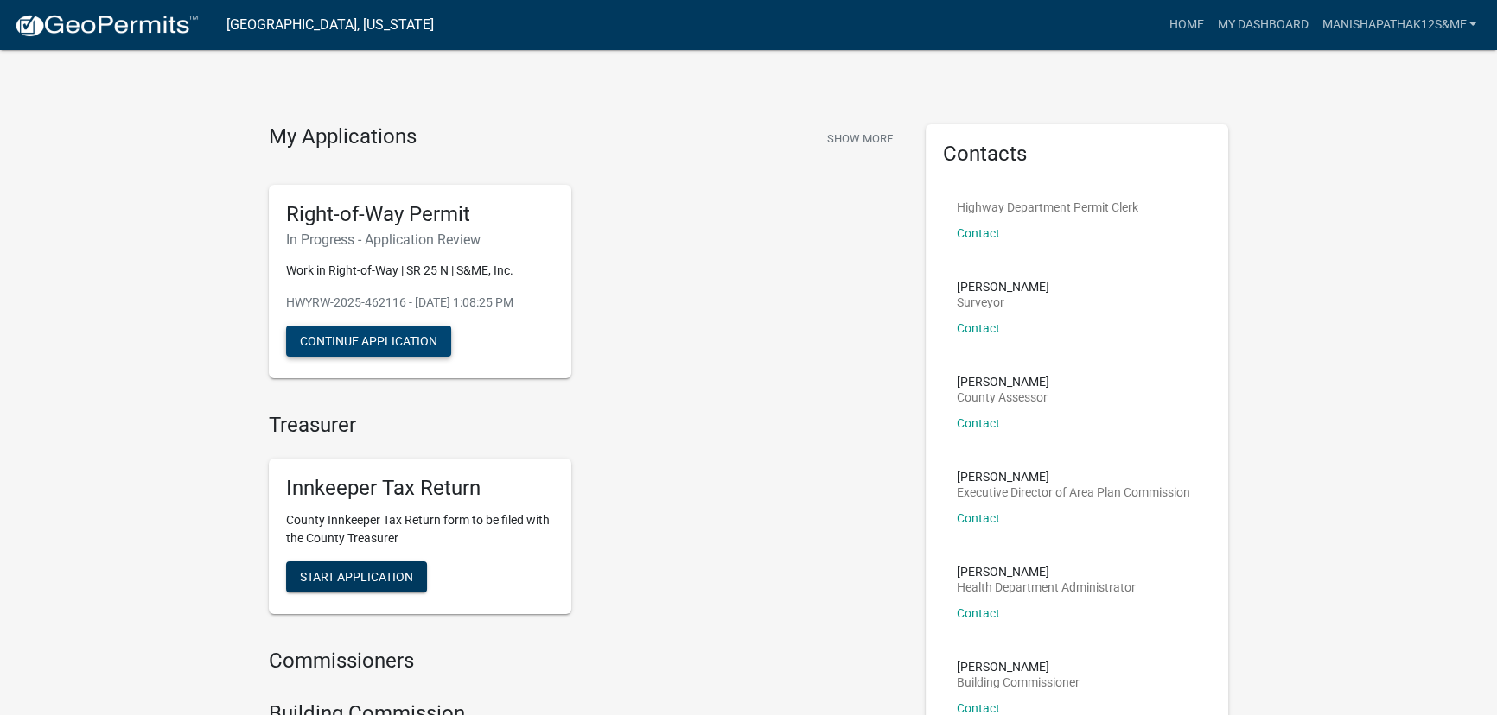
click at [368, 340] on button "Continue Application" at bounding box center [368, 341] width 165 height 31
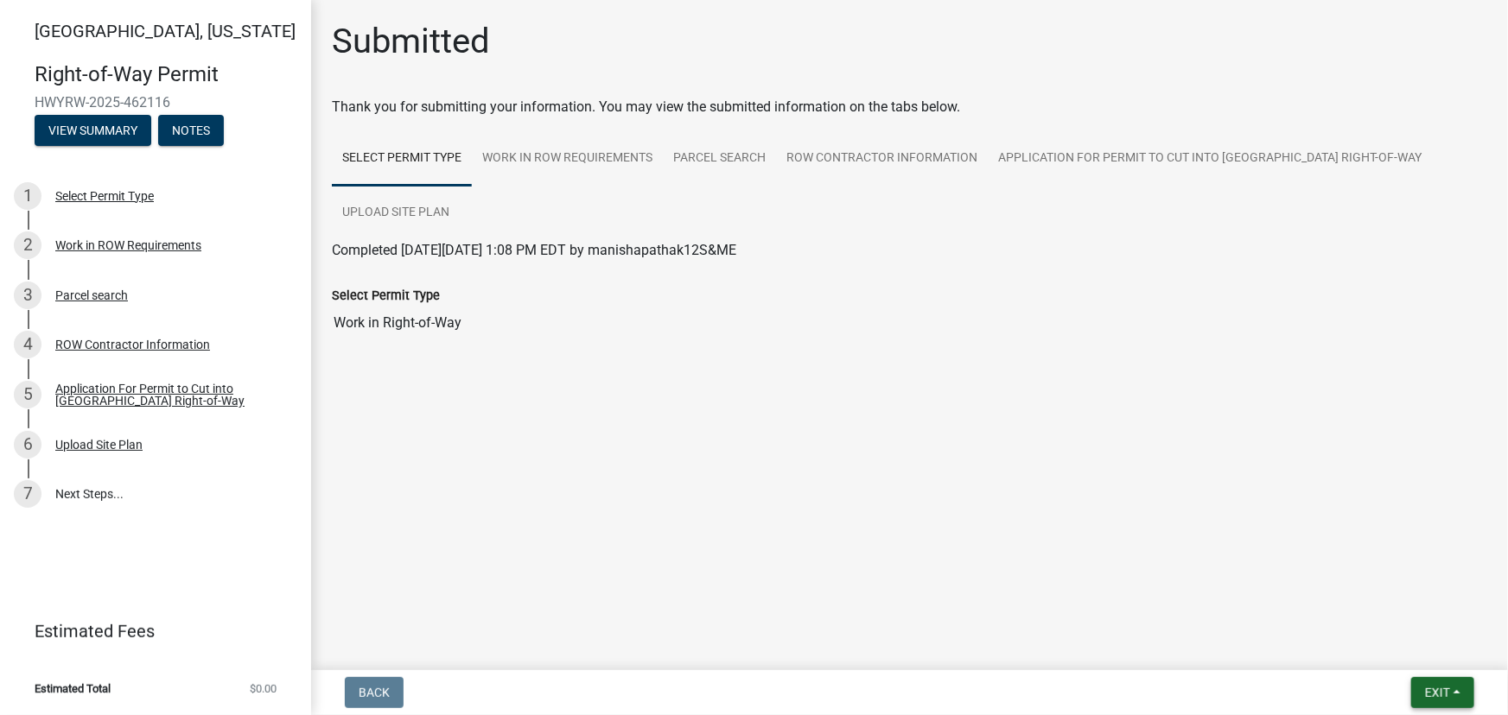
click at [1437, 695] on span "Exit" at bounding box center [1437, 693] width 25 height 14
click at [1400, 645] on button "Save & Exit" at bounding box center [1405, 647] width 138 height 41
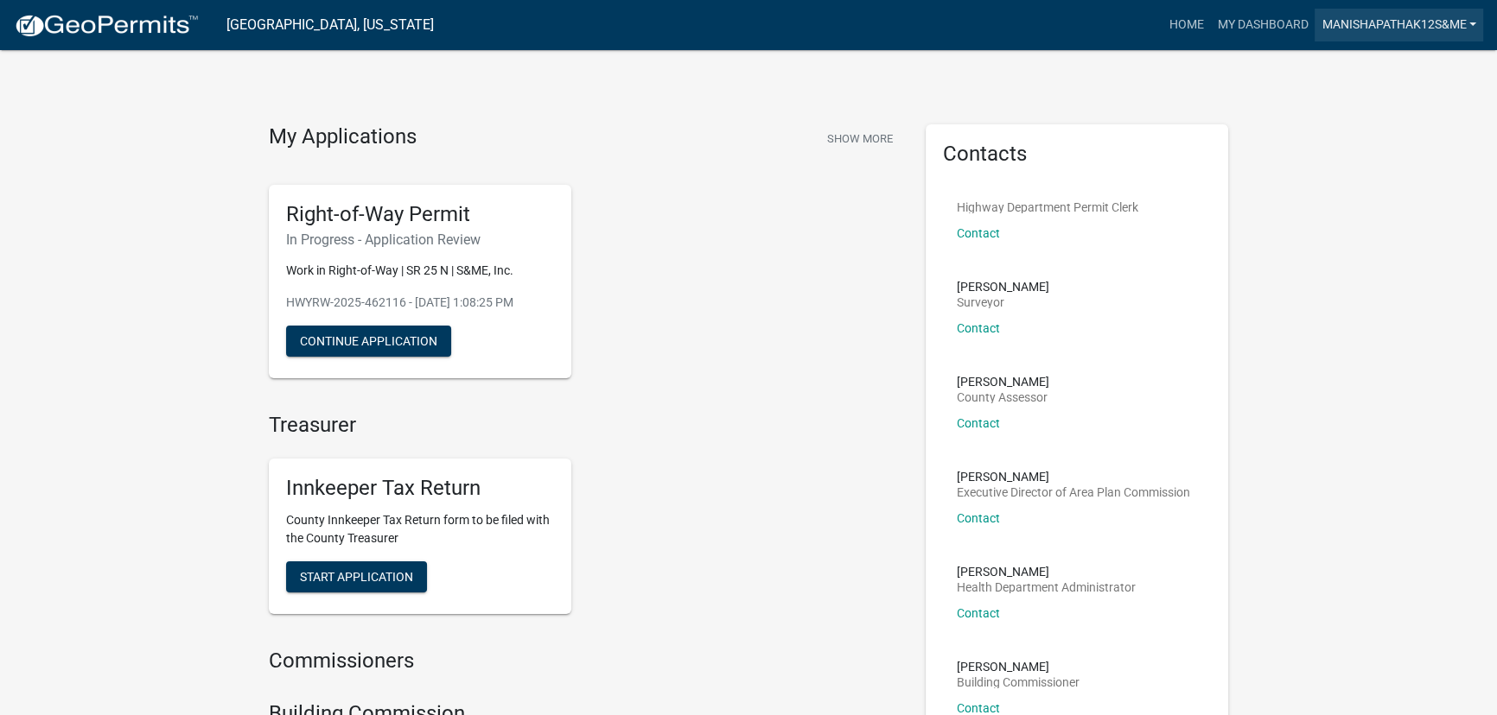
click at [1452, 21] on link "manishapathak12S&ME" at bounding box center [1398, 25] width 168 height 33
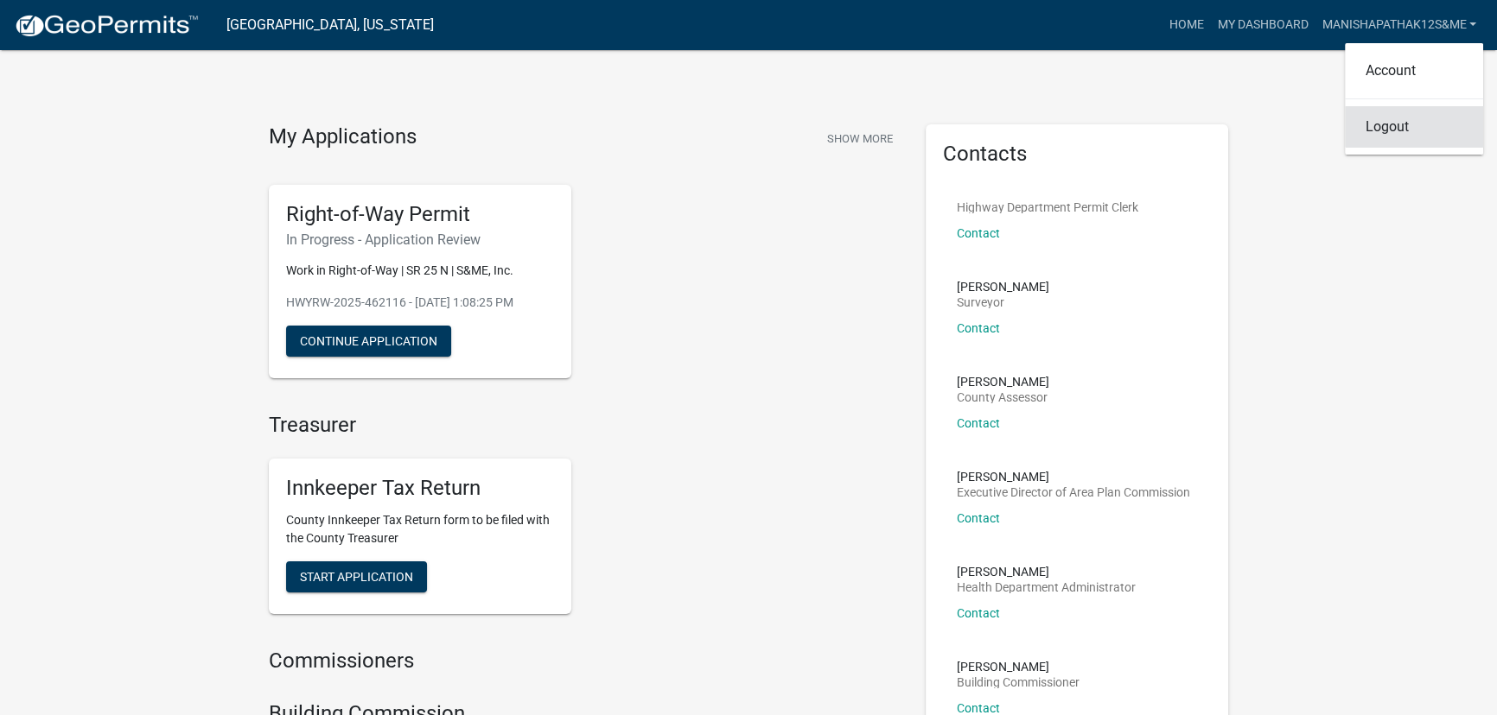
click at [1391, 142] on link "Logout" at bounding box center [1414, 126] width 138 height 41
